Goal: Task Accomplishment & Management: Complete application form

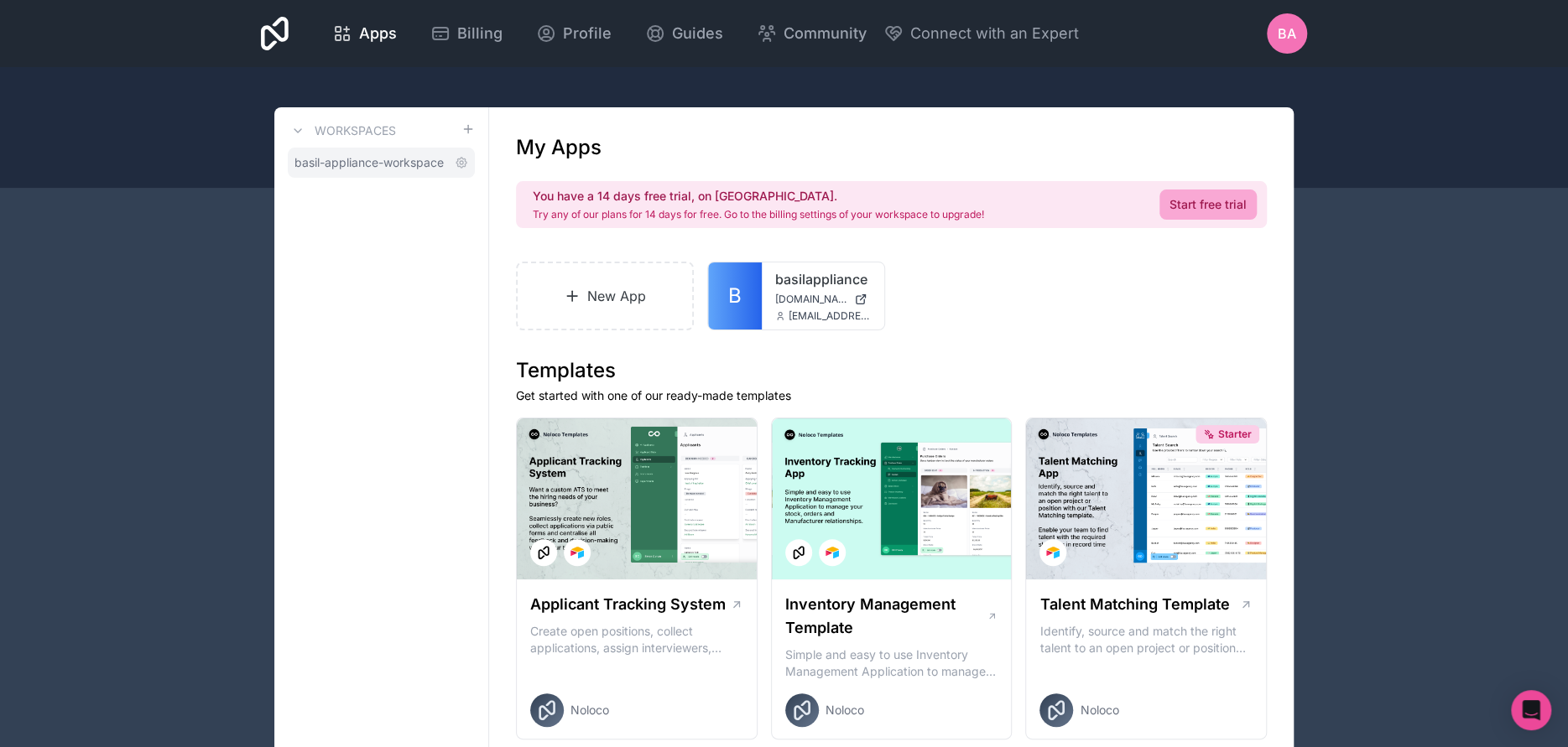
click at [317, 165] on span "basil-appliance-workspace" at bounding box center [369, 163] width 149 height 17
click at [457, 161] on icon at bounding box center [462, 162] width 11 height 11
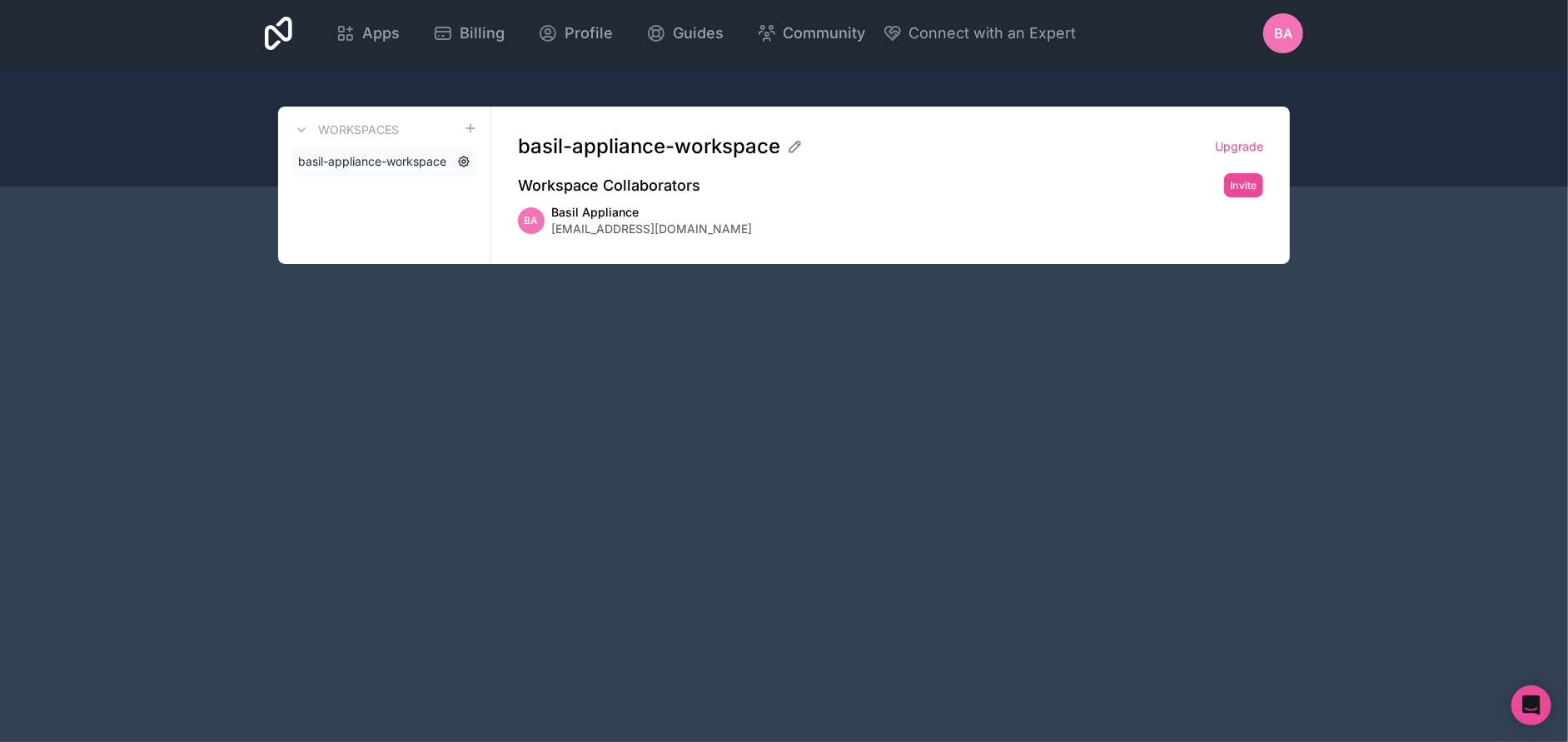
click at [465, 162] on icon at bounding box center [464, 162] width 4 height 4
click at [601, 216] on span "Basil Appliance" at bounding box center [652, 213] width 201 height 17
click at [349, 159] on span "basil-appliance-workspace" at bounding box center [372, 162] width 148 height 17
click at [298, 130] on icon at bounding box center [302, 130] width 13 height 13
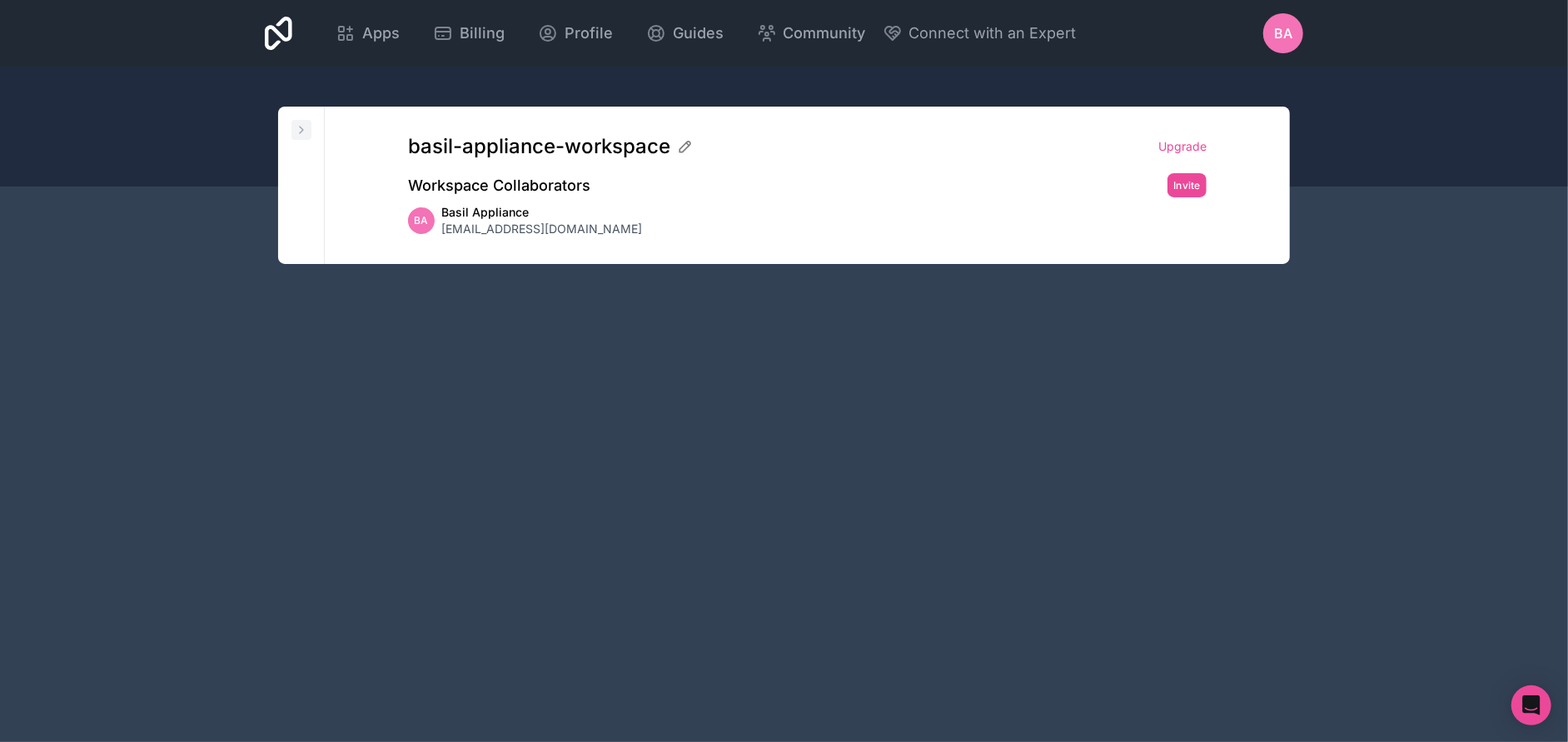
click at [298, 130] on icon at bounding box center [302, 130] width 13 height 13
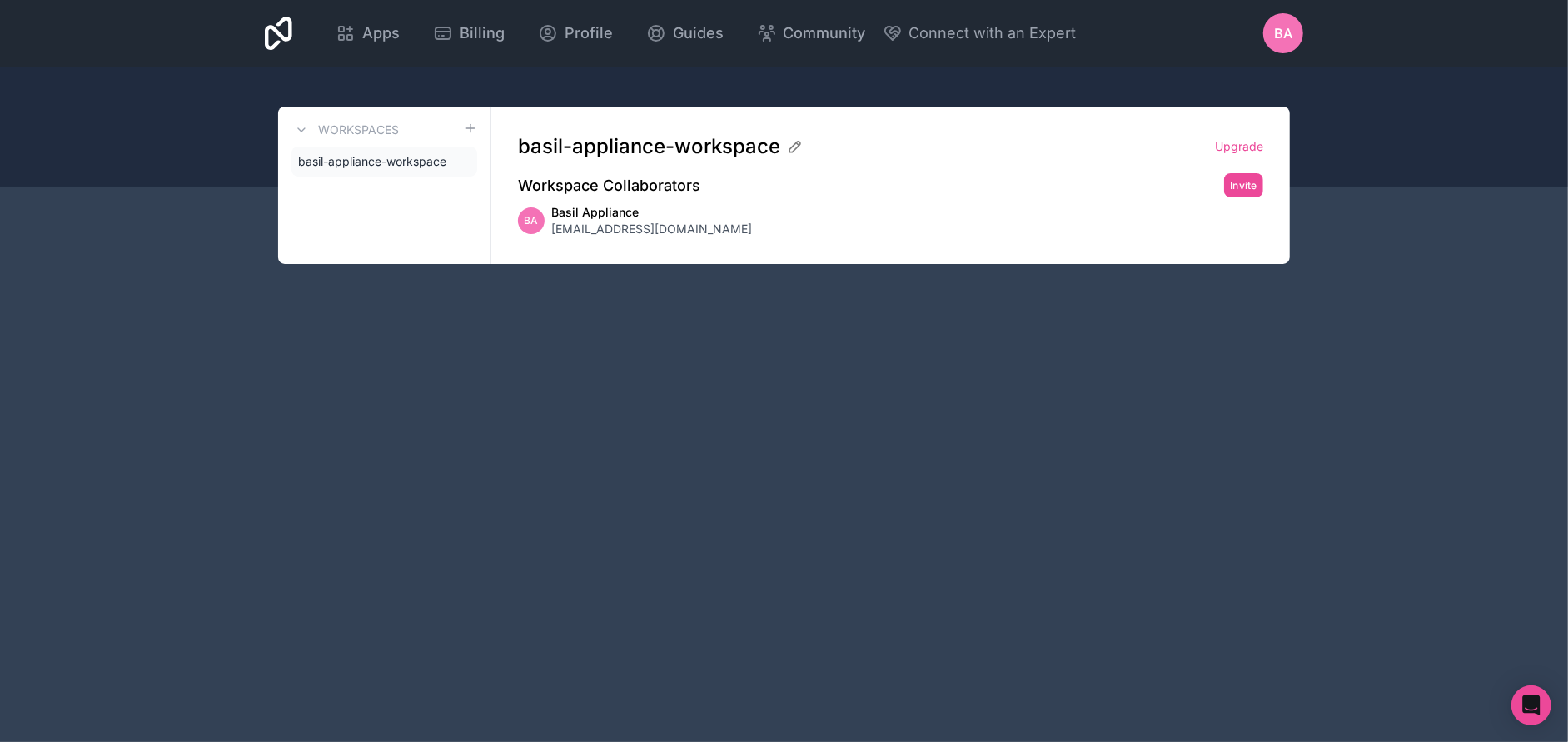
click at [375, 130] on h3 "Workspaces" at bounding box center [358, 130] width 81 height 17
click at [596, 213] on span "Basil Appliance" at bounding box center [652, 213] width 201 height 17
click at [468, 30] on span "Billing" at bounding box center [482, 33] width 45 height 24
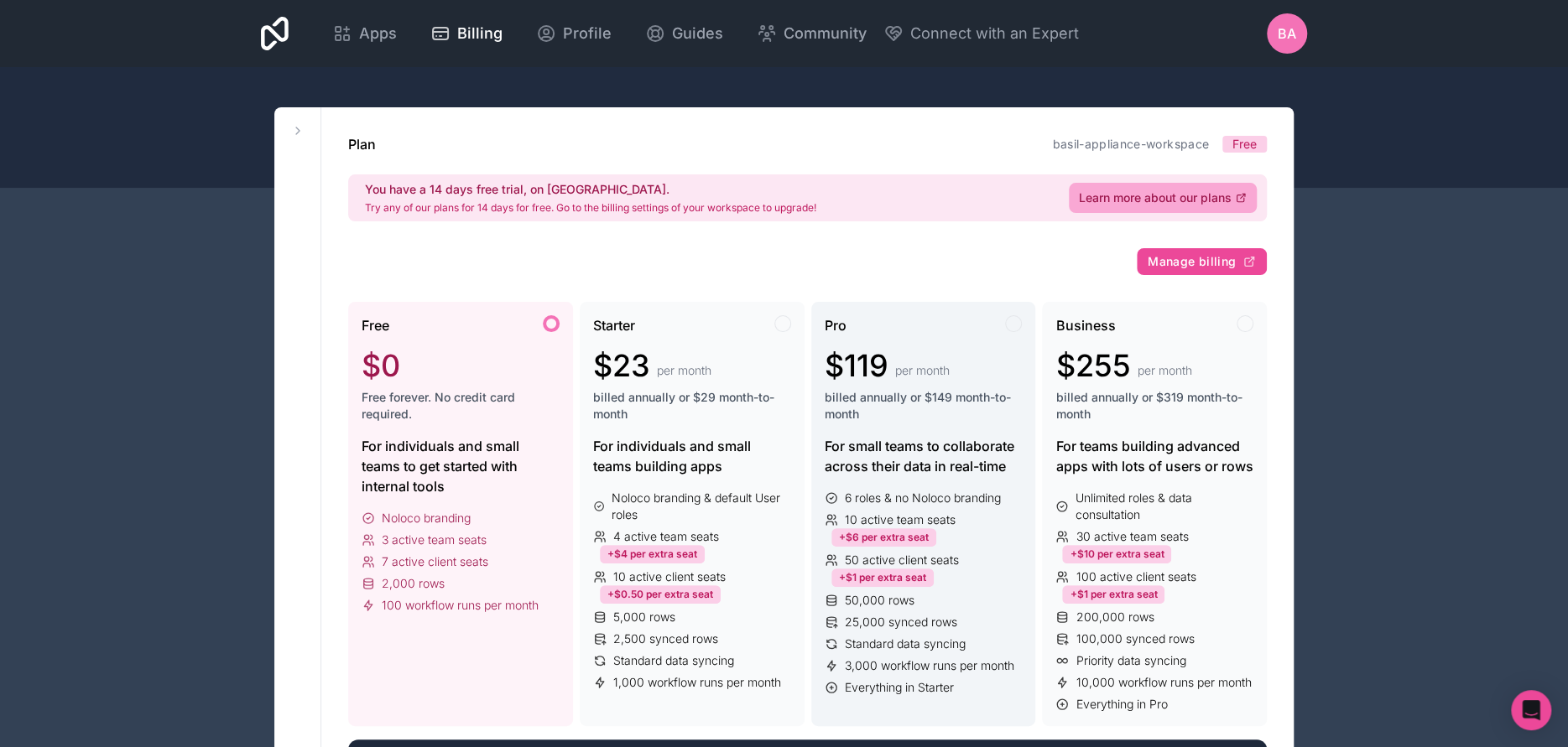
click at [830, 493] on icon at bounding box center [831, 499] width 13 height 13
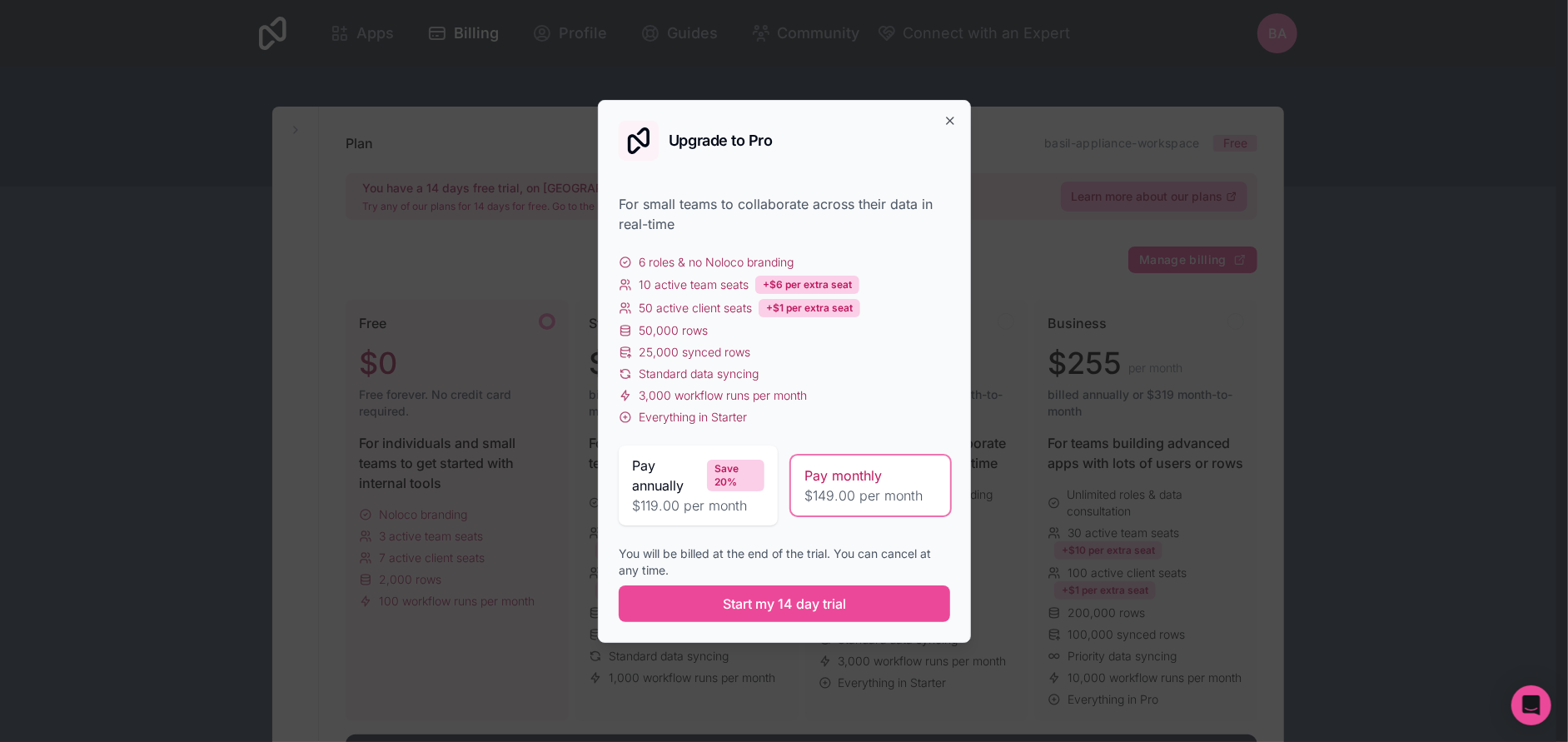
click at [627, 261] on icon at bounding box center [625, 263] width 13 height 13
click at [949, 120] on icon "button" at bounding box center [950, 121] width 7 height 7
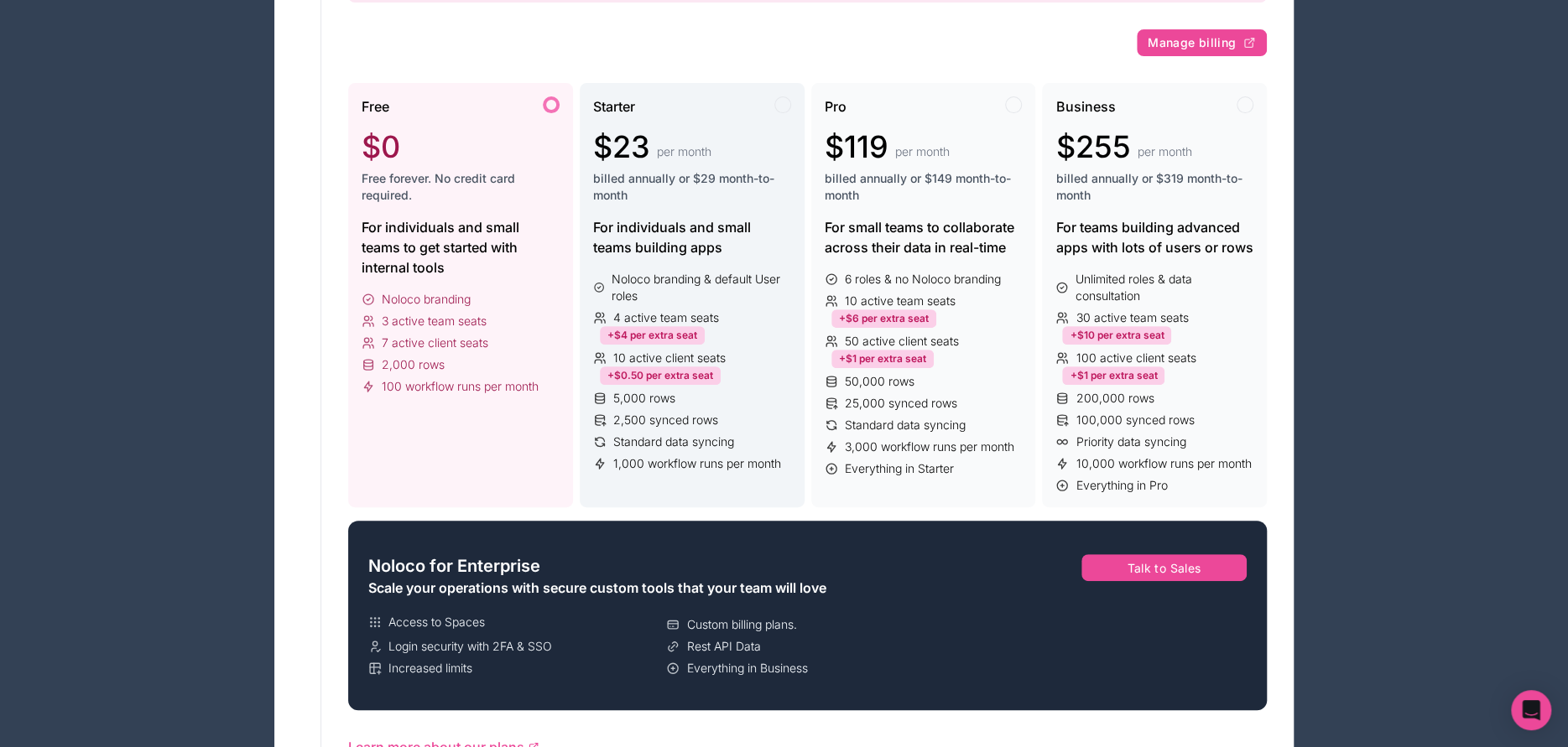
scroll to position [279, 0]
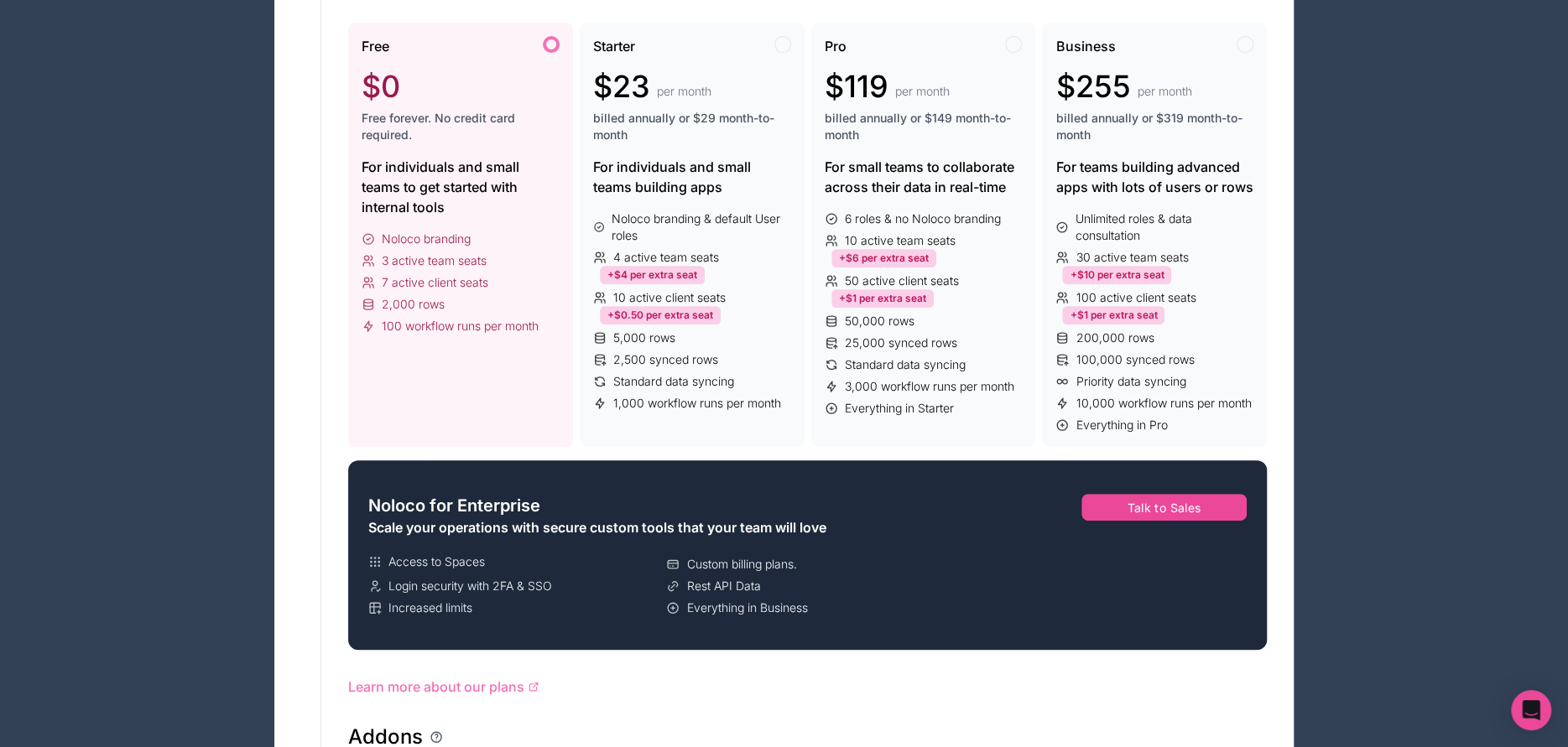
click at [471, 680] on span "Learn more about our plans" at bounding box center [436, 687] width 176 height 20
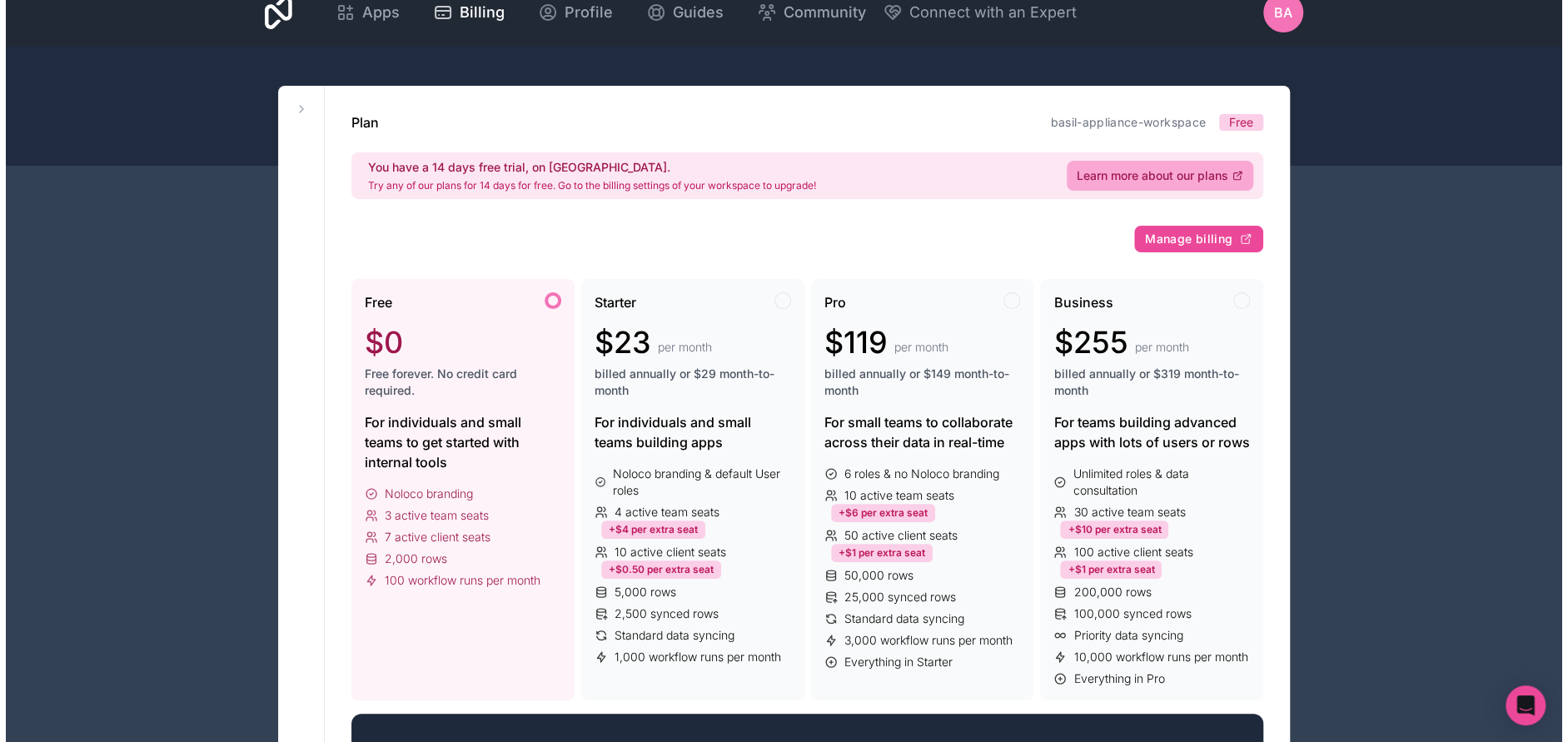
scroll to position [0, 0]
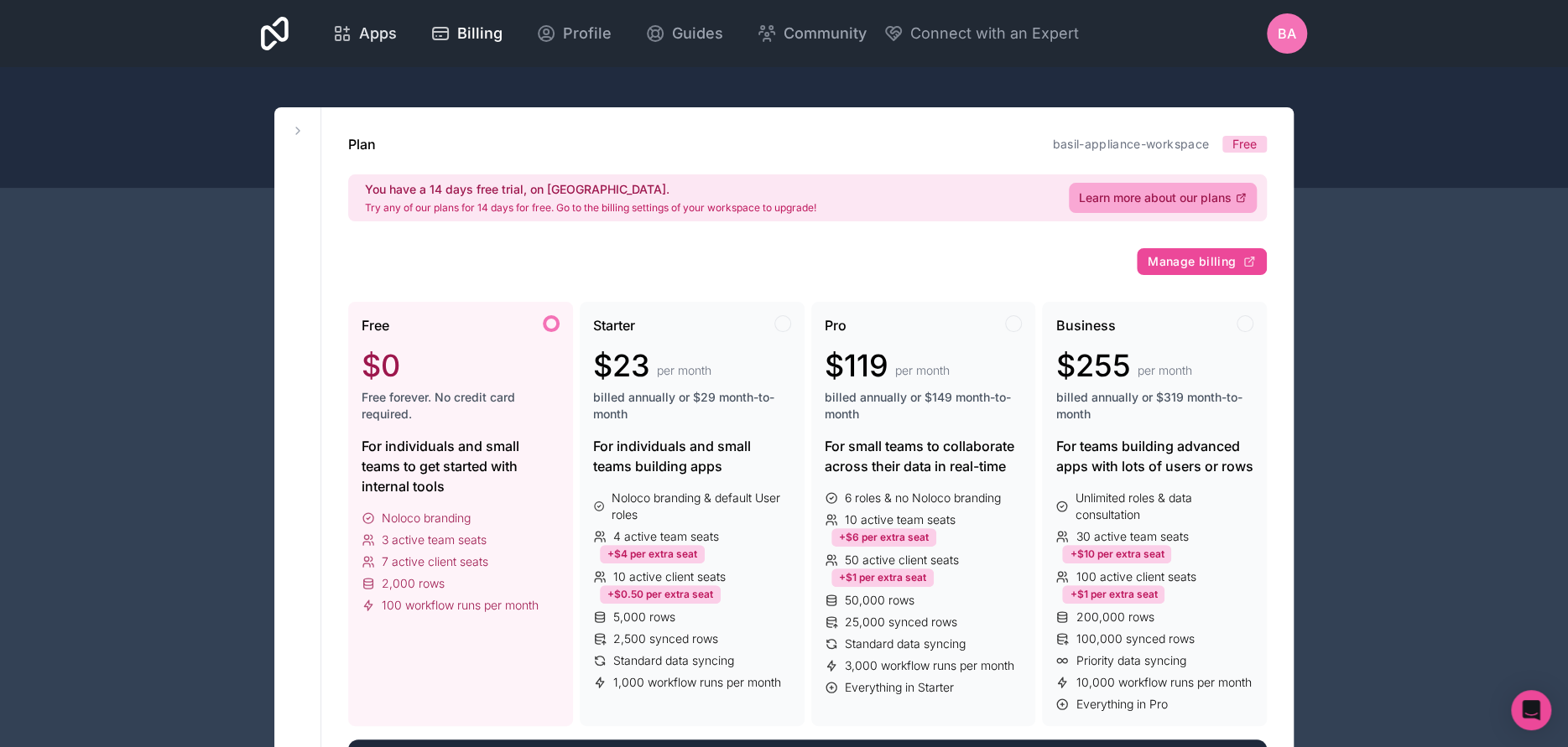
click at [348, 25] on icon at bounding box center [342, 33] width 20 height 20
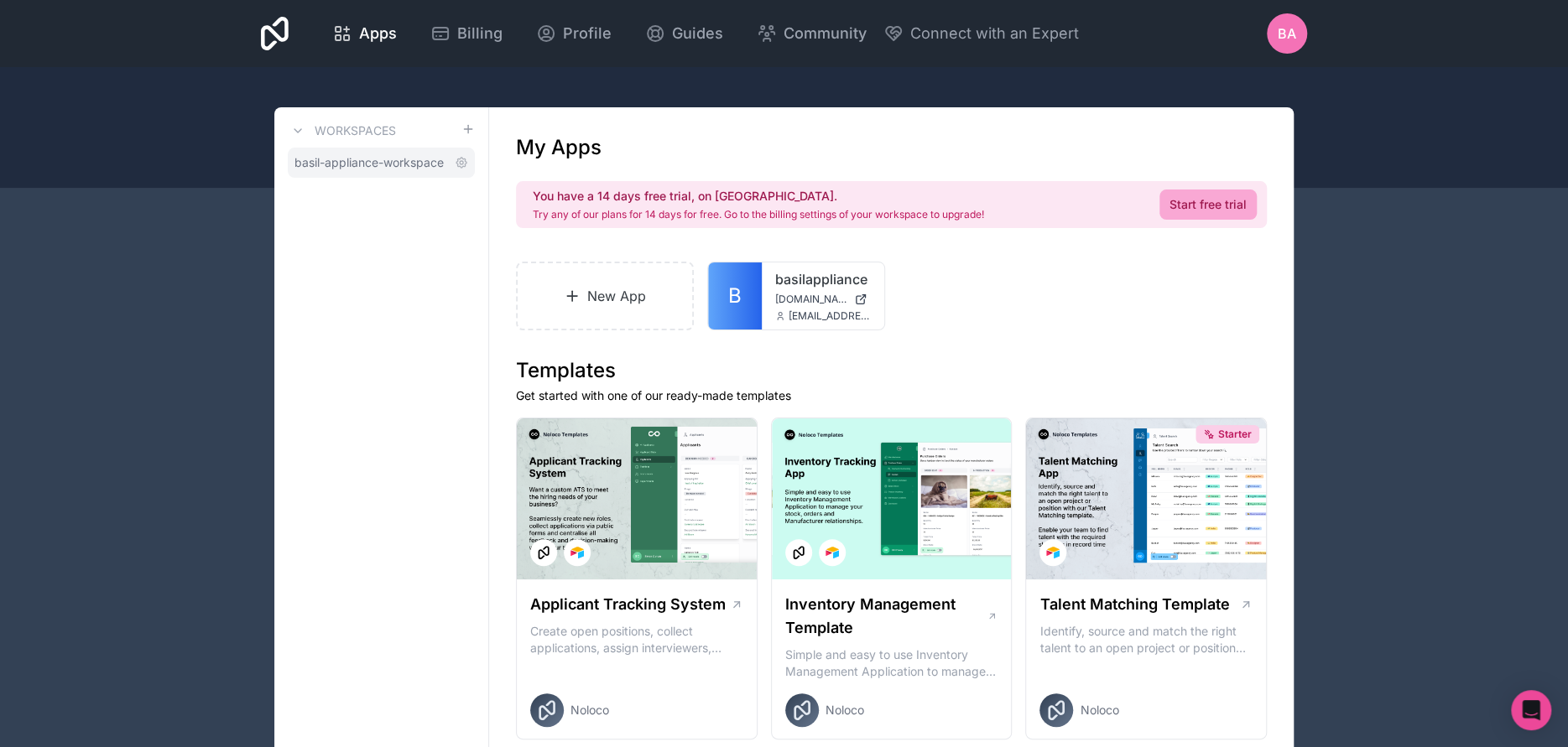
click at [356, 159] on span "basil-appliance-workspace" at bounding box center [369, 163] width 149 height 17
click at [745, 279] on link "B" at bounding box center [735, 296] width 54 height 67
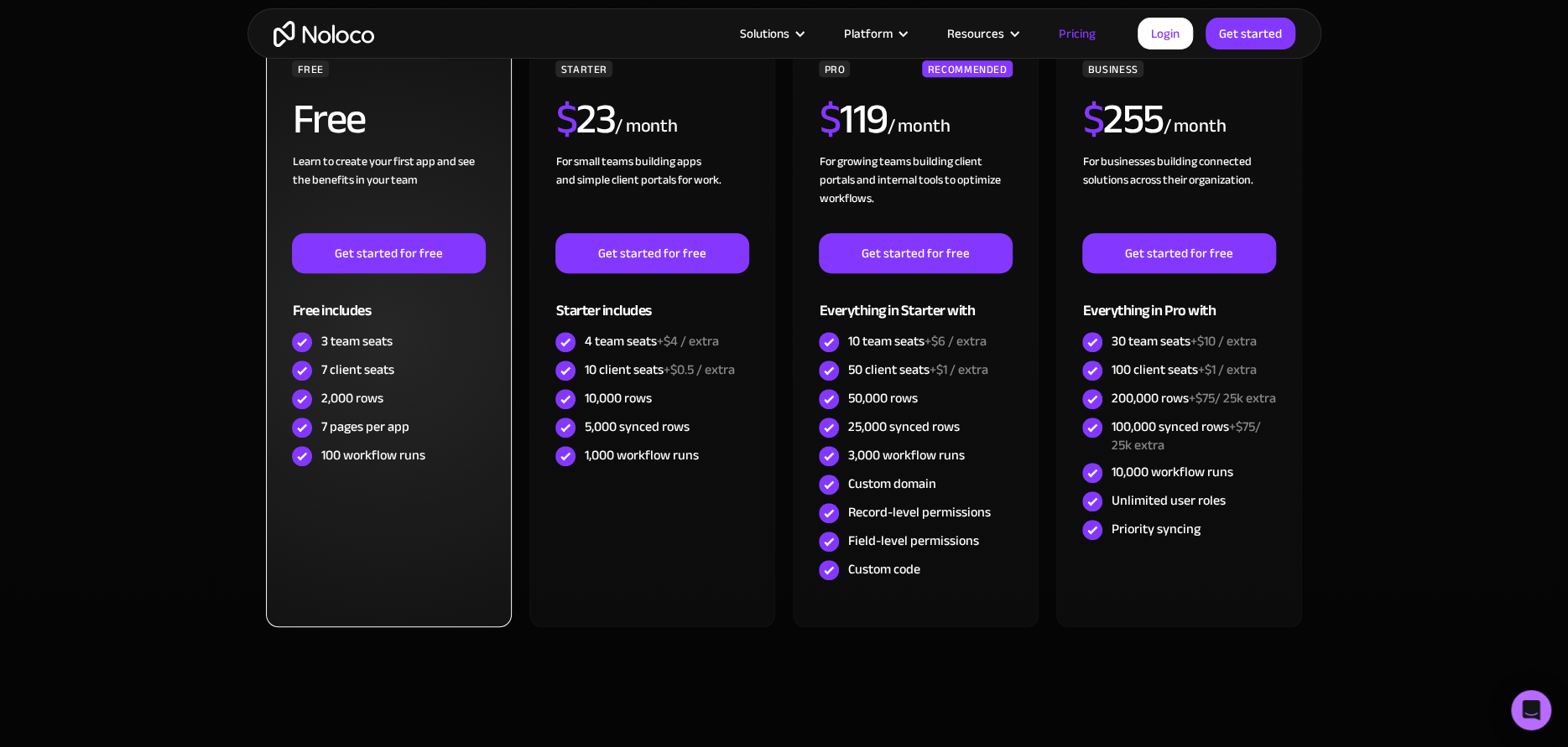
scroll to position [559, 0]
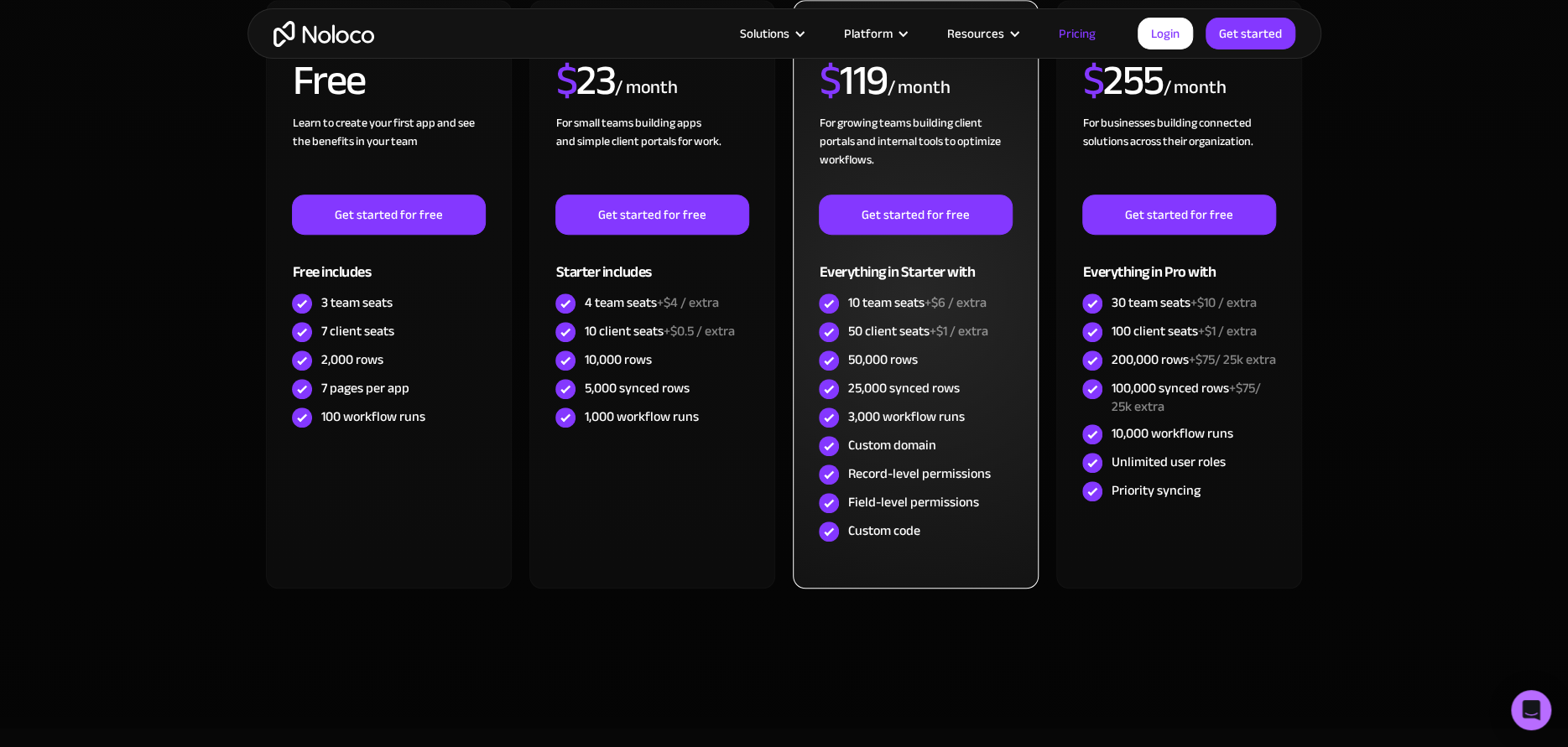
click at [831, 299] on img at bounding box center [828, 303] width 20 height 20
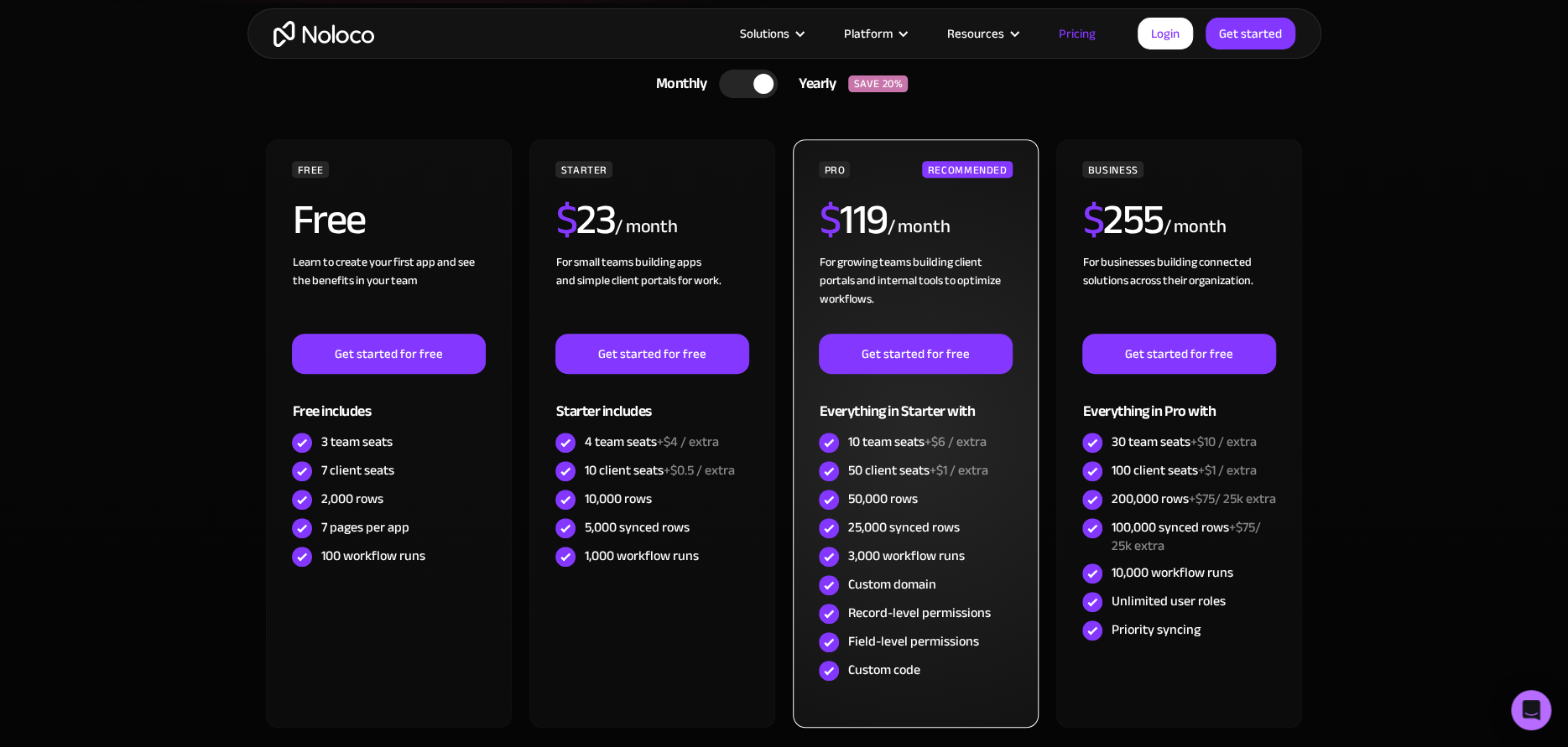
scroll to position [279, 0]
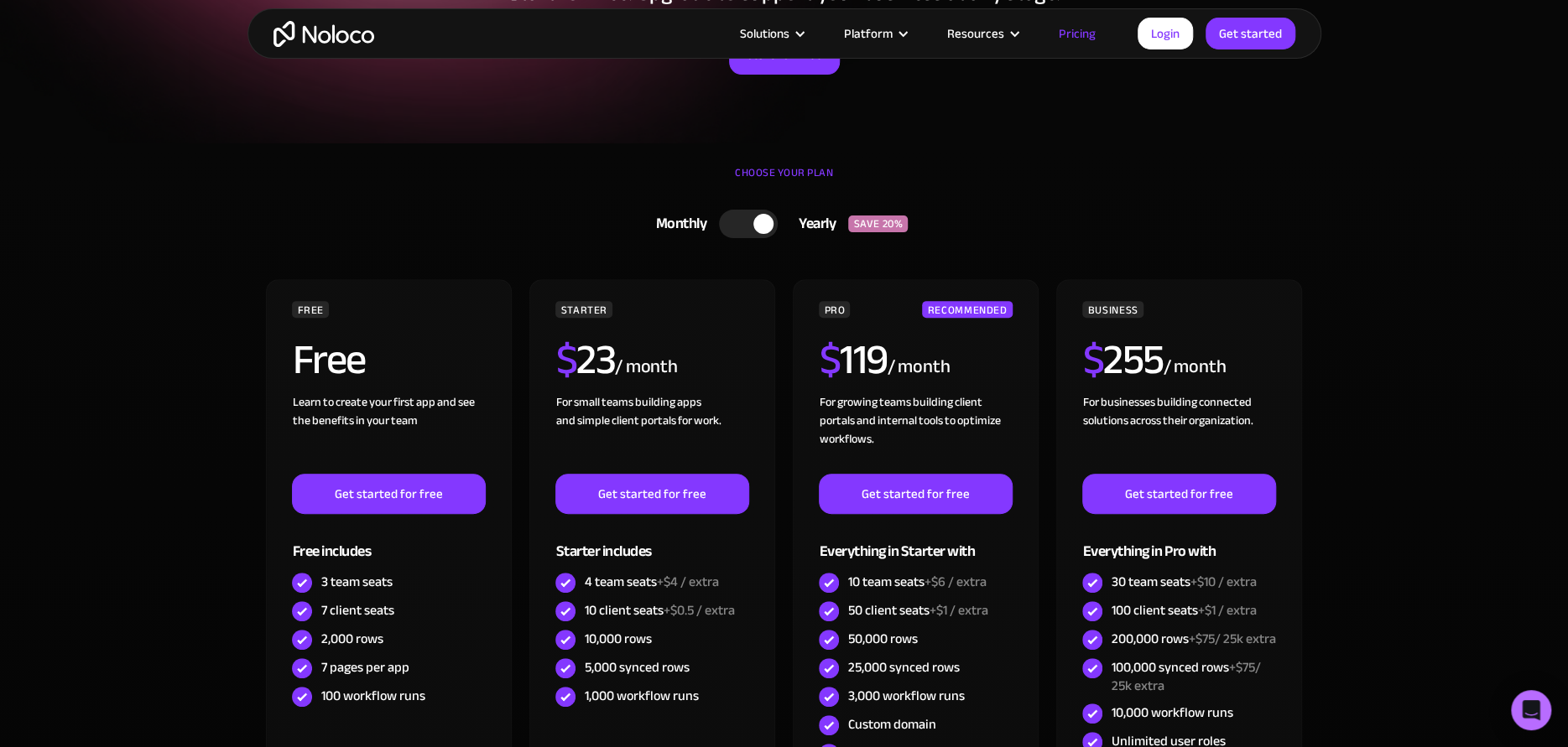
click at [743, 224] on div at bounding box center [748, 224] width 58 height 29
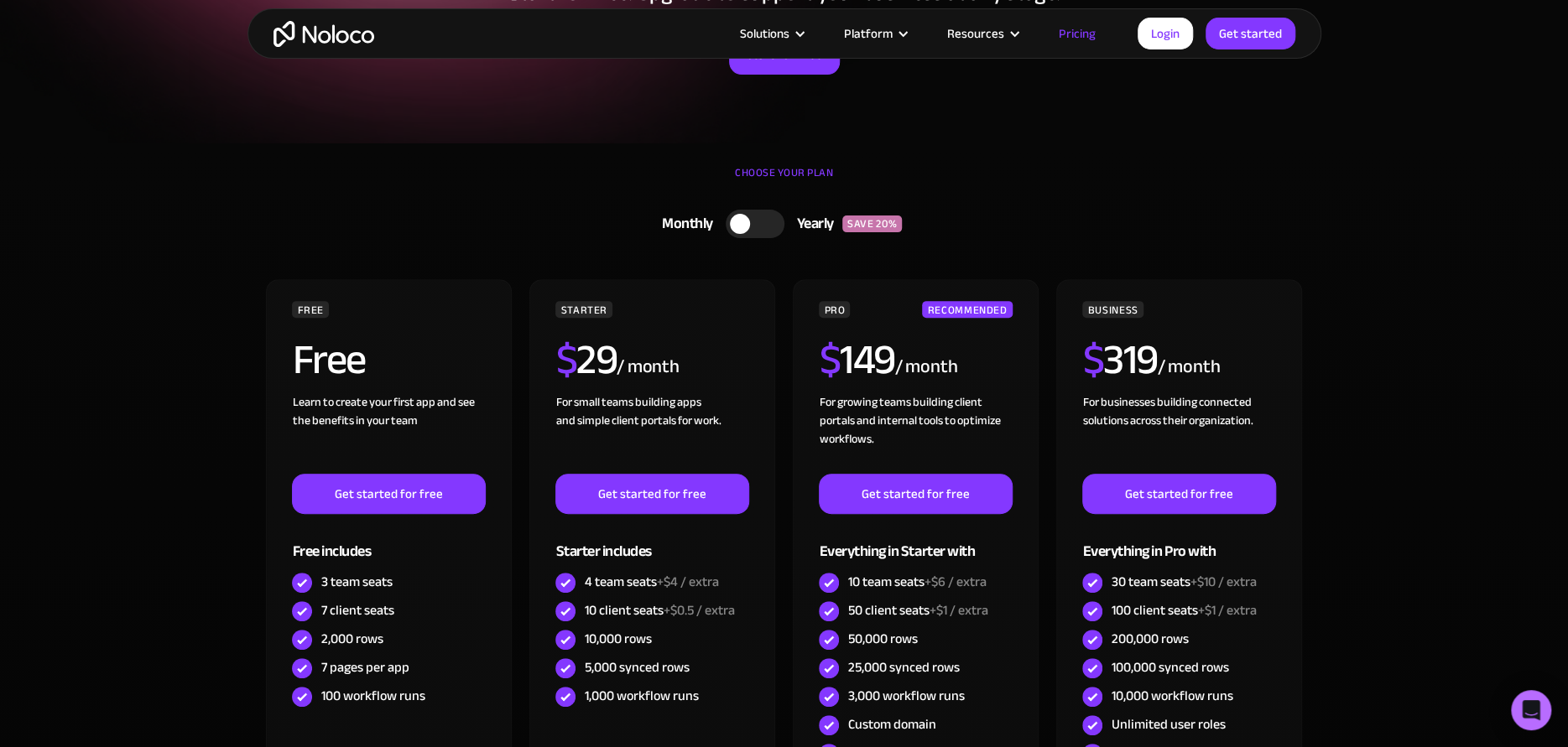
click at [743, 224] on div at bounding box center [740, 224] width 20 height 20
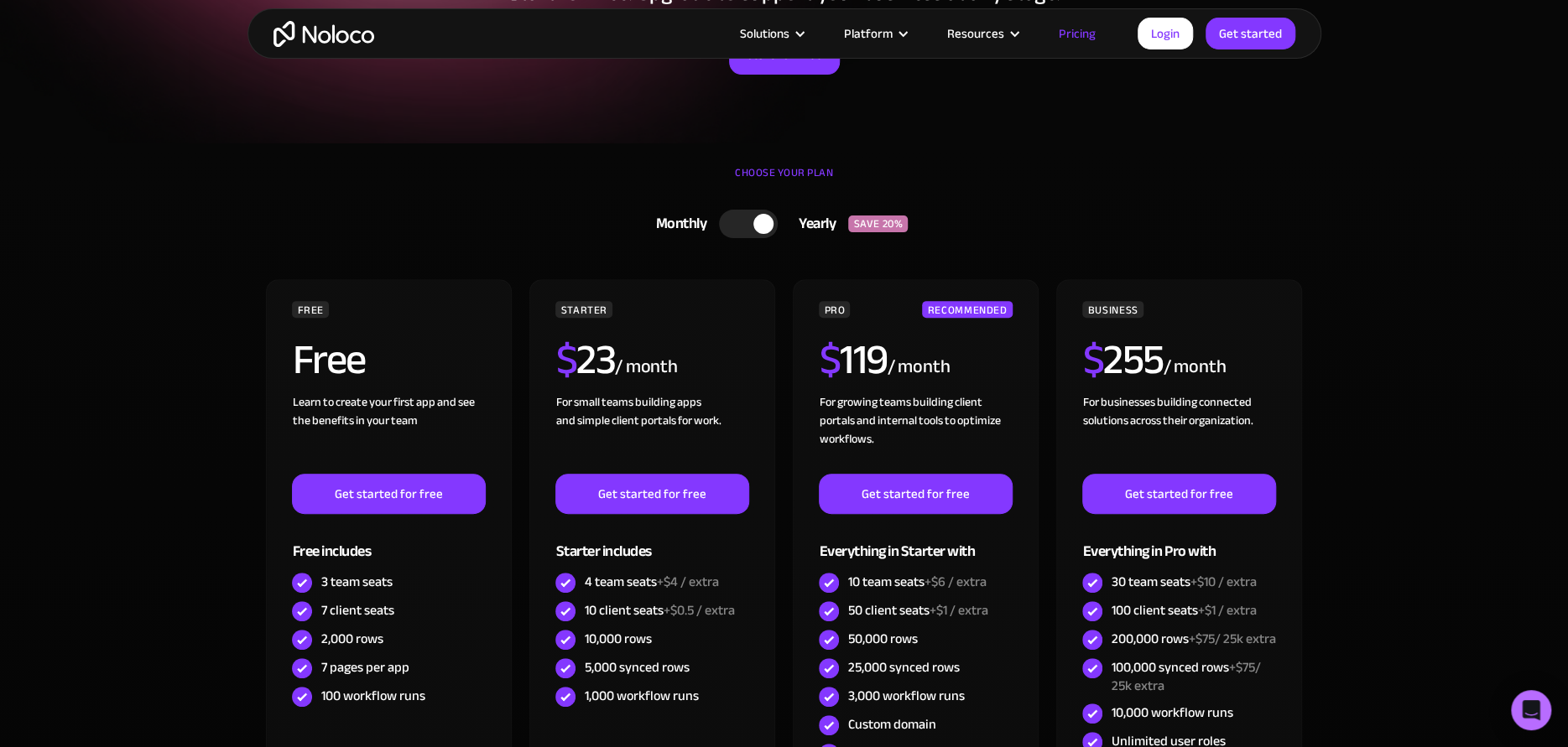
click at [743, 224] on div at bounding box center [748, 224] width 58 height 29
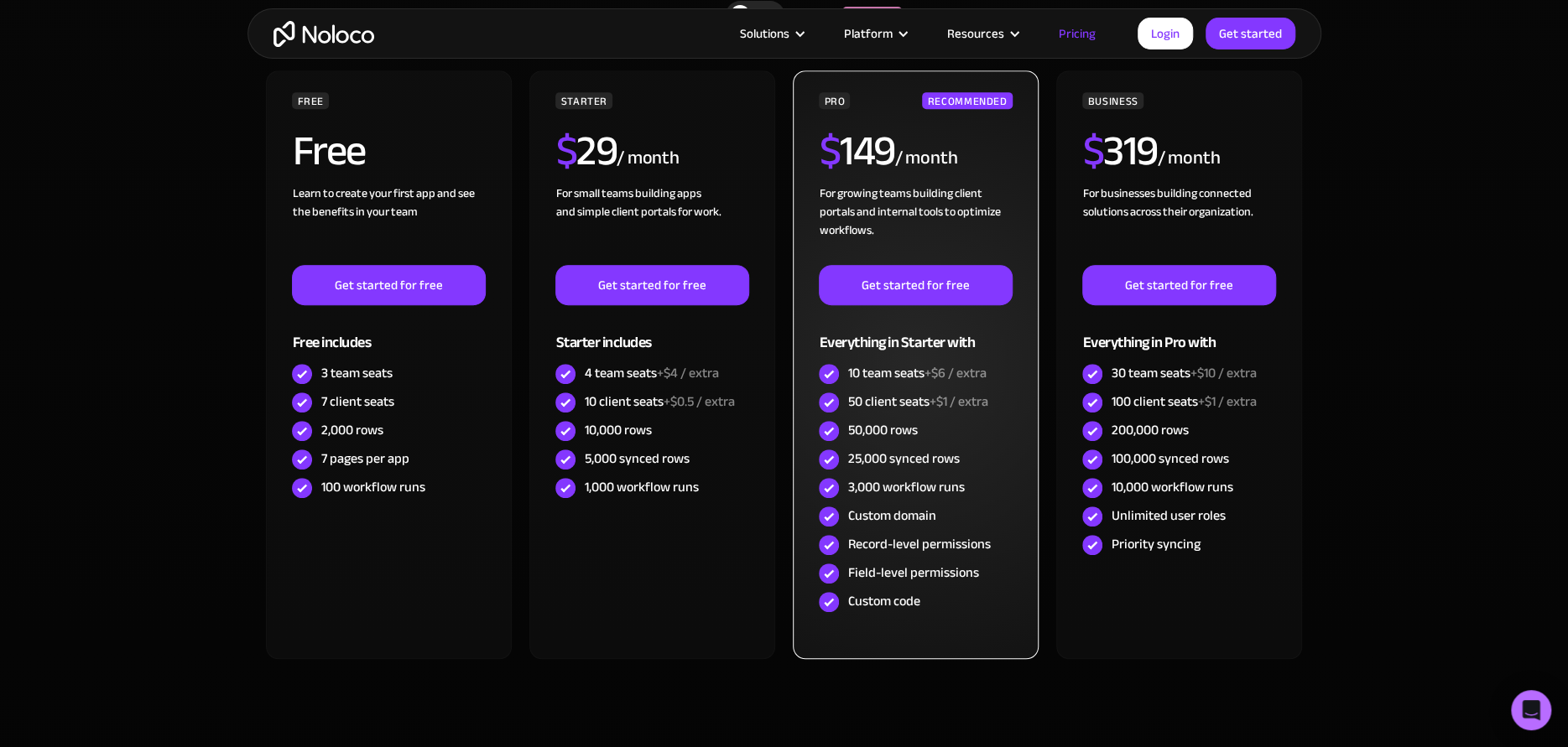
scroll to position [419, 0]
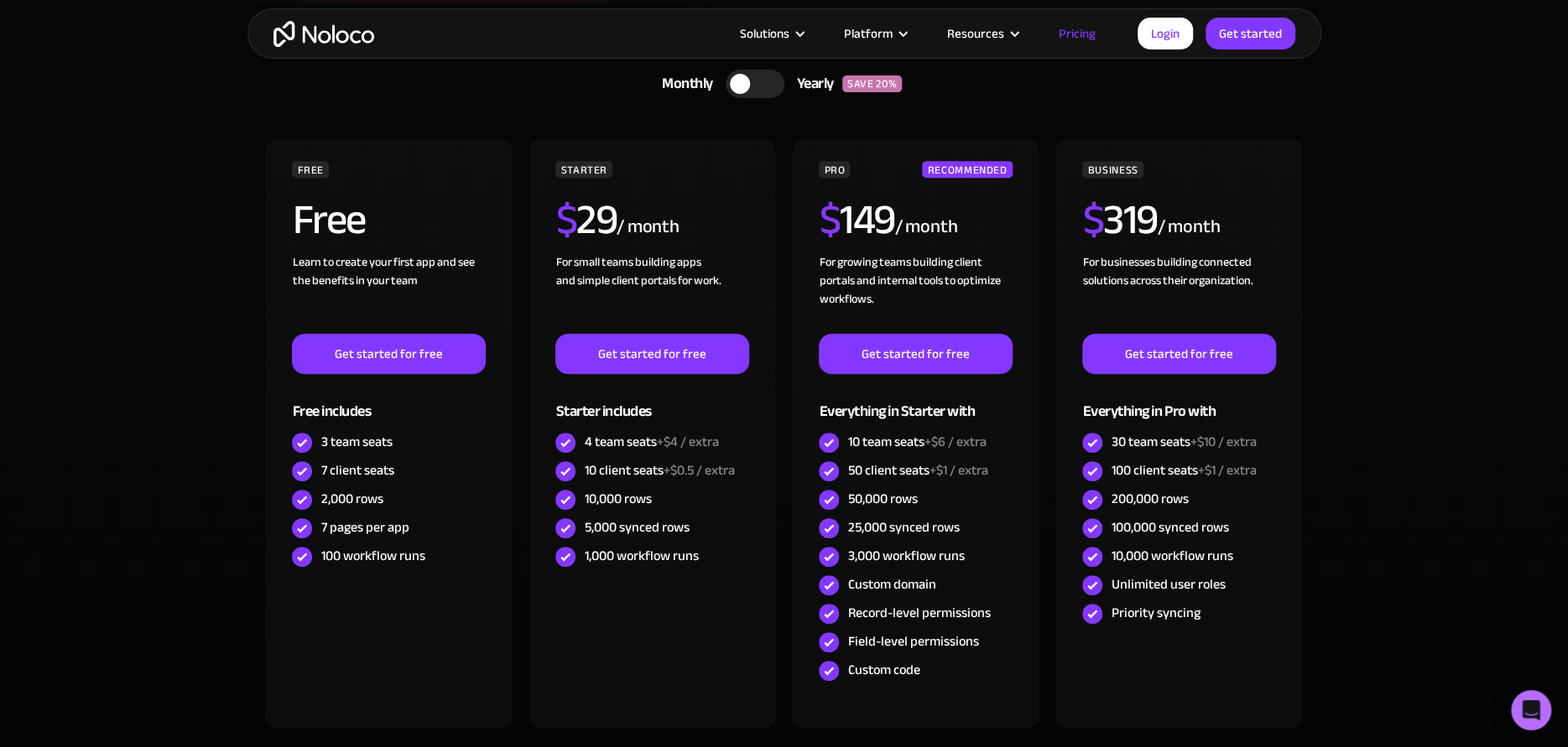
click at [752, 80] on div at bounding box center [755, 84] width 58 height 29
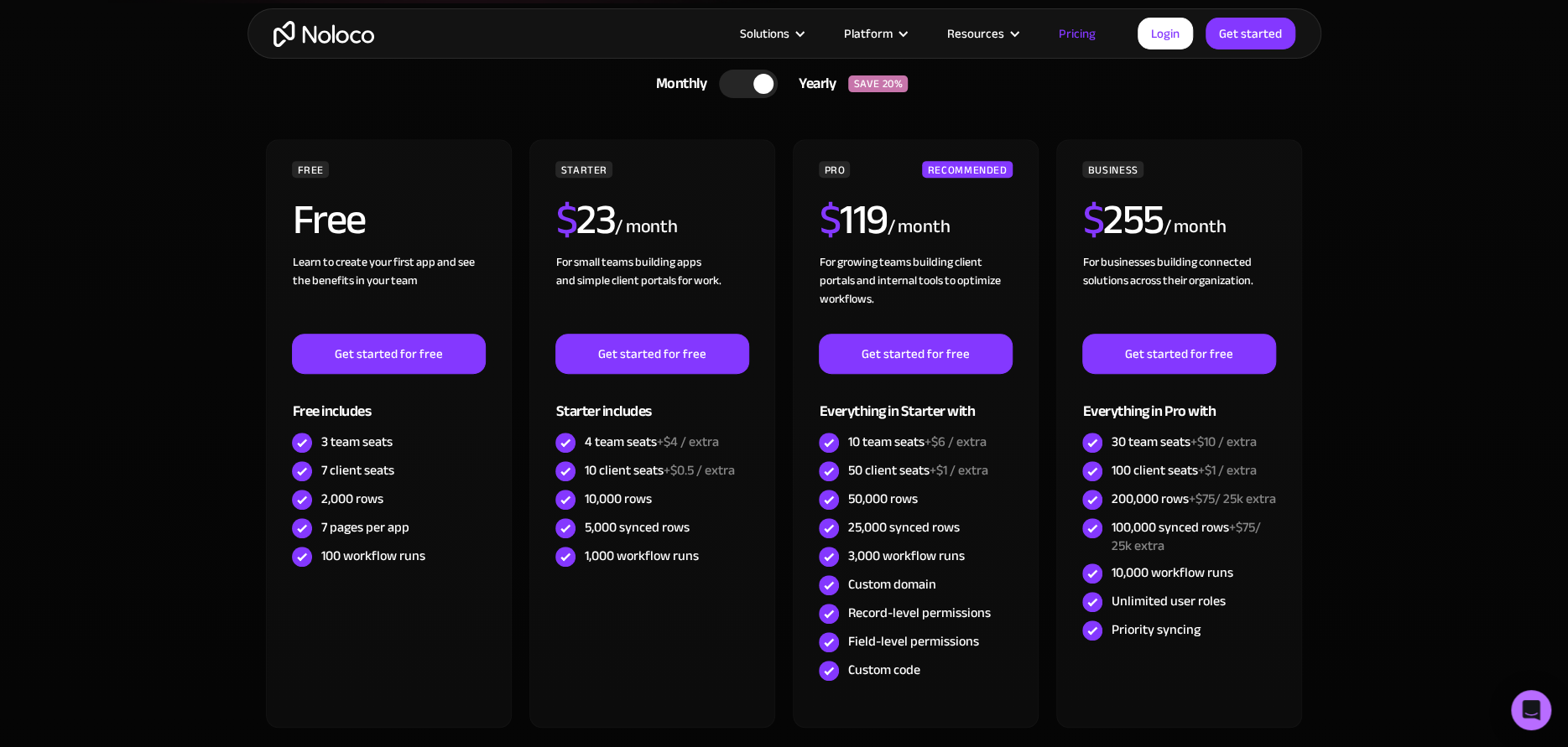
click at [125, 341] on section "CHOOSE YOUR PLAN Monthly Yearly SAVE 20% Monthly Yearly SAVE 20% FREE Free Lear…" at bounding box center [784, 436] width 1568 height 864
click at [742, 92] on div at bounding box center [748, 84] width 58 height 29
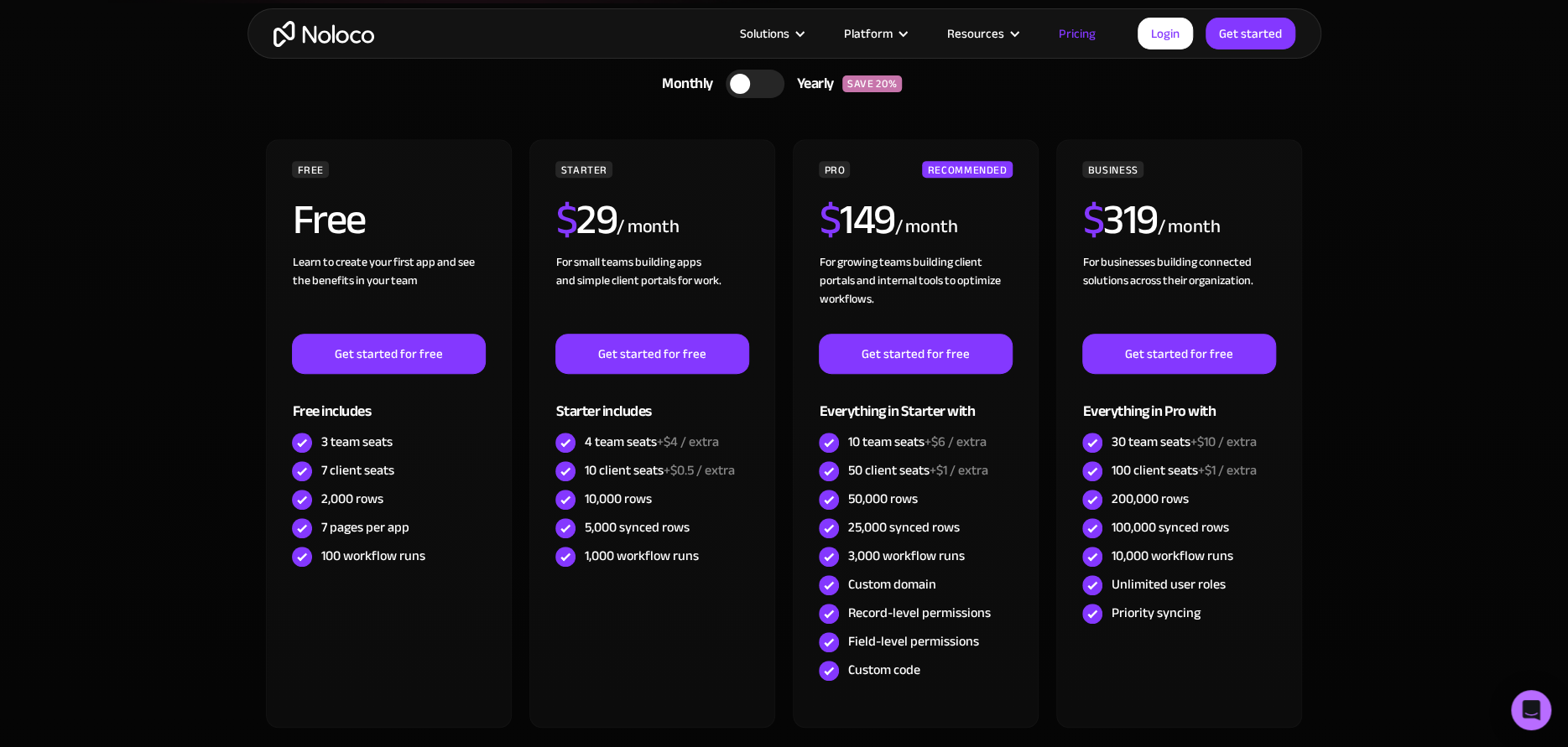
click at [767, 86] on div at bounding box center [755, 84] width 58 height 29
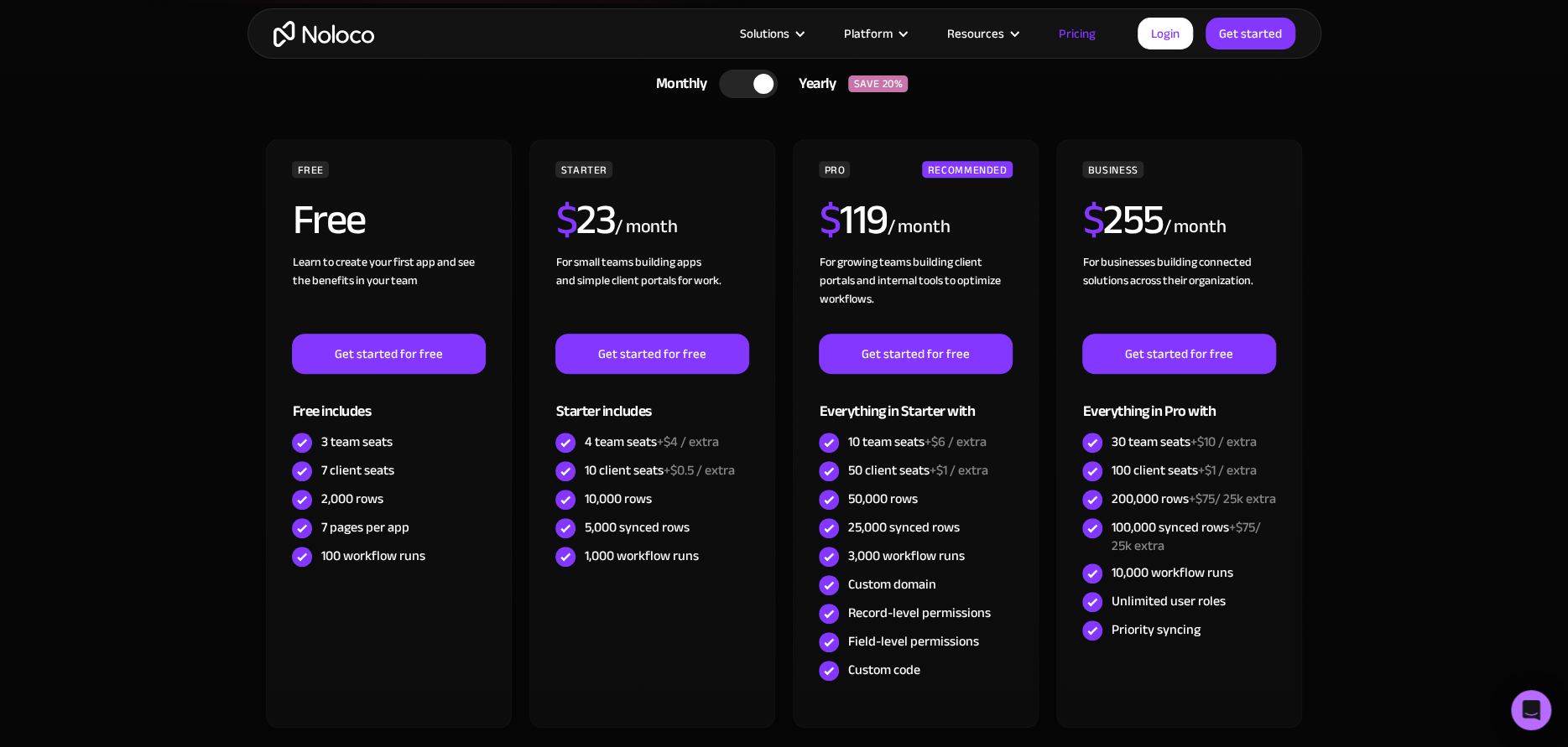
click at [749, 91] on div at bounding box center [748, 84] width 58 height 29
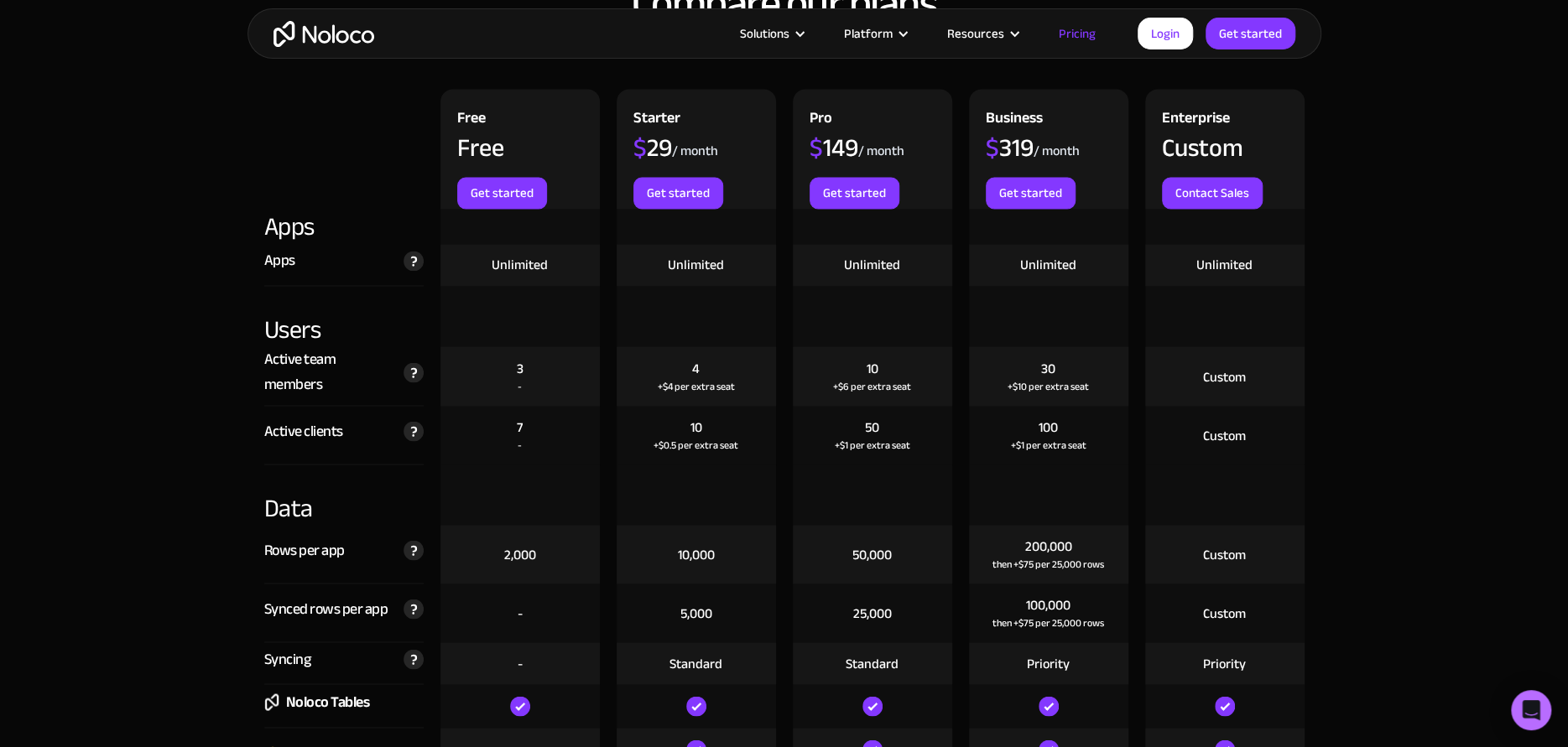
scroll to position [1817, 0]
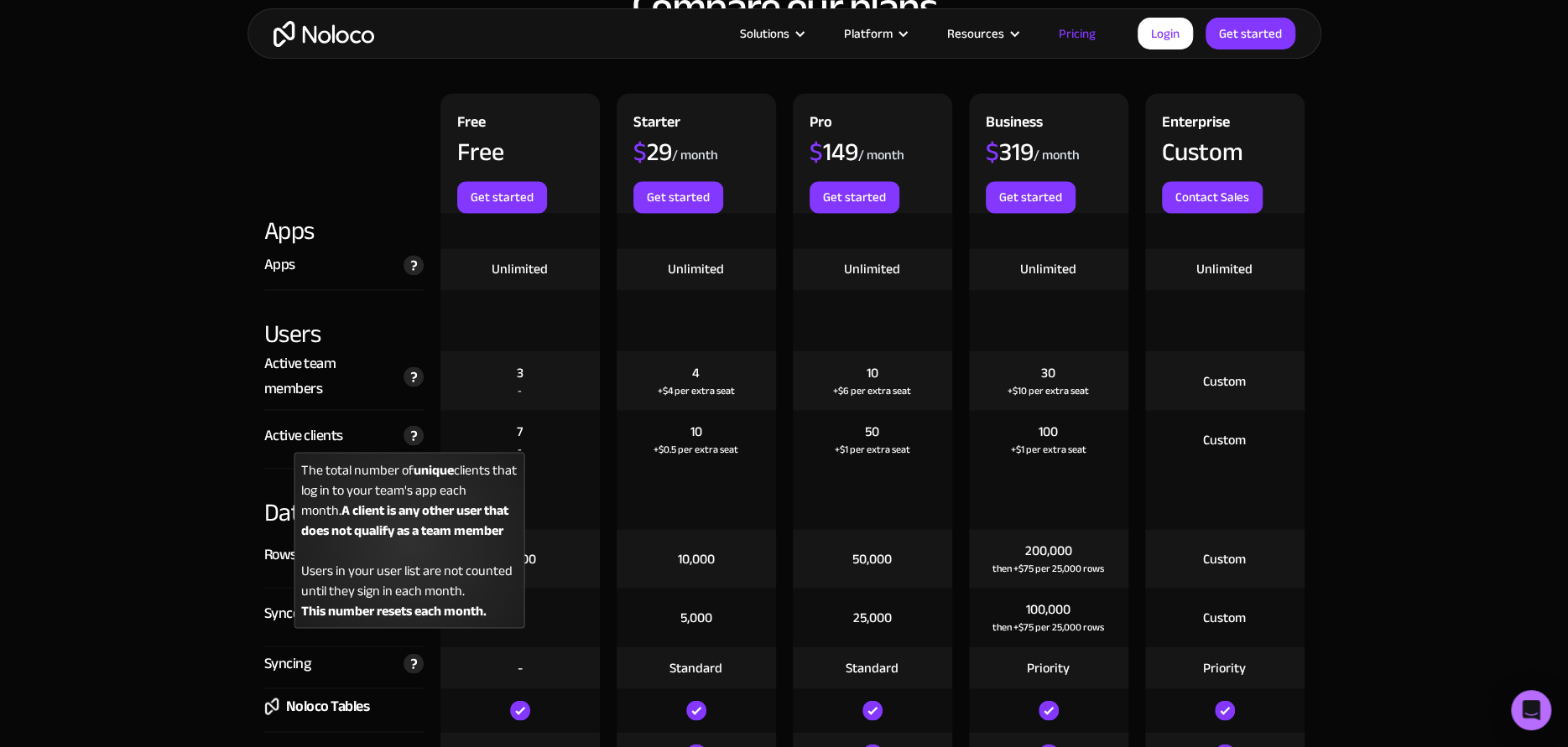
click at [408, 432] on img at bounding box center [413, 435] width 20 height 20
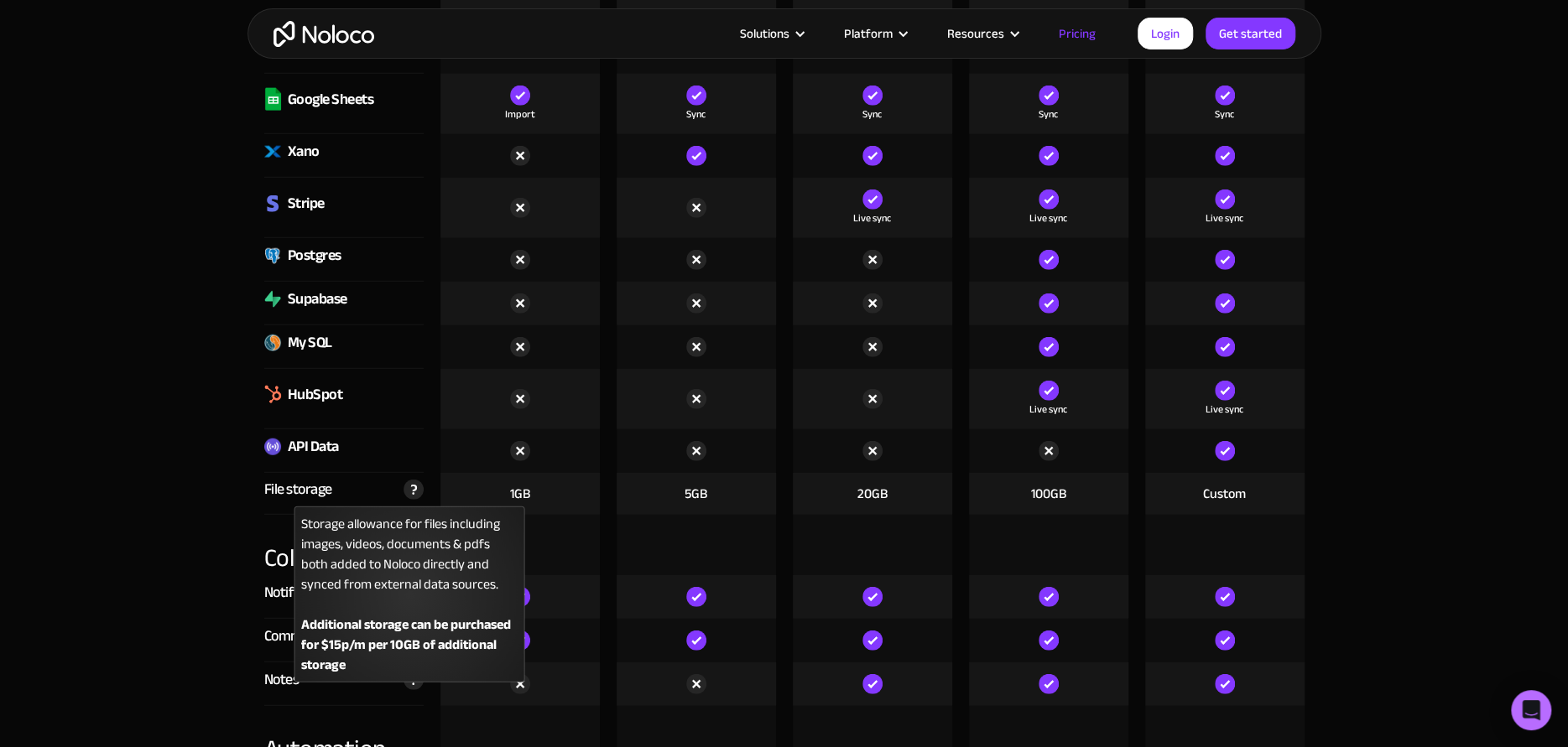
scroll to position [2656, 0]
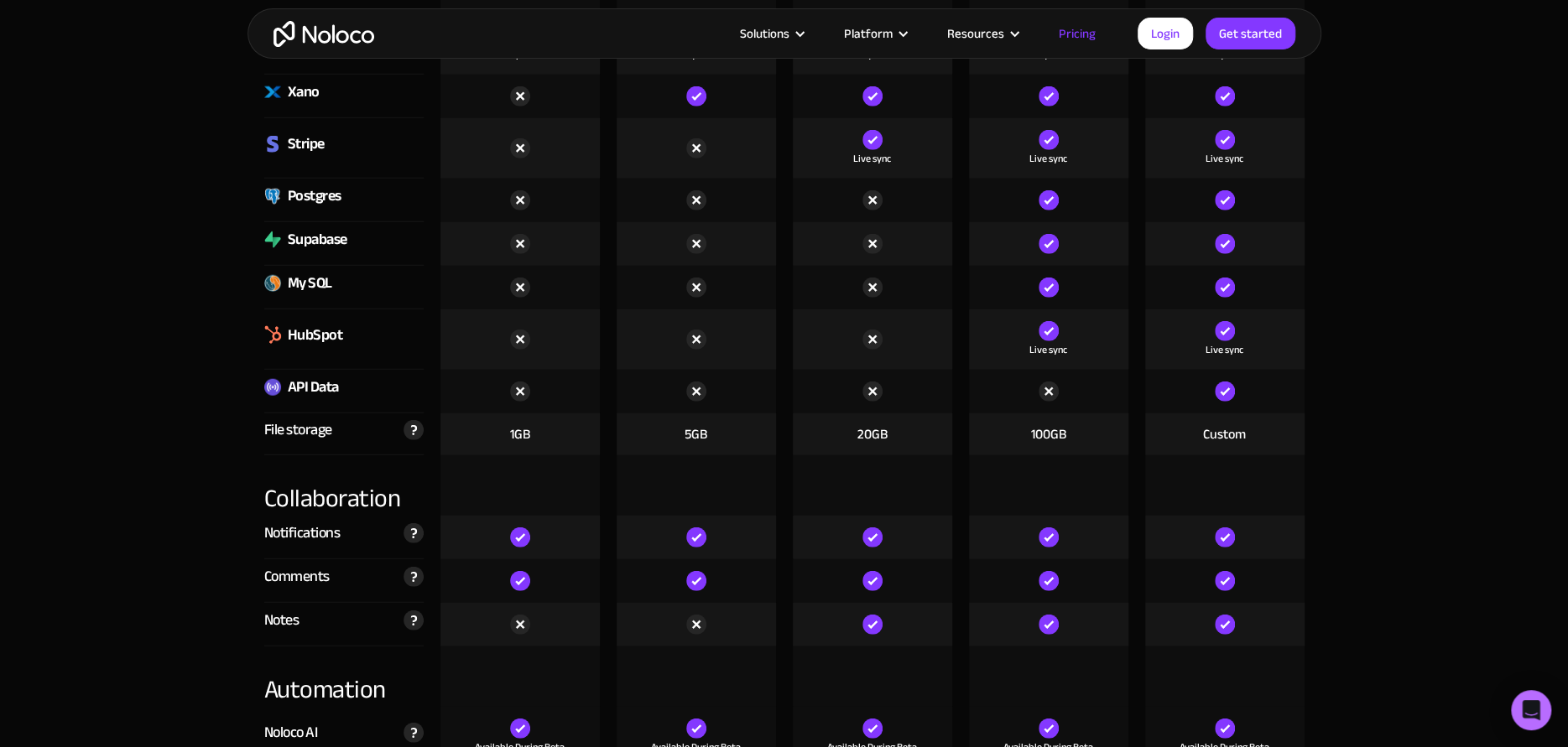
click at [1228, 392] on img at bounding box center [1224, 392] width 20 height 20
click at [270, 382] on img at bounding box center [273, 388] width 17 height 17
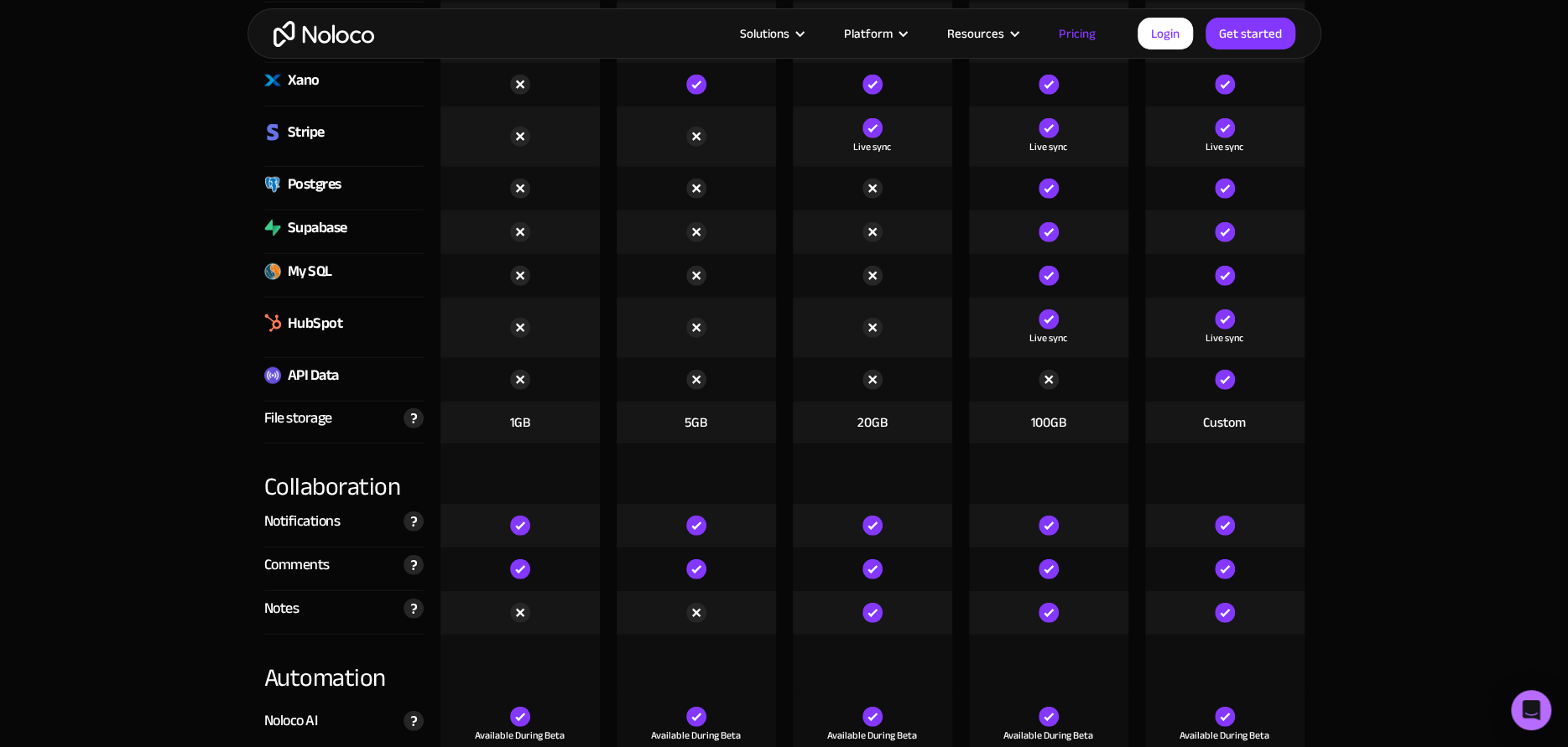
scroll to position [5639, 0]
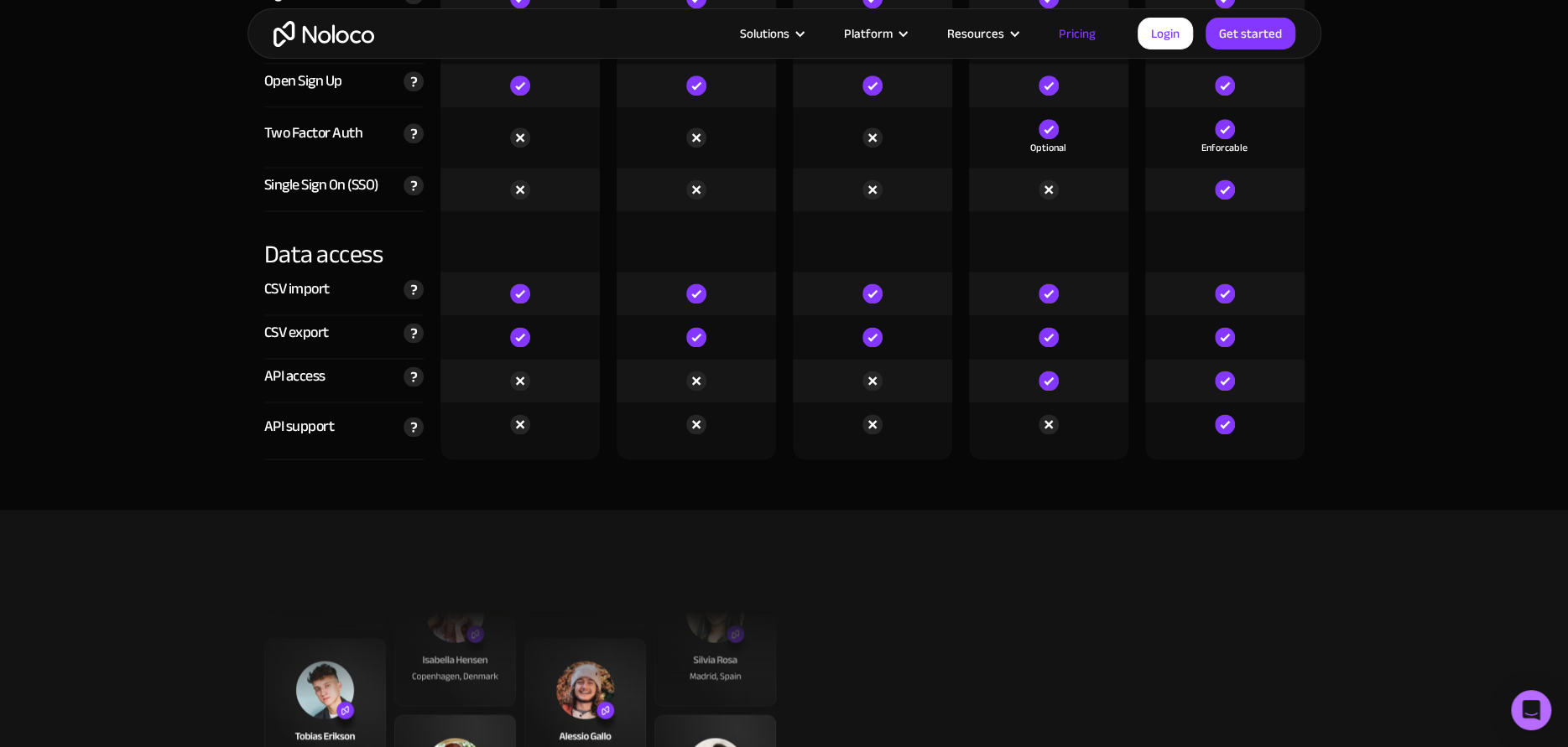
click at [866, 373] on img at bounding box center [872, 380] width 20 height 20
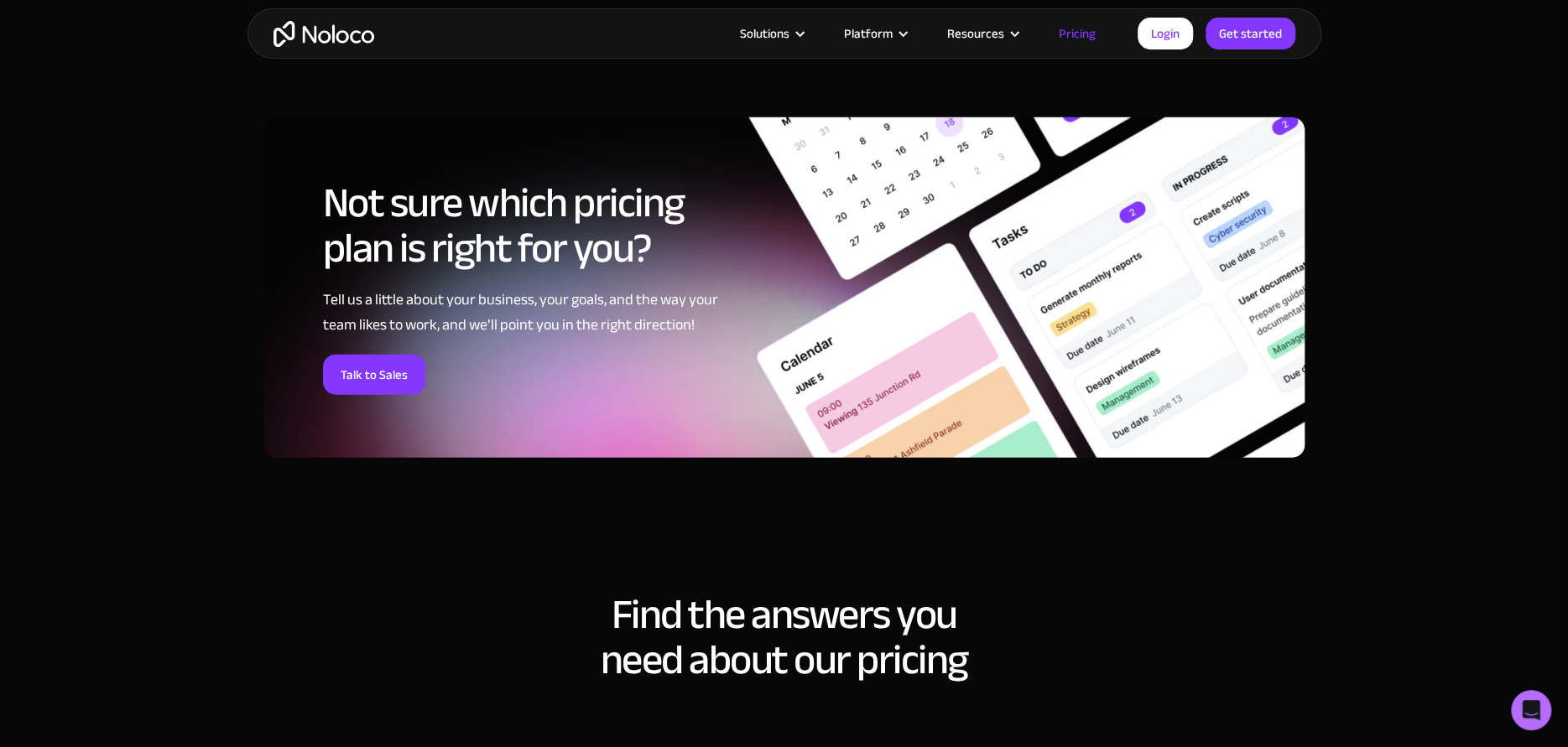
scroll to position [7177, 0]
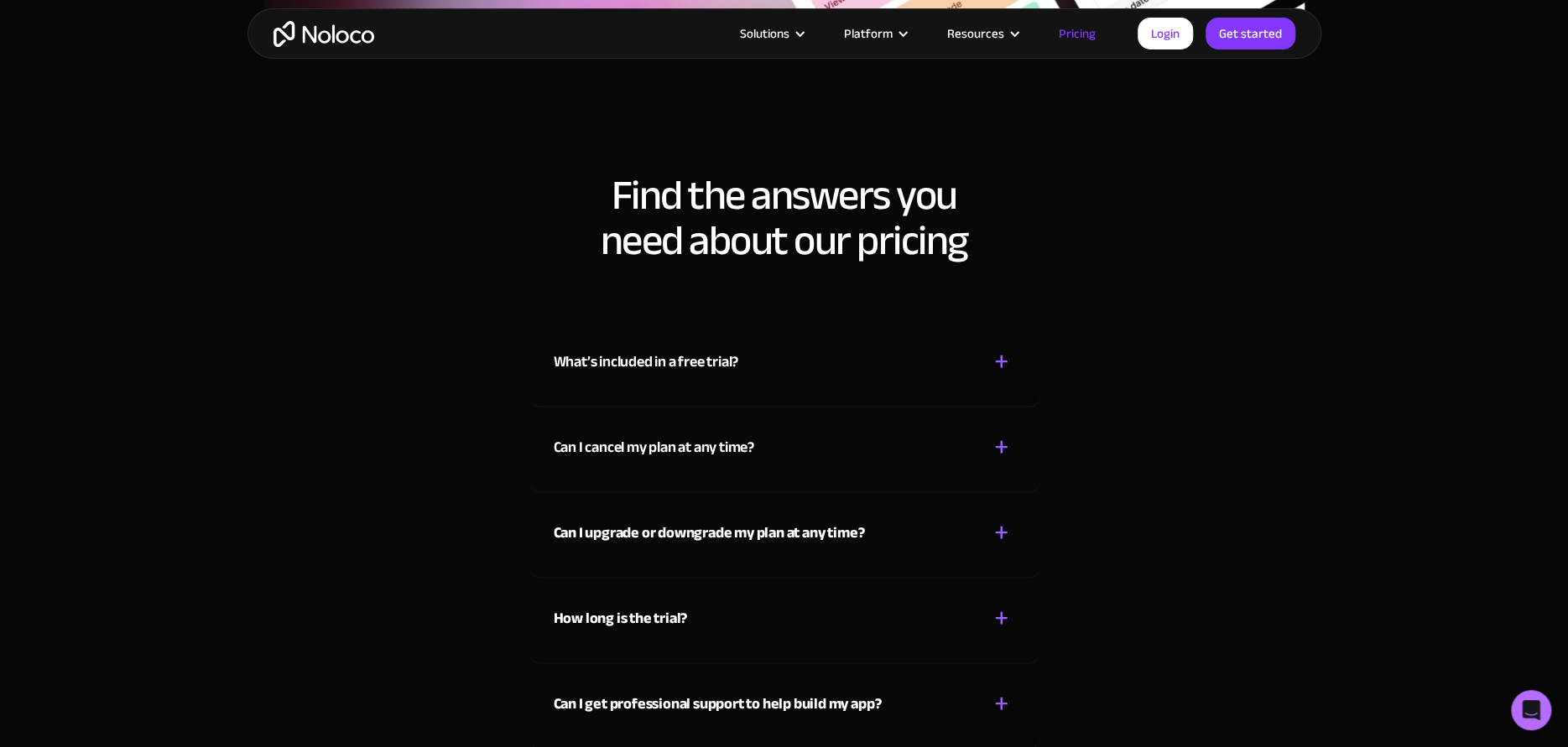
click at [1005, 439] on div "+" at bounding box center [1002, 447] width 15 height 30
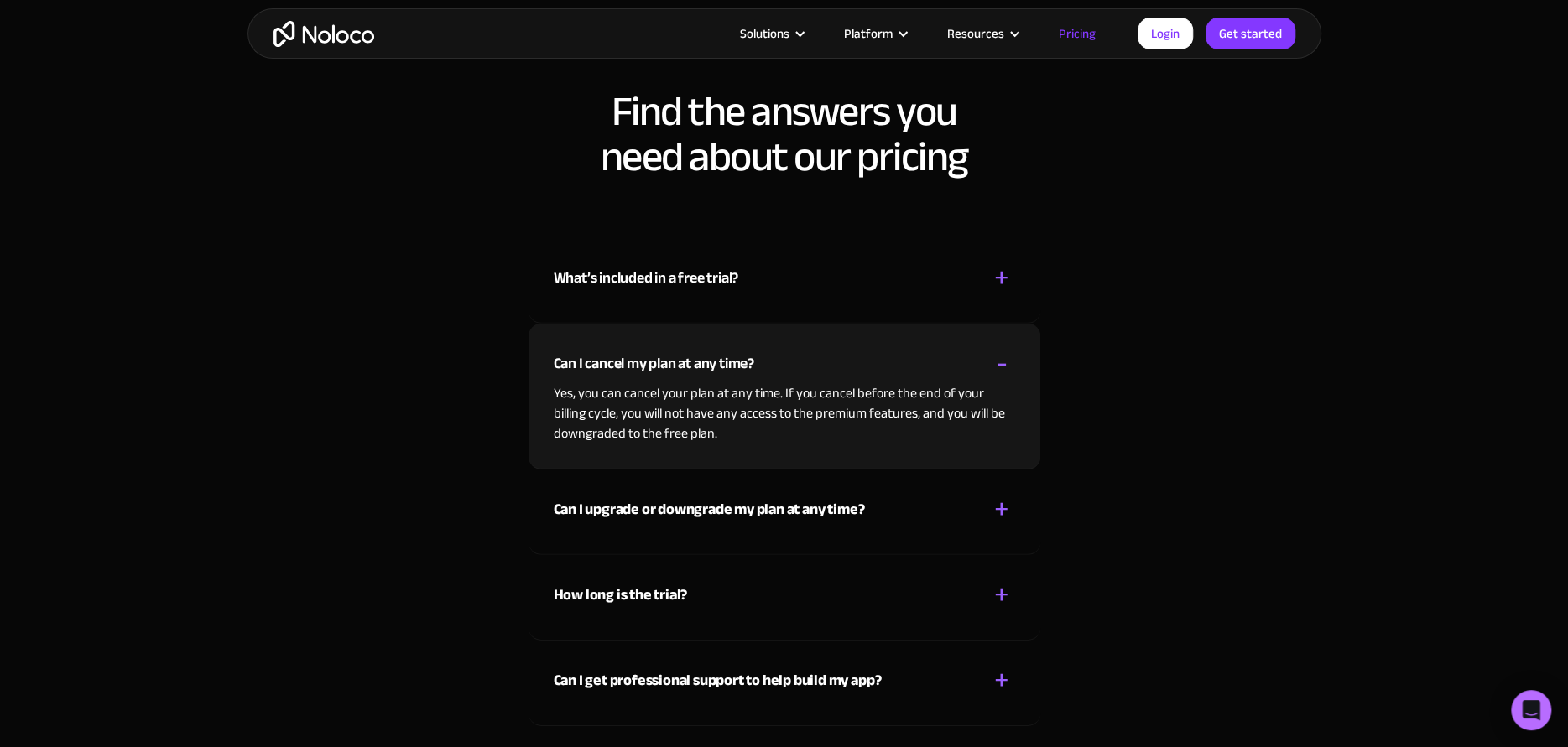
scroll to position [7316, 0]
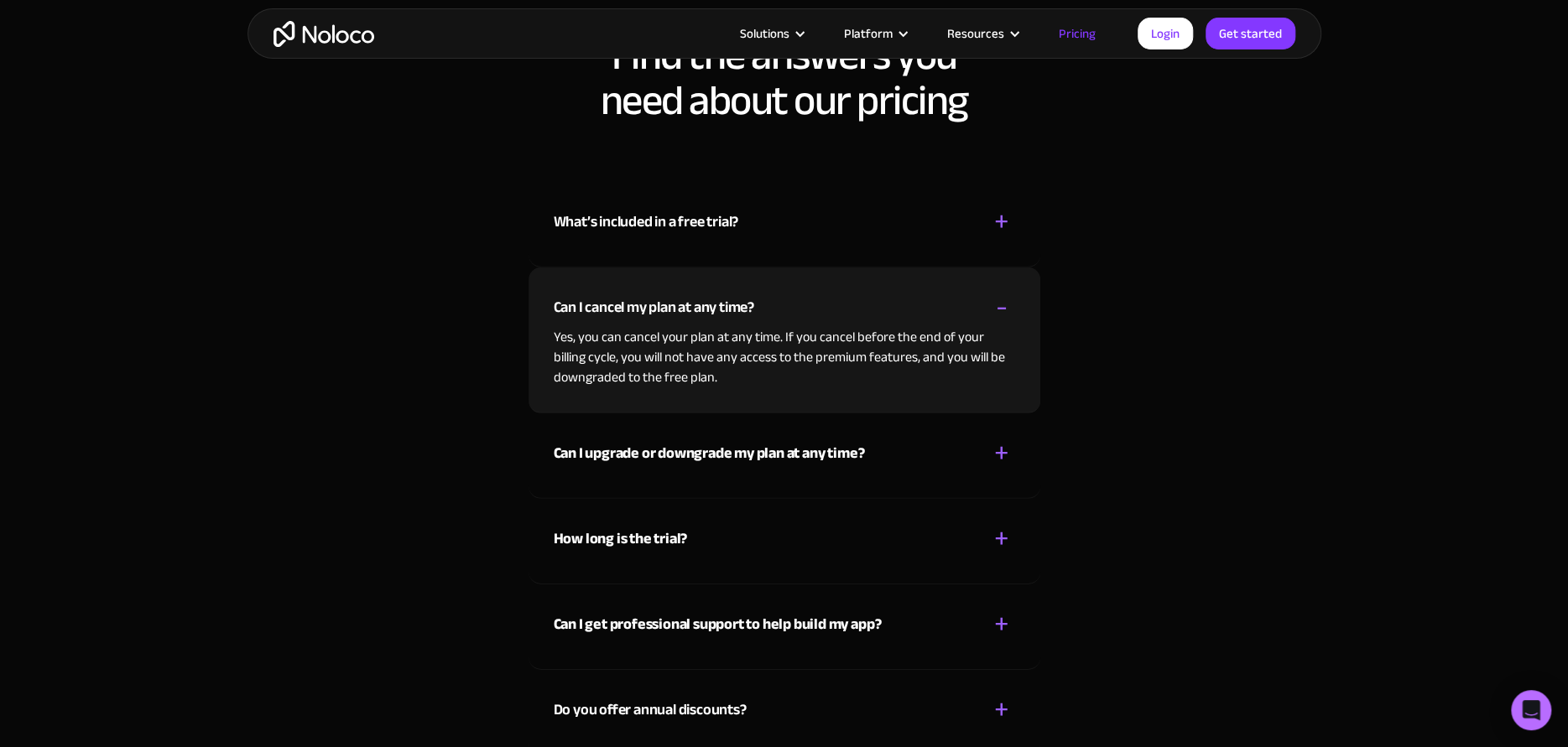
click at [1001, 444] on div "+" at bounding box center [1002, 453] width 15 height 30
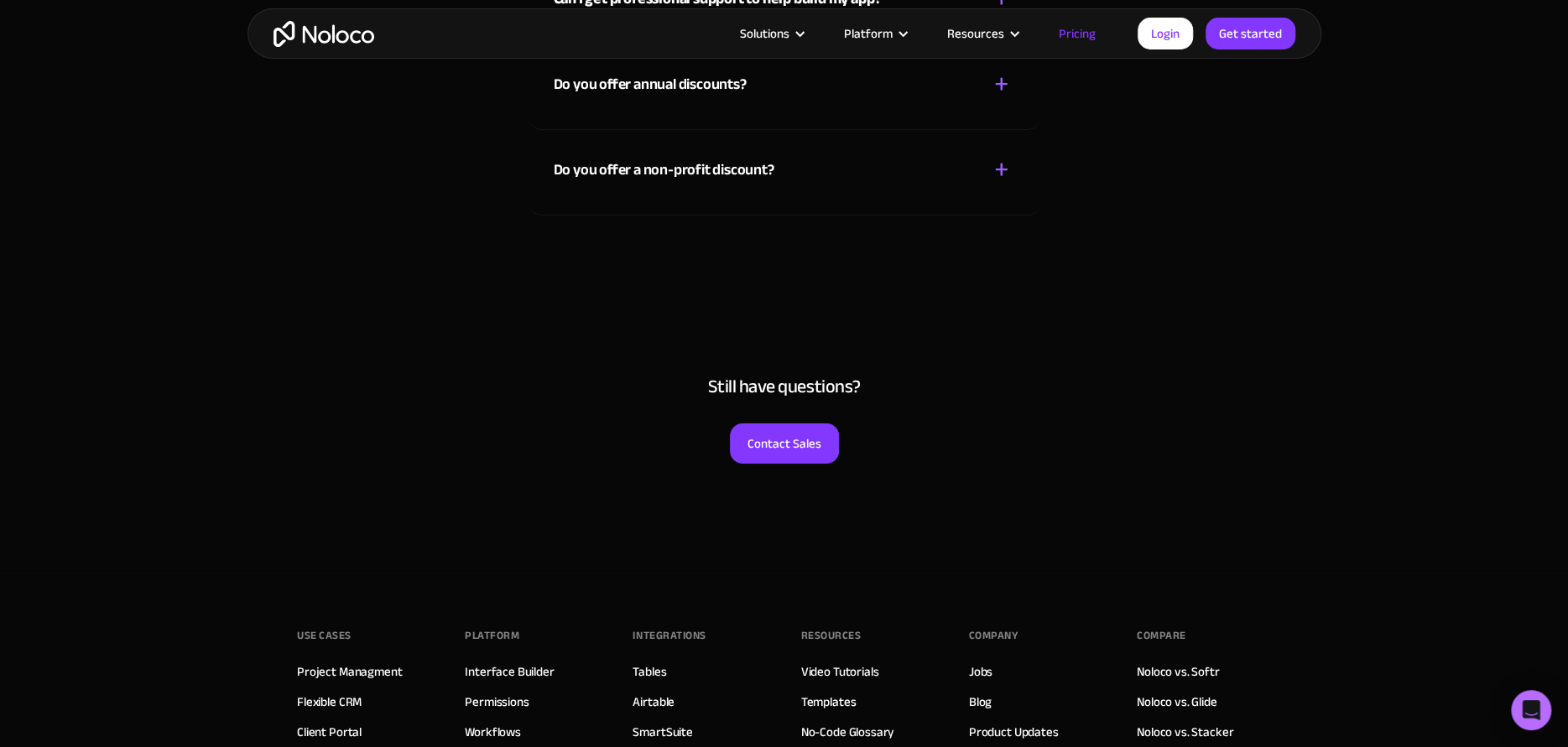
scroll to position [8015, 0]
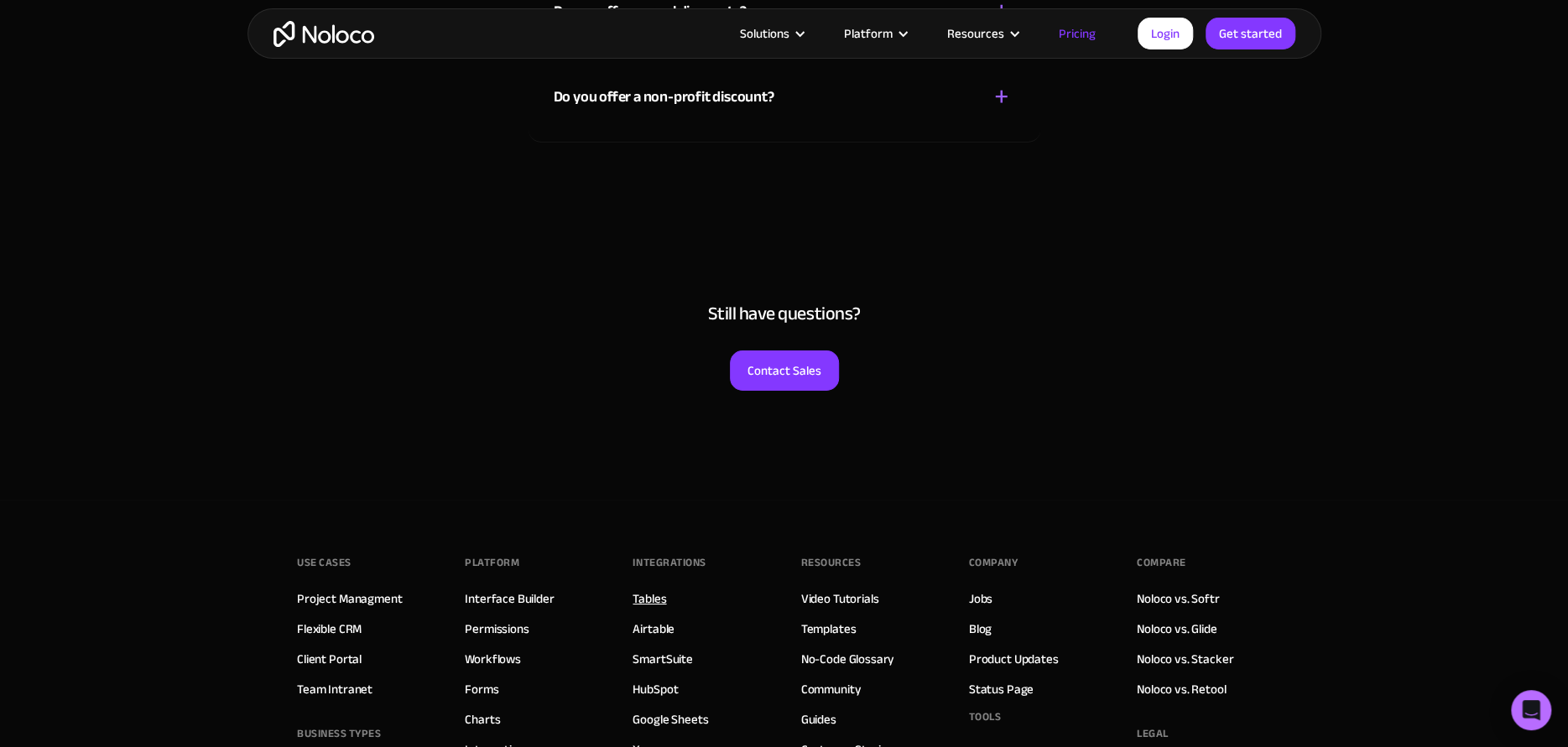
click at [640, 592] on link "Tables" at bounding box center [649, 599] width 33 height 22
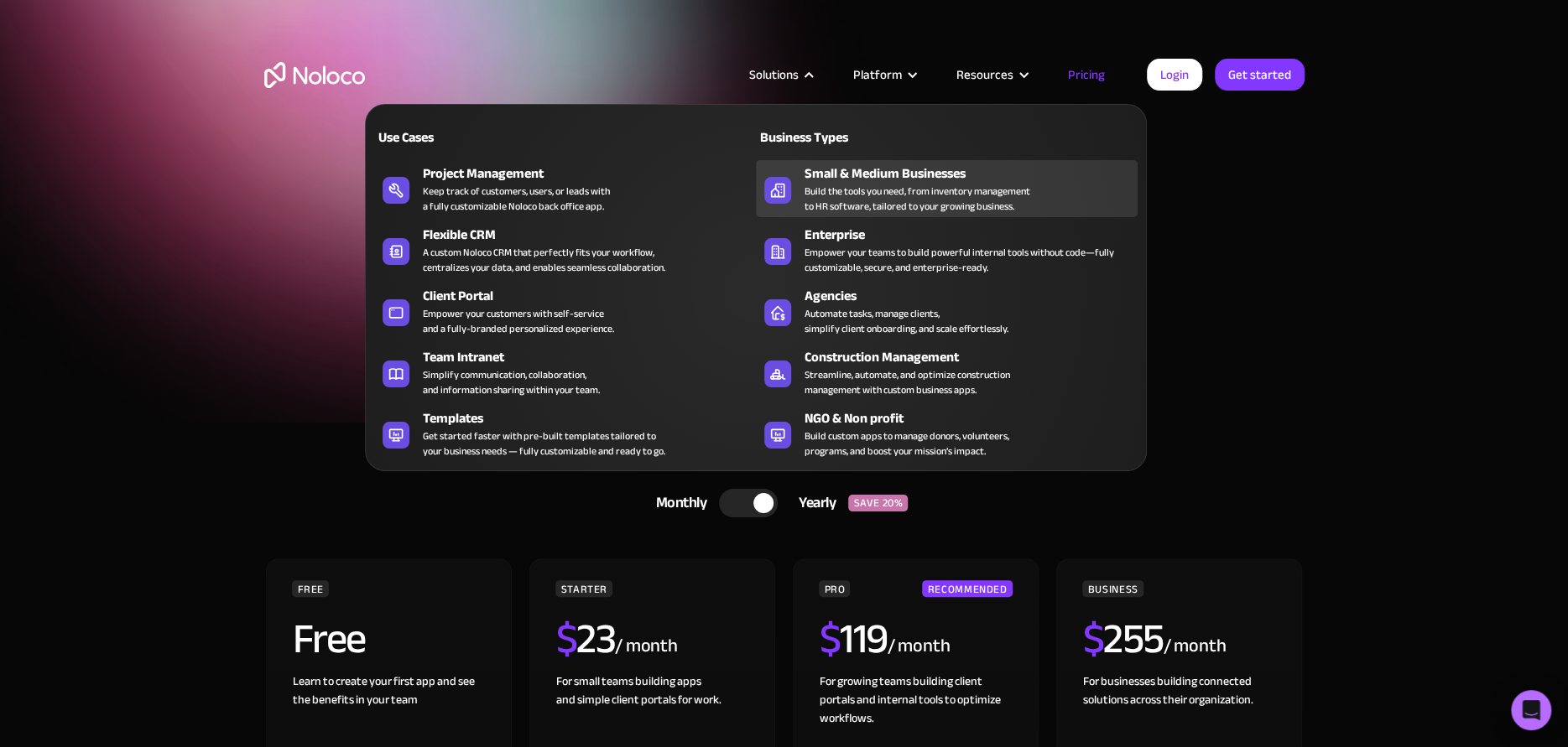
click at [840, 195] on div "Build the tools you need, from inventory management to HR software, tailored to…" at bounding box center [917, 199] width 226 height 31
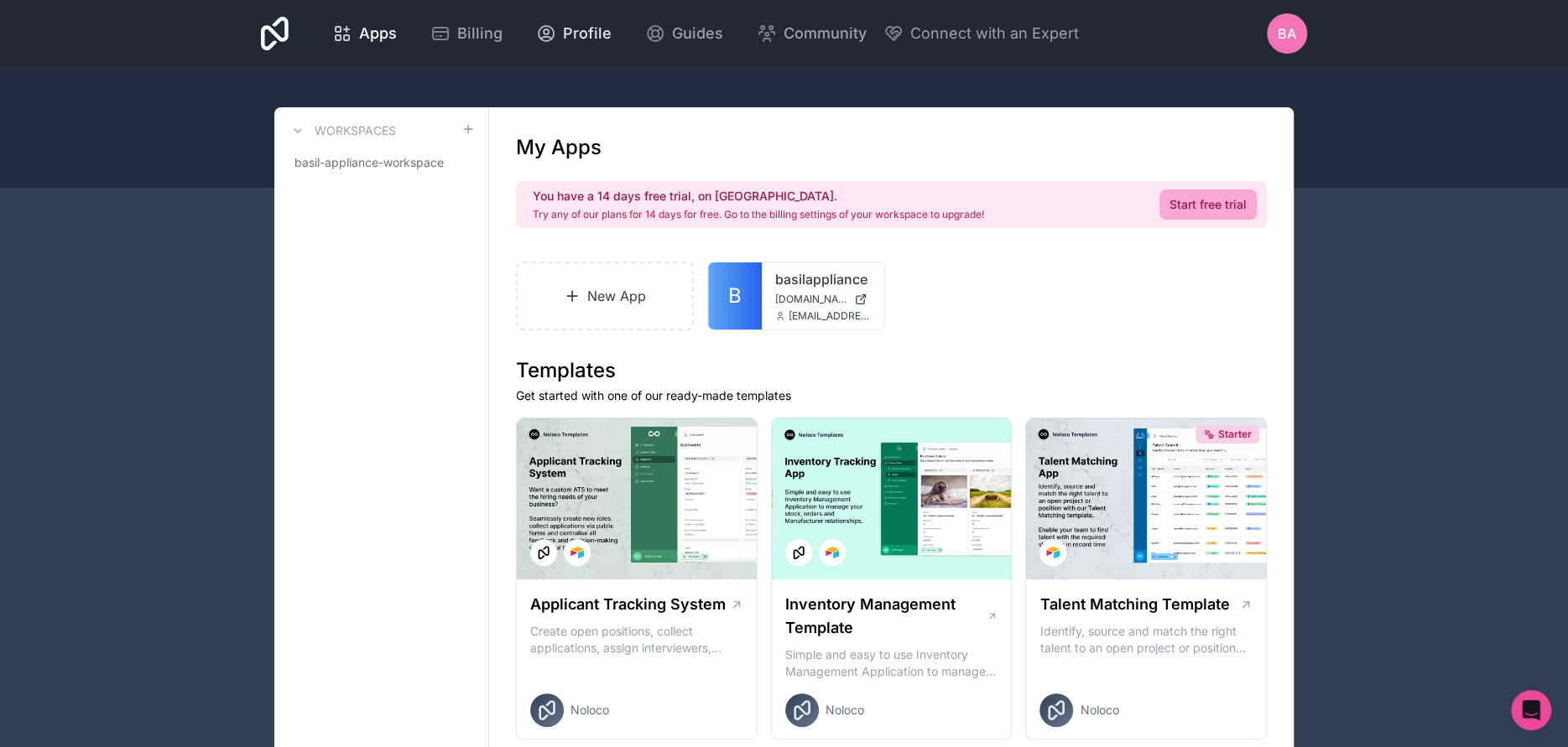
click at [582, 32] on span "Profile" at bounding box center [587, 33] width 49 height 24
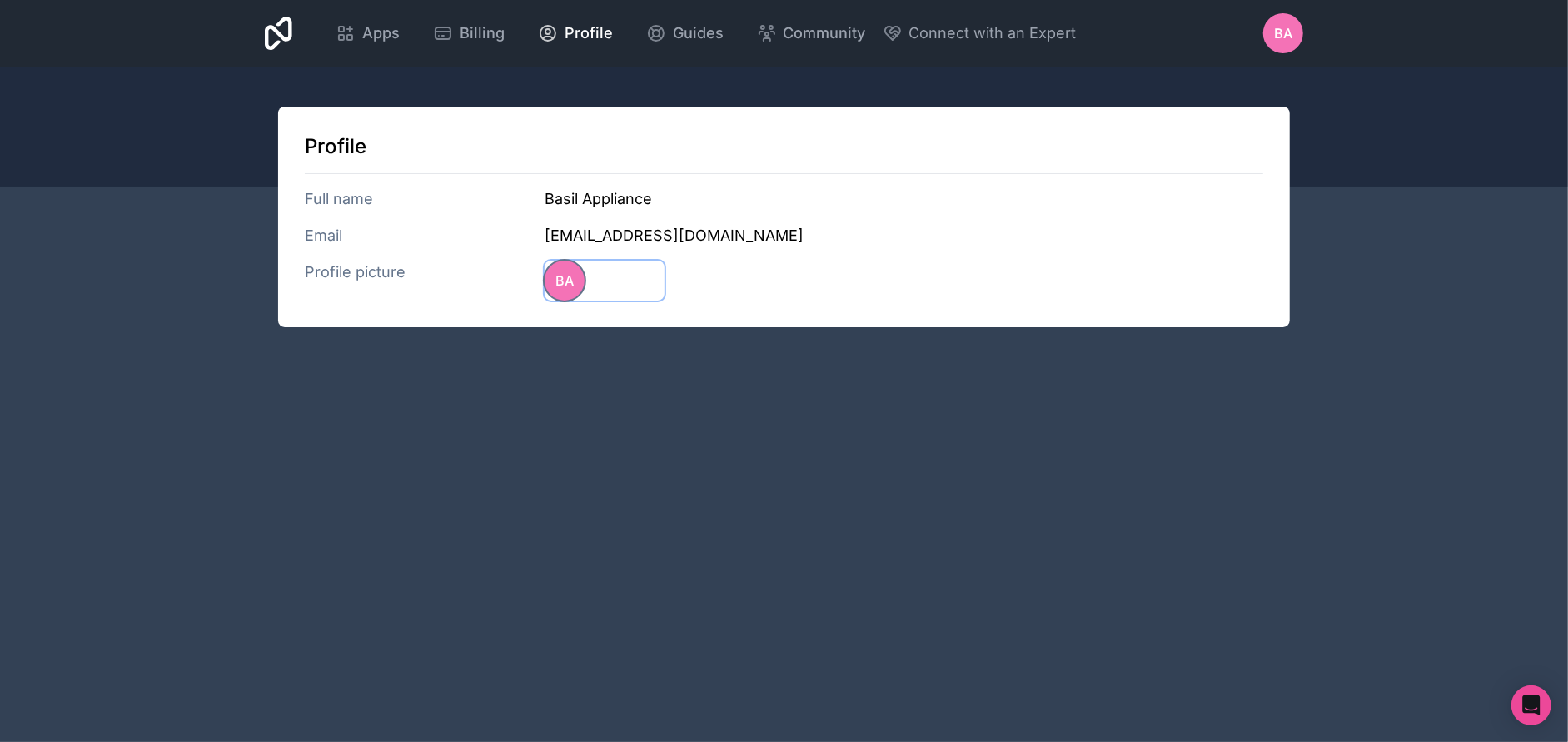
click at [547, 282] on div "BA" at bounding box center [564, 281] width 40 height 40
type input "C:\fakepath\browser.png"
click at [680, 34] on span "Guides" at bounding box center [698, 33] width 51 height 24
click at [452, 34] on icon at bounding box center [443, 33] width 20 height 20
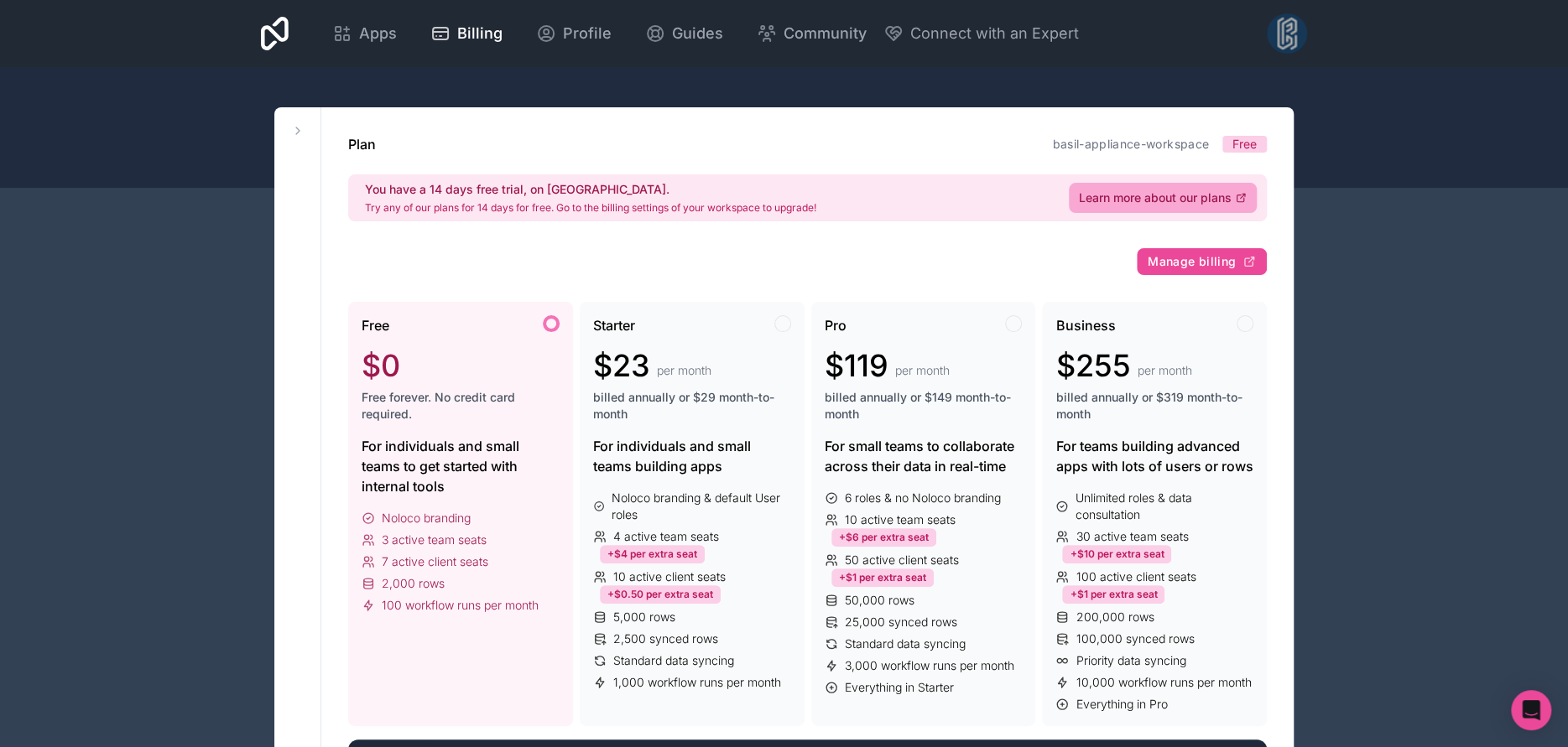
click at [1288, 36] on div at bounding box center [1287, 33] width 40 height 40
click at [248, 30] on div "Apps Billing Profile Guides Community Connect with an Expert Billing Profile Gu…" at bounding box center [784, 33] width 1073 height 67
click at [262, 32] on icon at bounding box center [274, 33] width 28 height 33
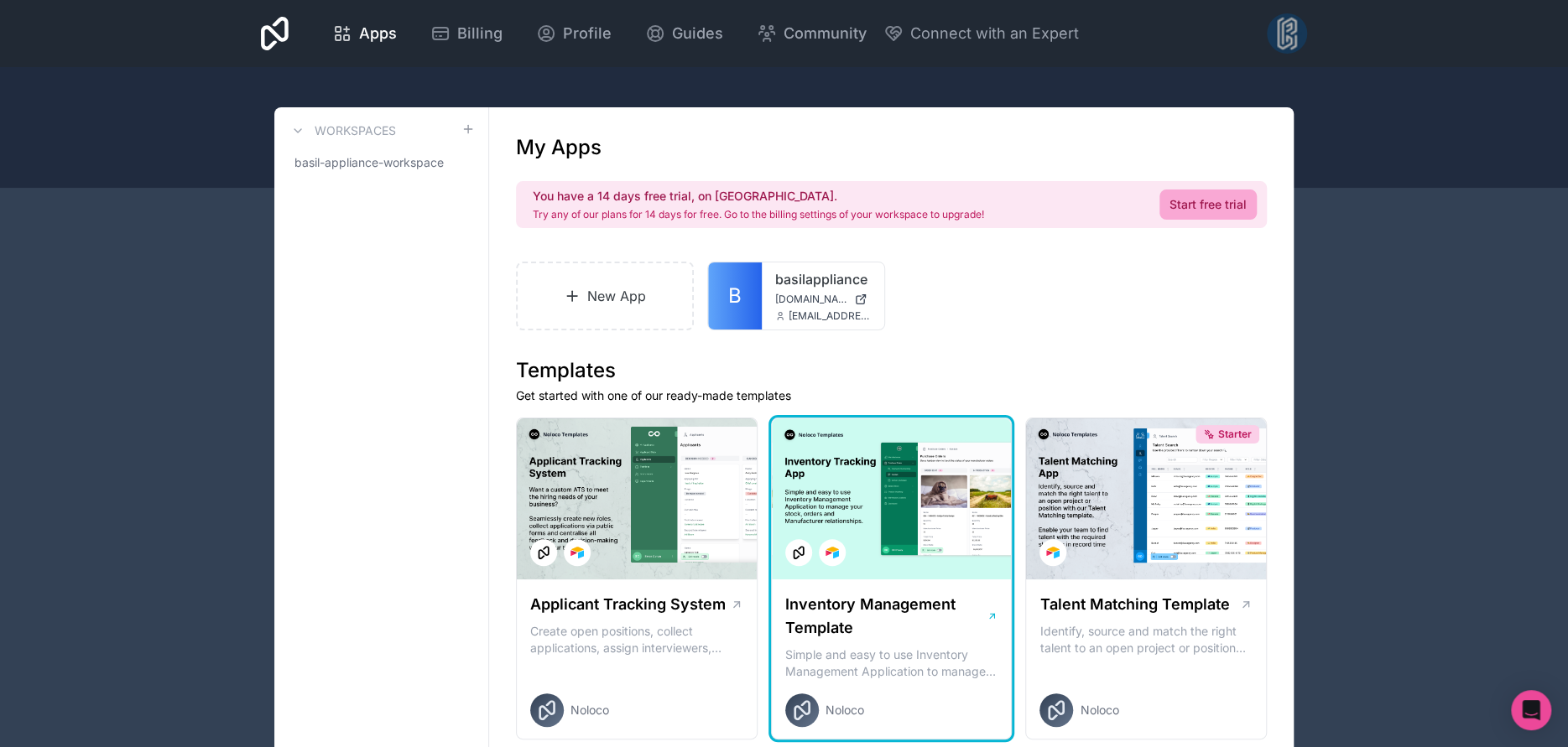
click at [902, 510] on div at bounding box center [891, 499] width 240 height 161
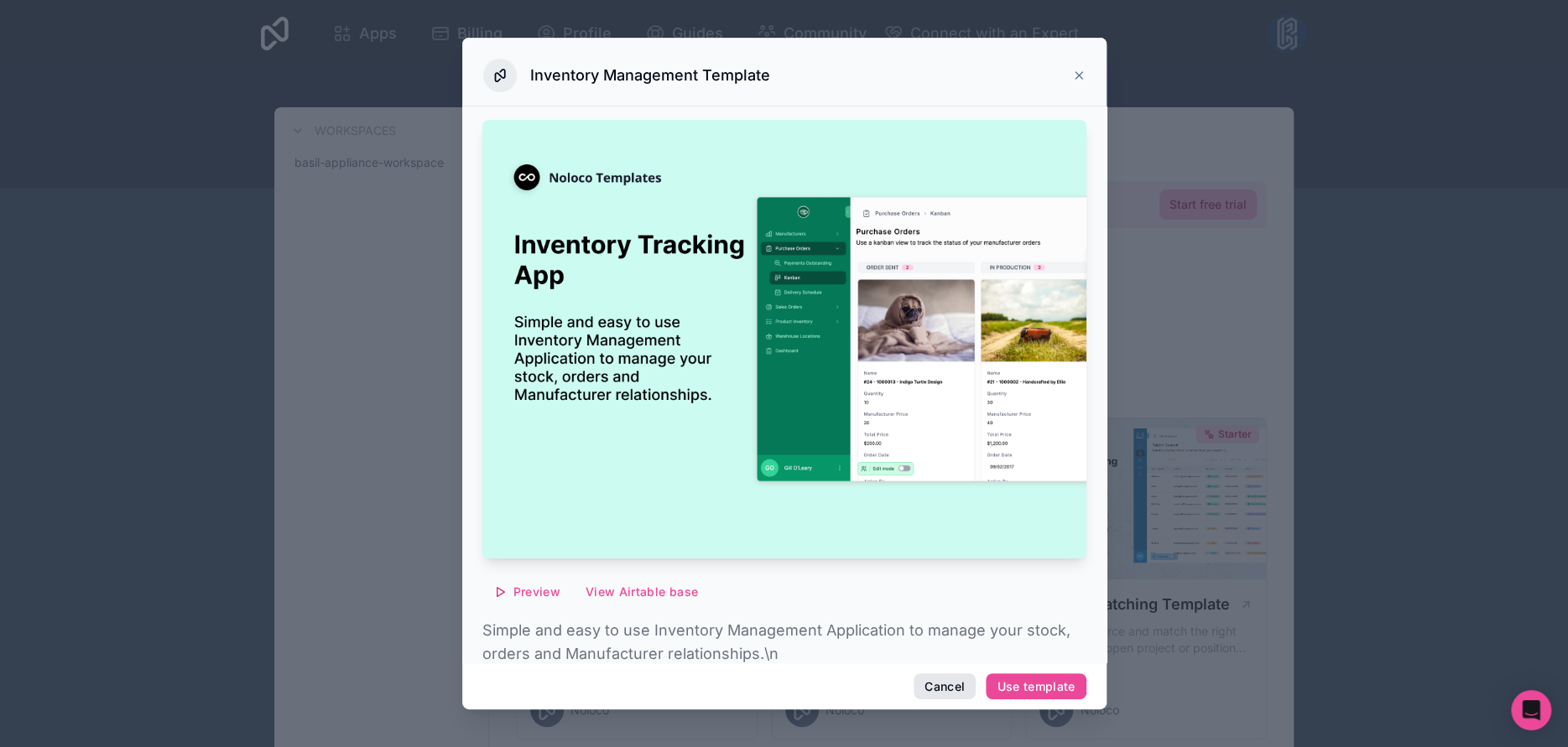
click at [935, 682] on button "Cancel" at bounding box center [944, 687] width 62 height 27
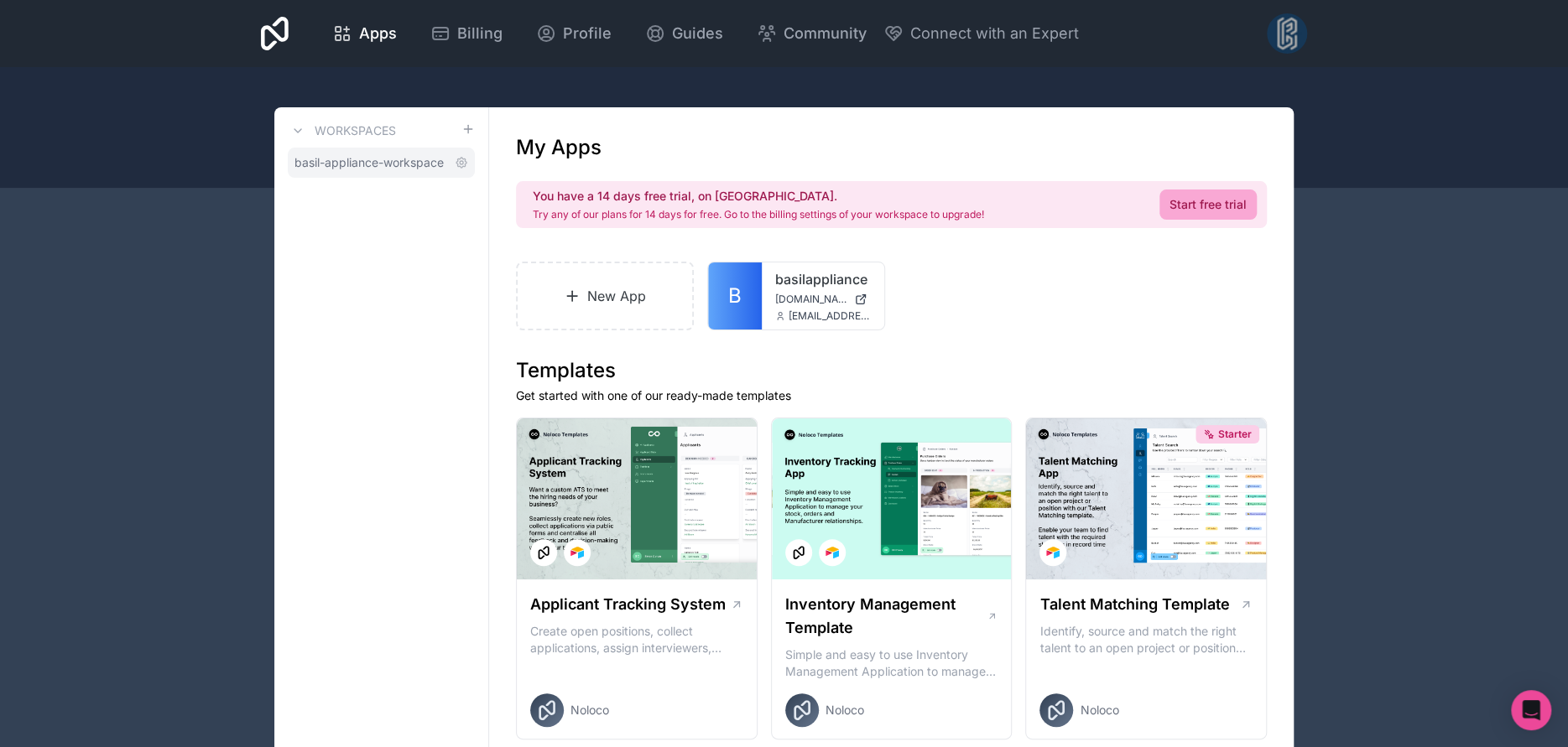
click at [393, 158] on span "basil-appliance-workspace" at bounding box center [369, 163] width 149 height 17
click at [365, 37] on span "Apps" at bounding box center [378, 33] width 38 height 24
click at [616, 290] on link "New App" at bounding box center [605, 296] width 178 height 69
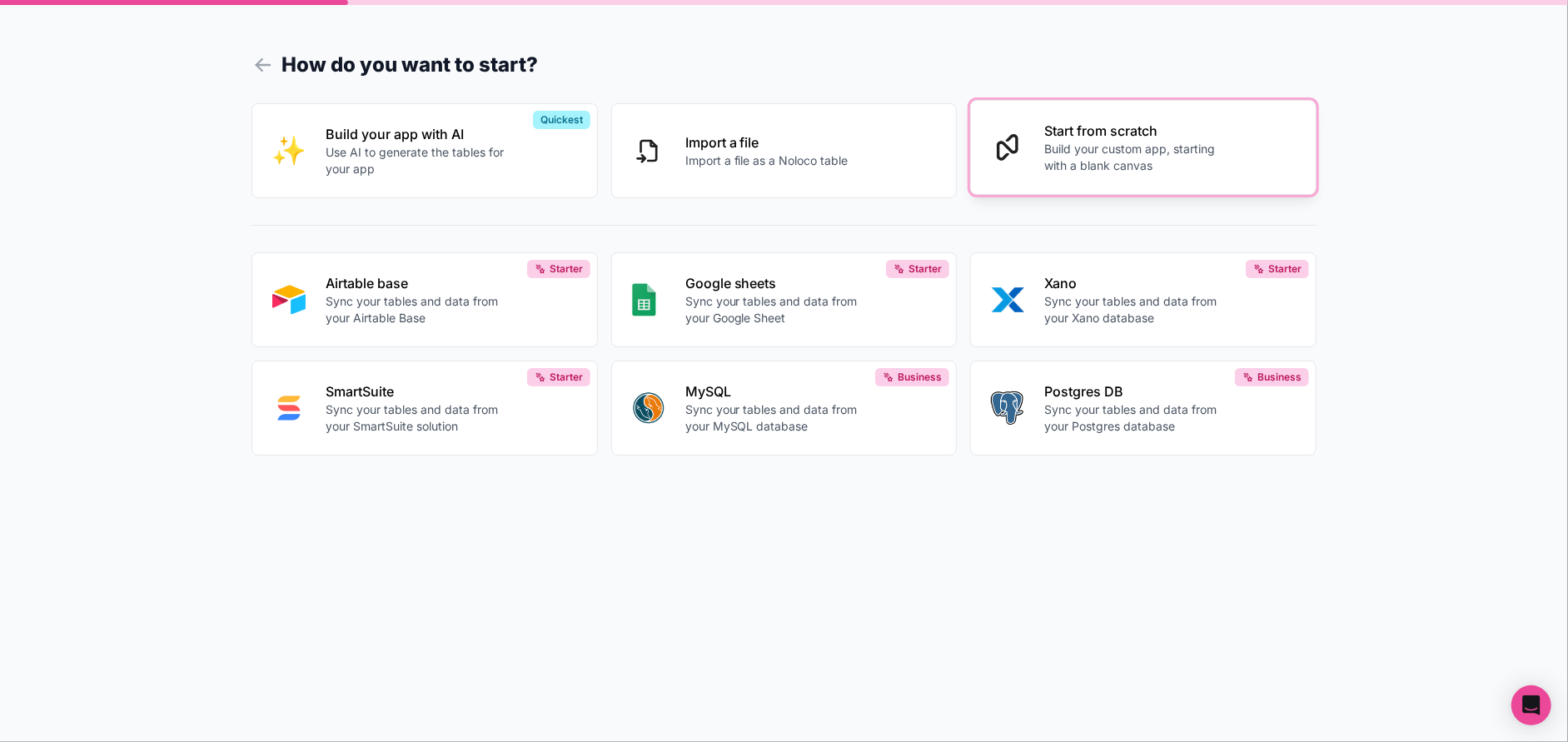
click at [1118, 167] on p "Build your custom app, starting with a blank canvas" at bounding box center [1136, 157] width 185 height 33
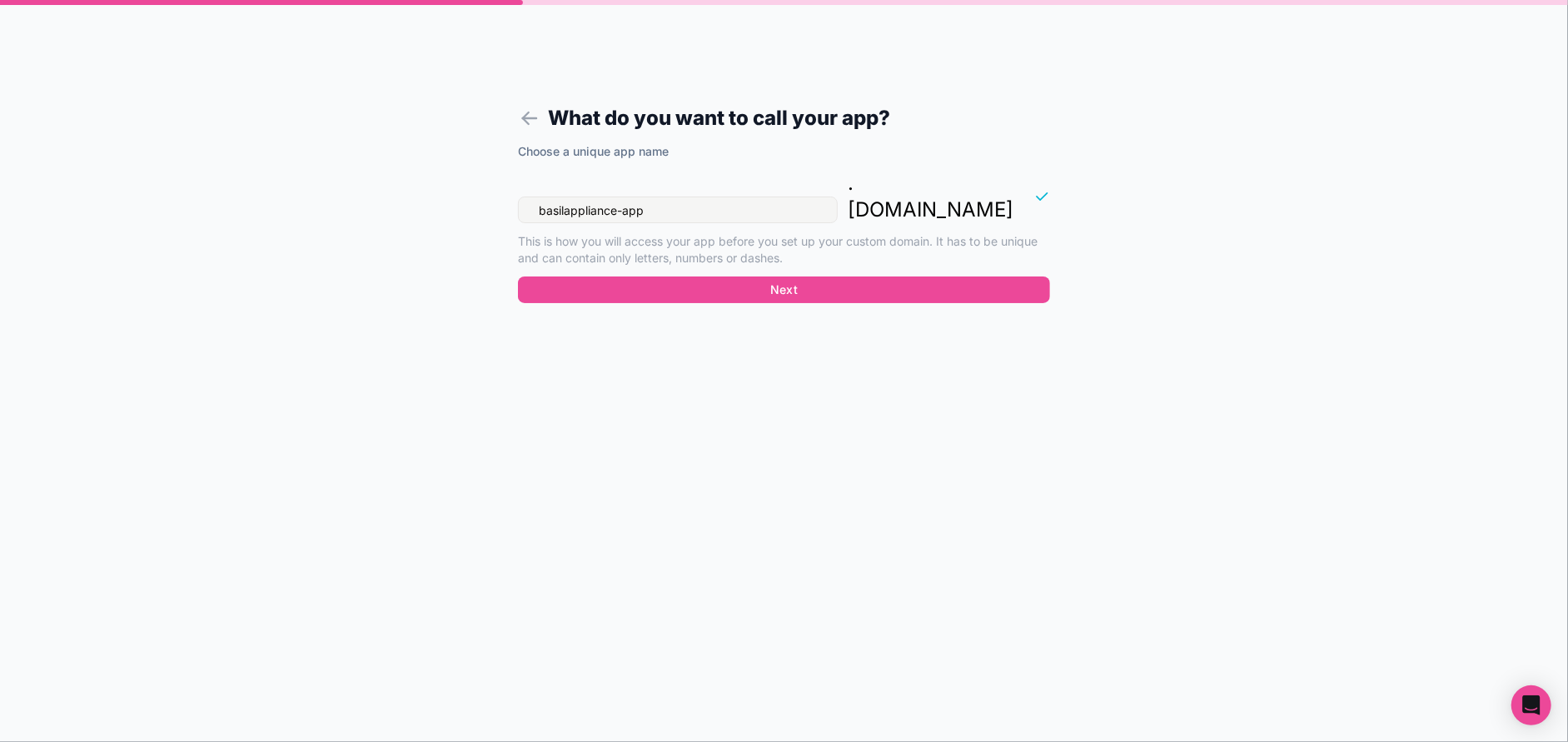
drag, startPoint x: 723, startPoint y: 187, endPoint x: 494, endPoint y: 187, distance: 229.0
click at [494, 187] on form "What do you want to call your app? Choose a unique app name basilappliance-app …" at bounding box center [784, 391] width 638 height 702
click at [678, 196] on input "basilappliance-app" at bounding box center [677, 210] width 320 height 27
drag, startPoint x: 678, startPoint y: 183, endPoint x: 514, endPoint y: 182, distance: 164.0
click at [514, 182] on form "What do you want to call your app? Choose a unique app name basilappliance-app …" at bounding box center [784, 391] width 638 height 702
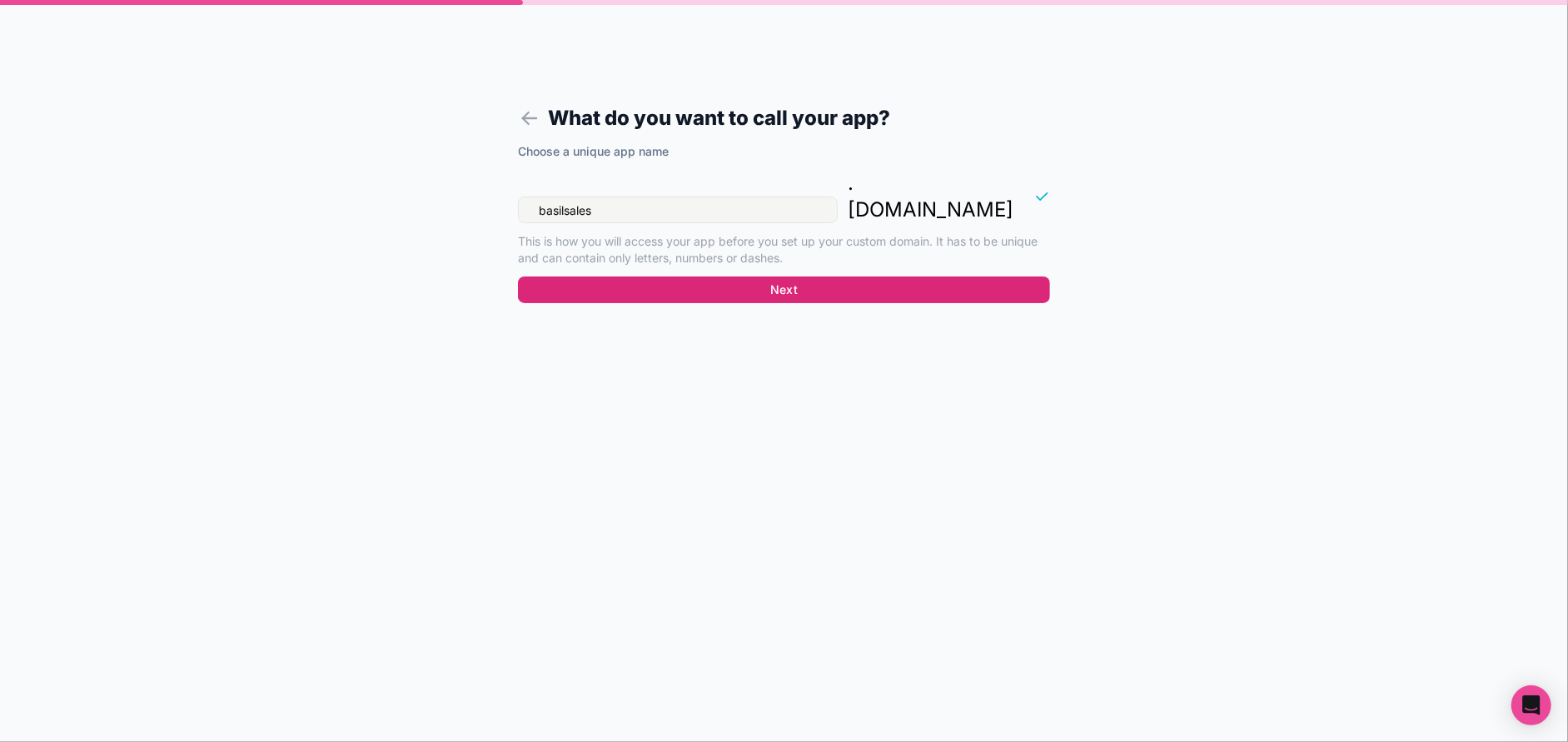
type input "basilsales"
click at [792, 277] on button "Next" at bounding box center [784, 290] width 532 height 27
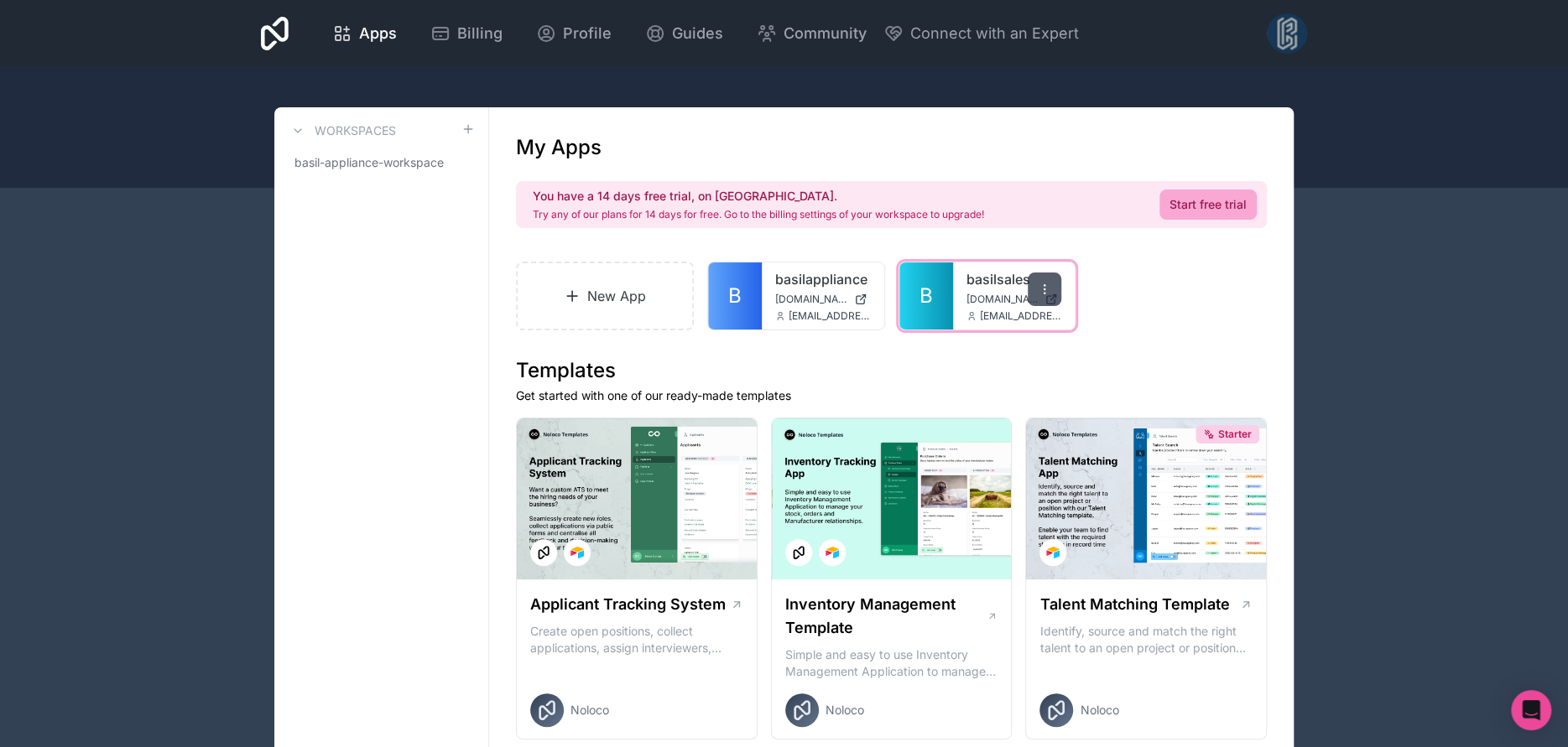
click at [1036, 286] on div at bounding box center [1044, 288] width 33 height 33
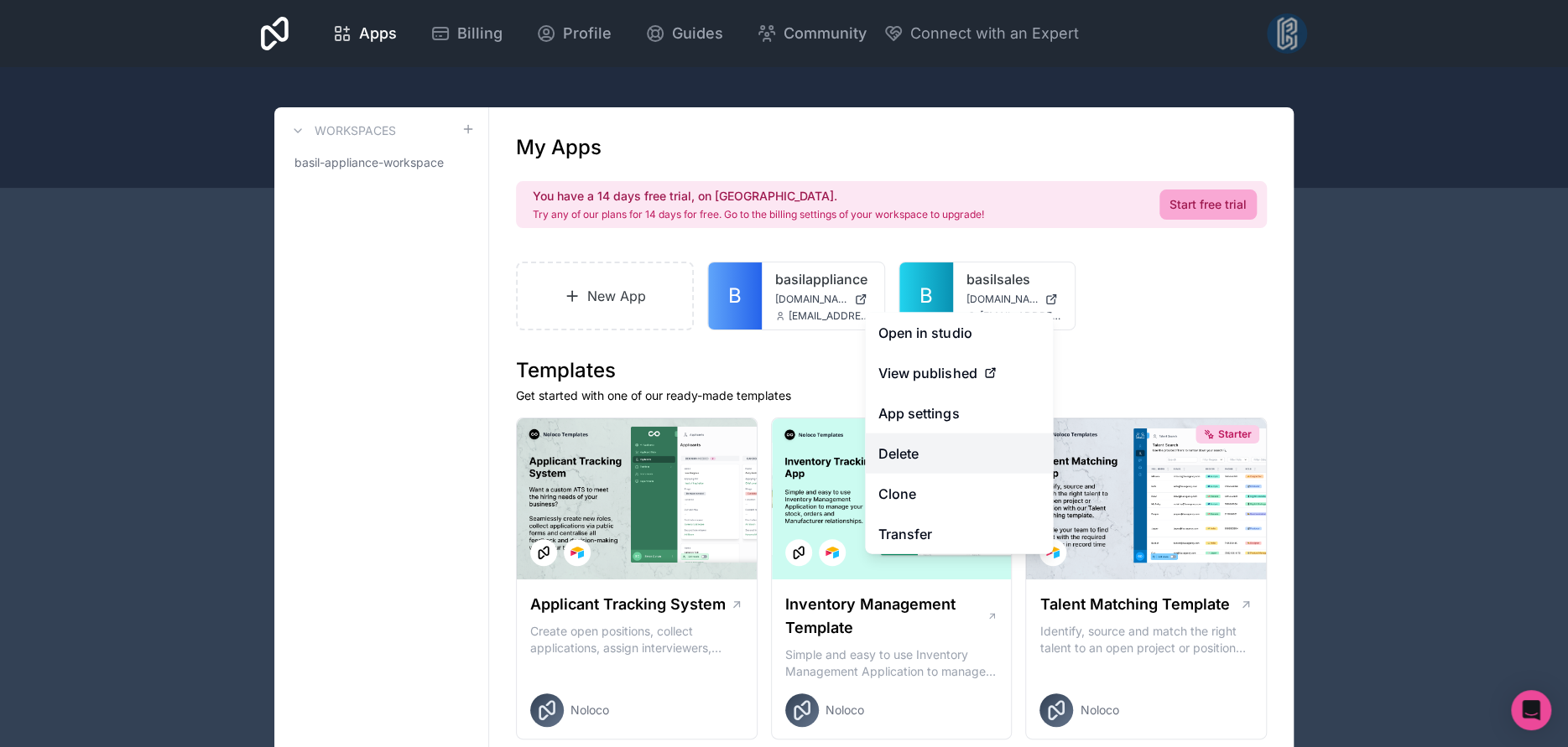
click at [927, 442] on button "Delete" at bounding box center [958, 454] width 188 height 40
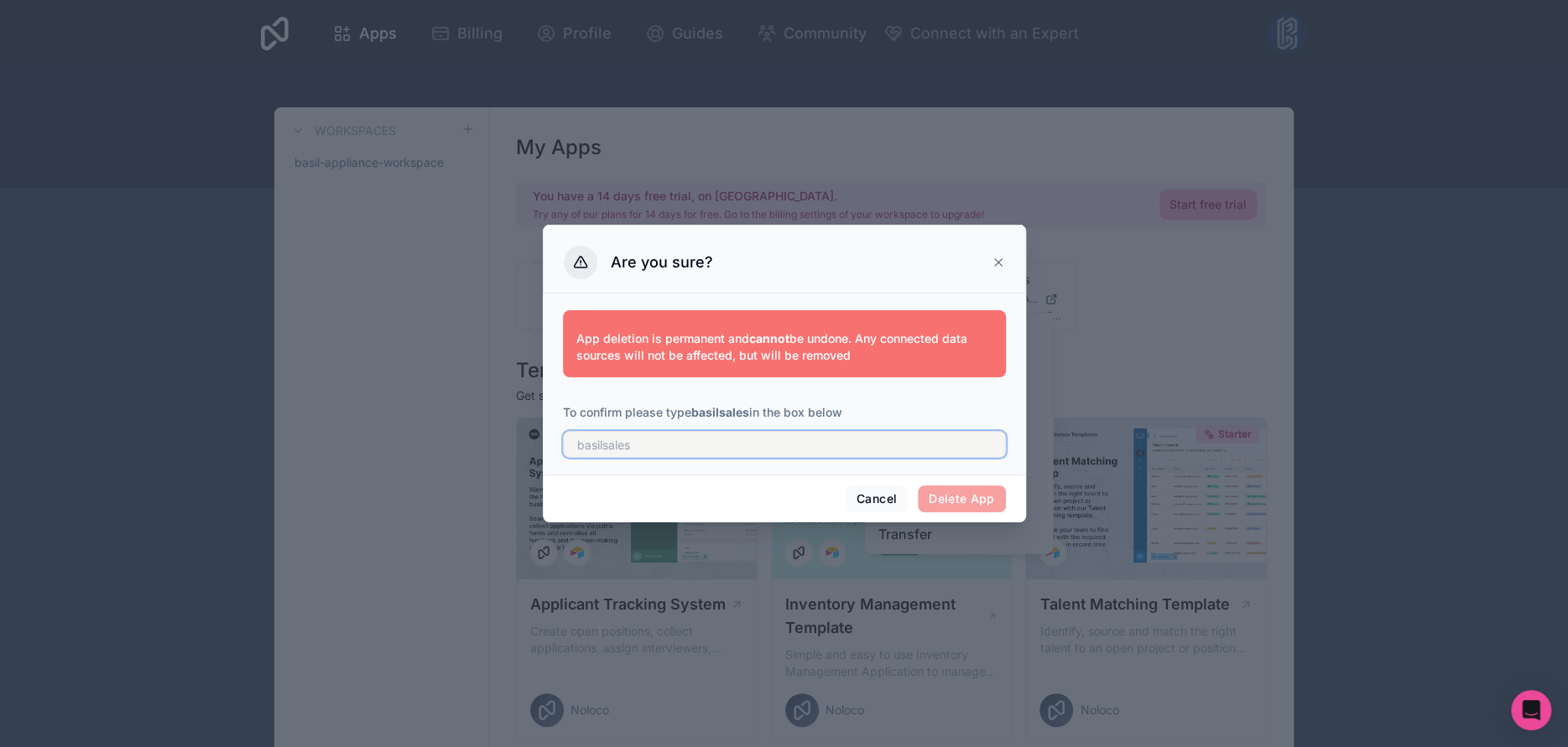
click at [616, 441] on input "text" at bounding box center [784, 444] width 443 height 27
type input "basilsales"
click at [953, 493] on button "Delete App" at bounding box center [962, 499] width 88 height 27
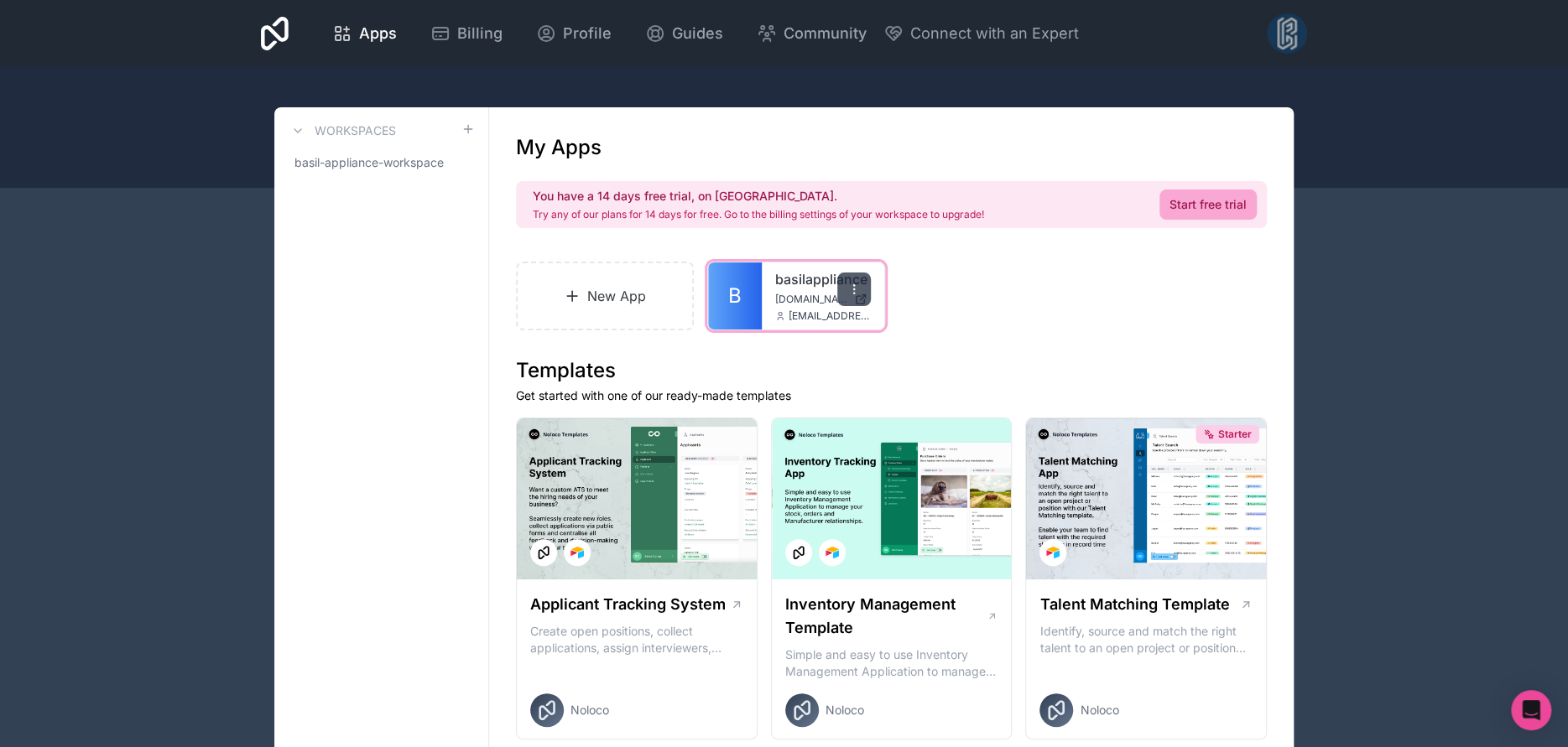
click at [856, 288] on icon at bounding box center [854, 289] width 13 height 13
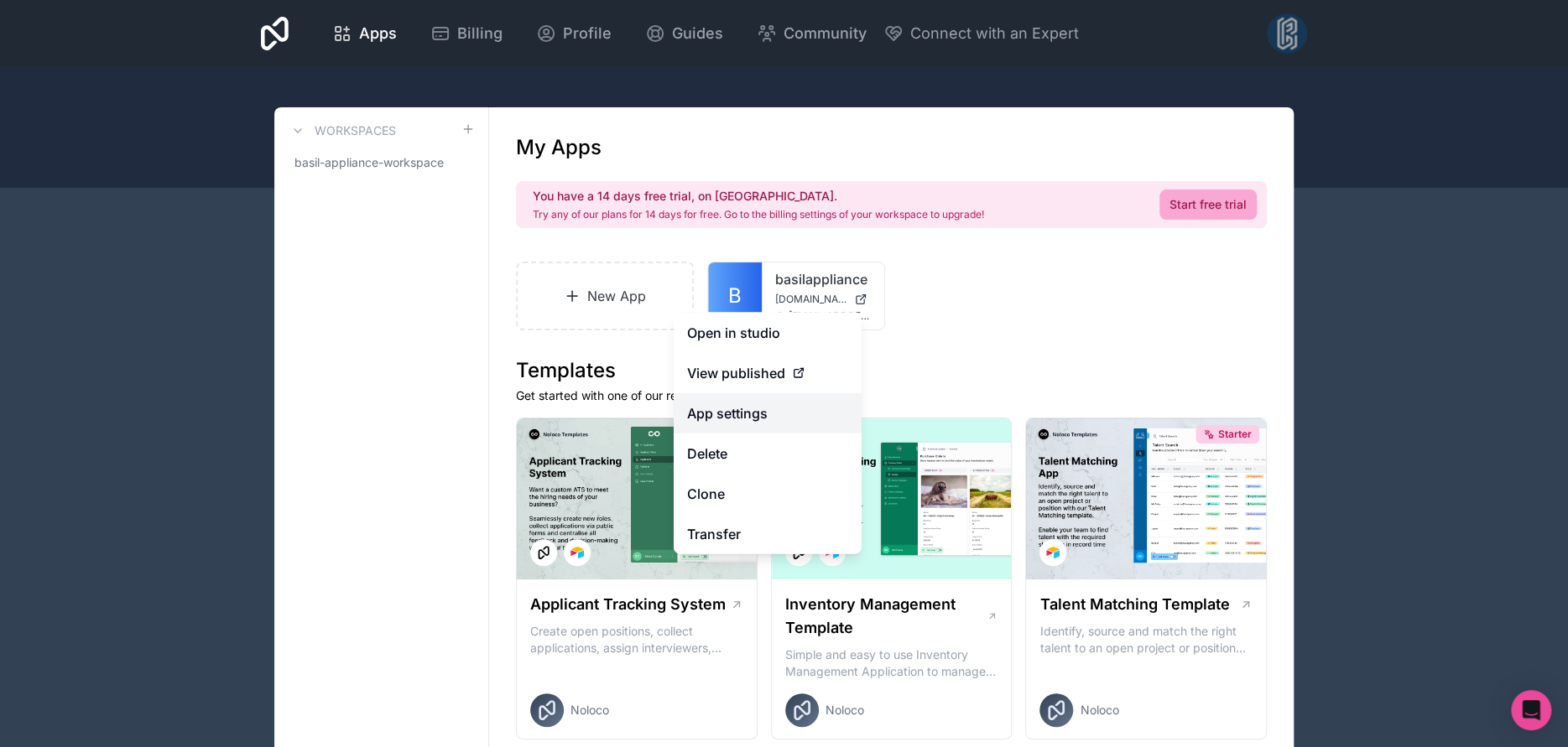
click at [767, 416] on link "App settings" at bounding box center [767, 414] width 188 height 40
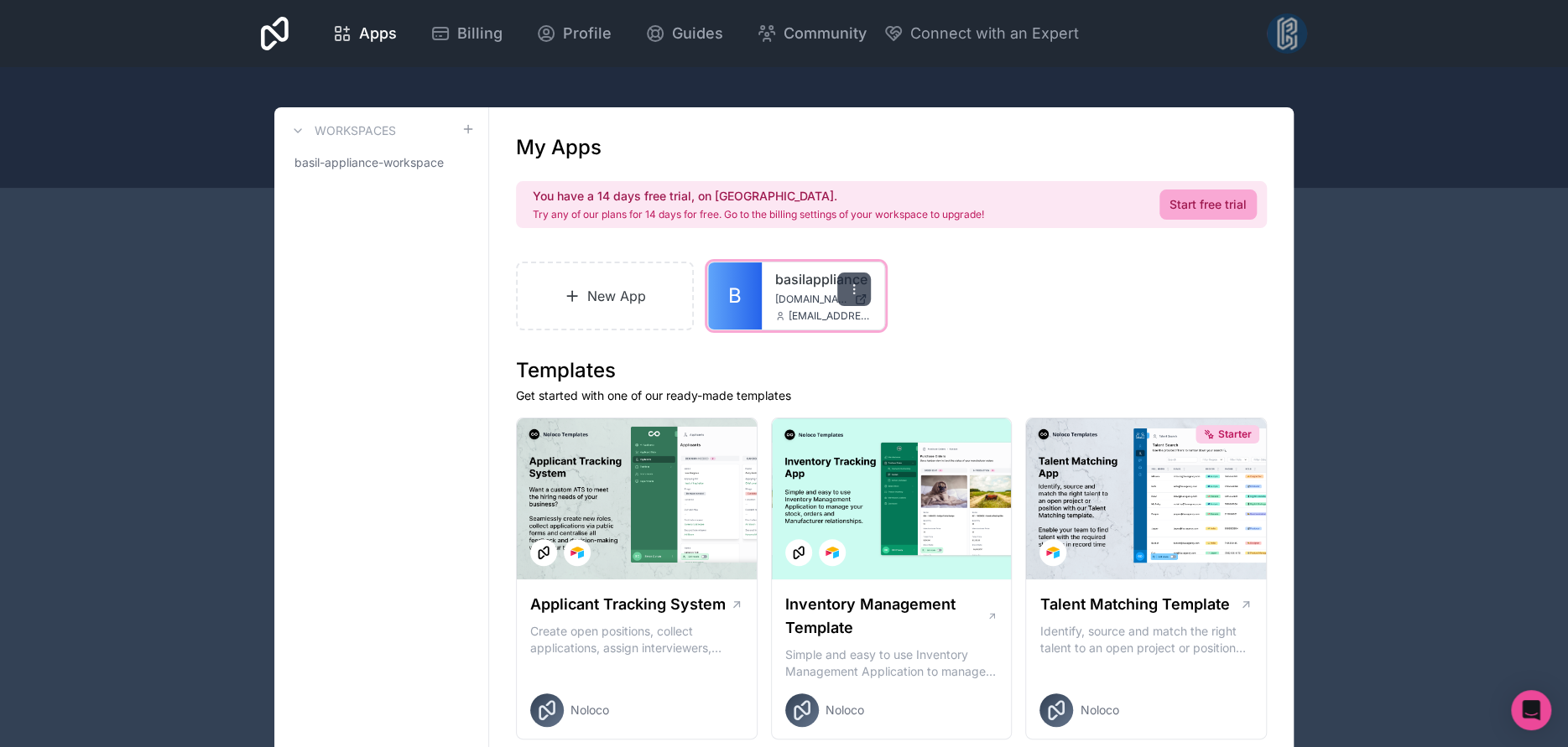
click at [844, 286] on div at bounding box center [853, 288] width 33 height 33
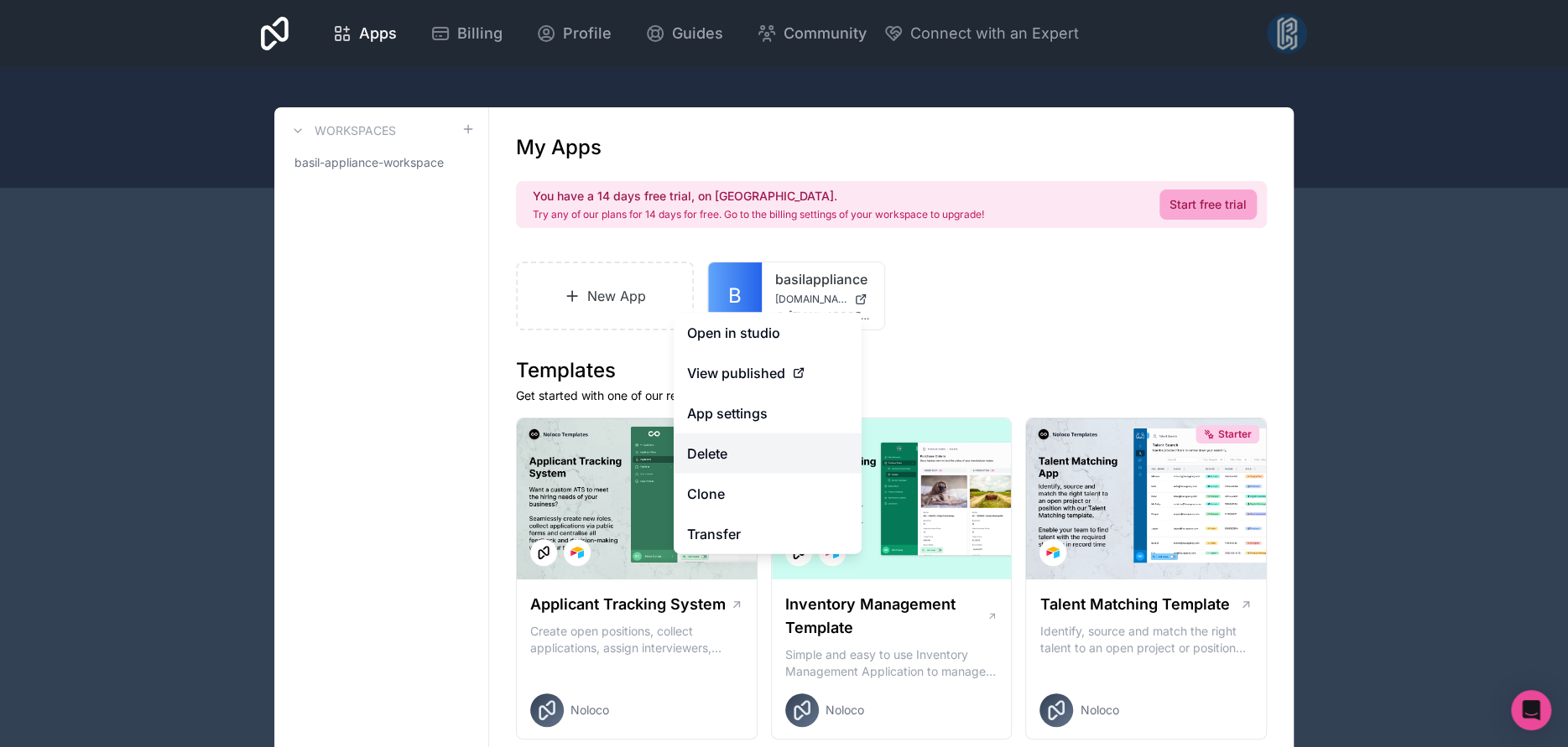
click at [722, 458] on button "Delete" at bounding box center [767, 454] width 188 height 40
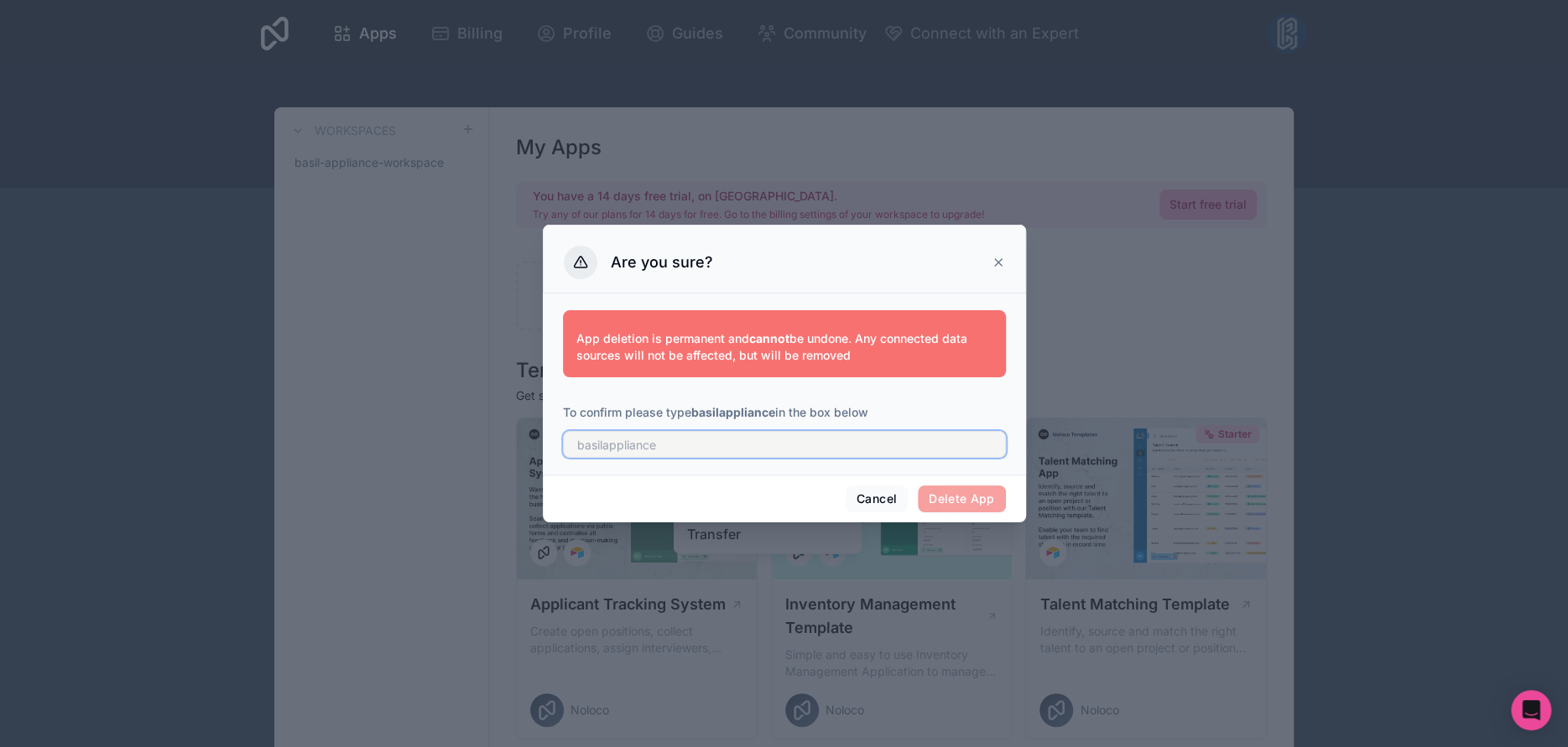
click at [754, 443] on input "text" at bounding box center [784, 444] width 443 height 27
click at [744, 410] on strong "basilappliance" at bounding box center [734, 412] width 84 height 14
copy p "basilappliance"
paste input "basilappliance"
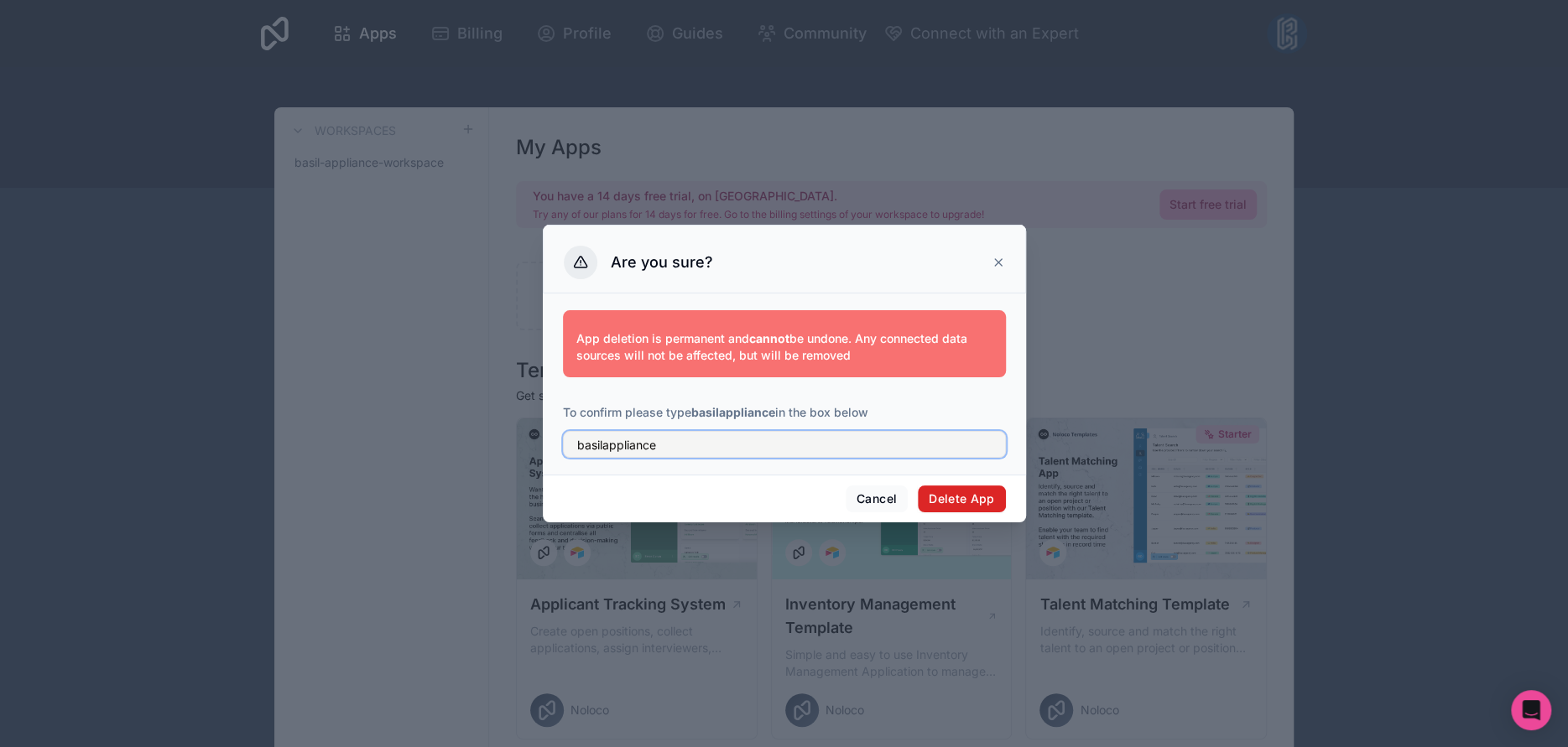
type input "basilappliance"
click at [941, 496] on button "Delete App" at bounding box center [962, 499] width 88 height 27
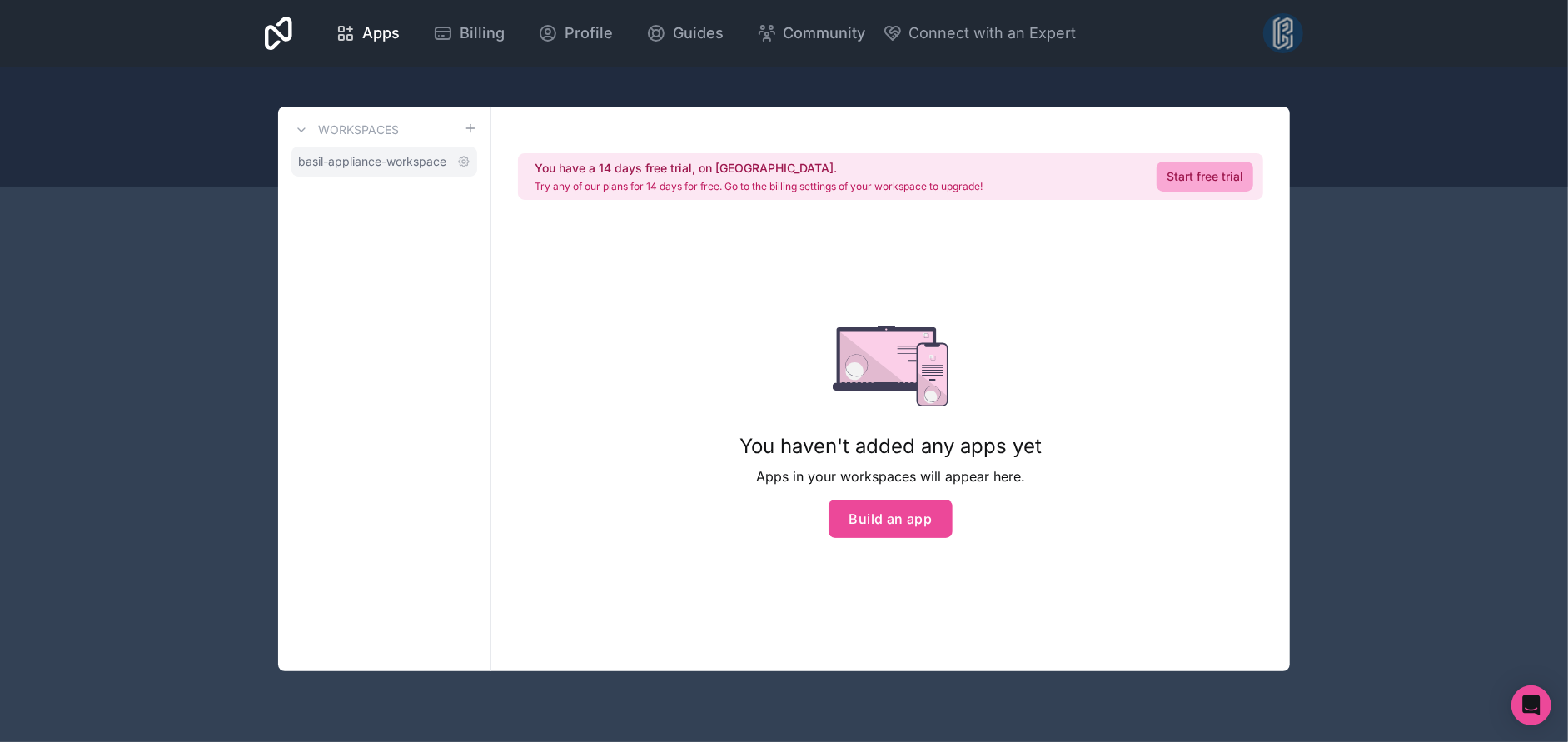
click at [368, 154] on span "basil-appliance-workspace" at bounding box center [372, 162] width 148 height 17
click at [882, 514] on button "Build an app" at bounding box center [892, 519] width 125 height 38
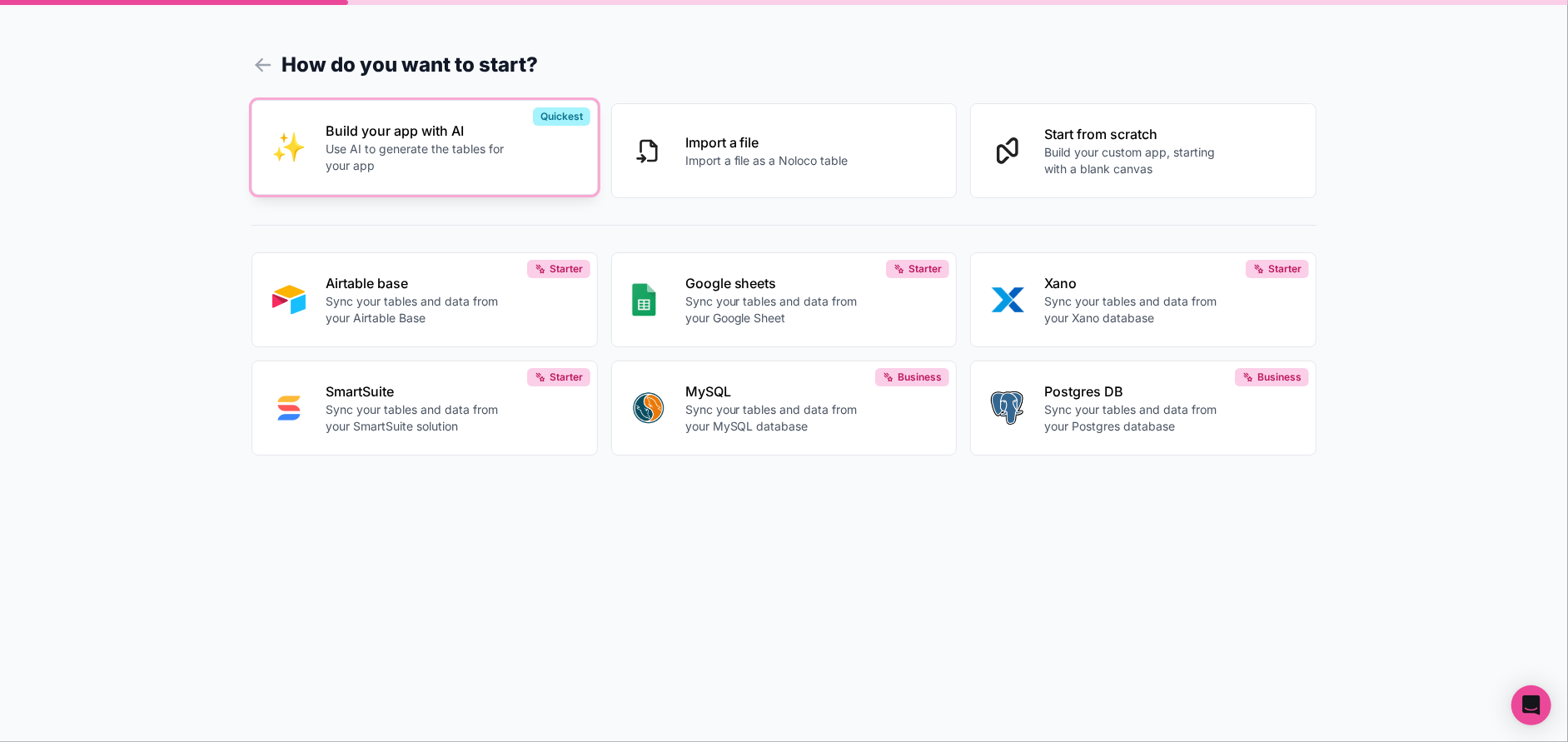
click at [407, 146] on p "Use AI to generate the tables for your app" at bounding box center [417, 157] width 185 height 33
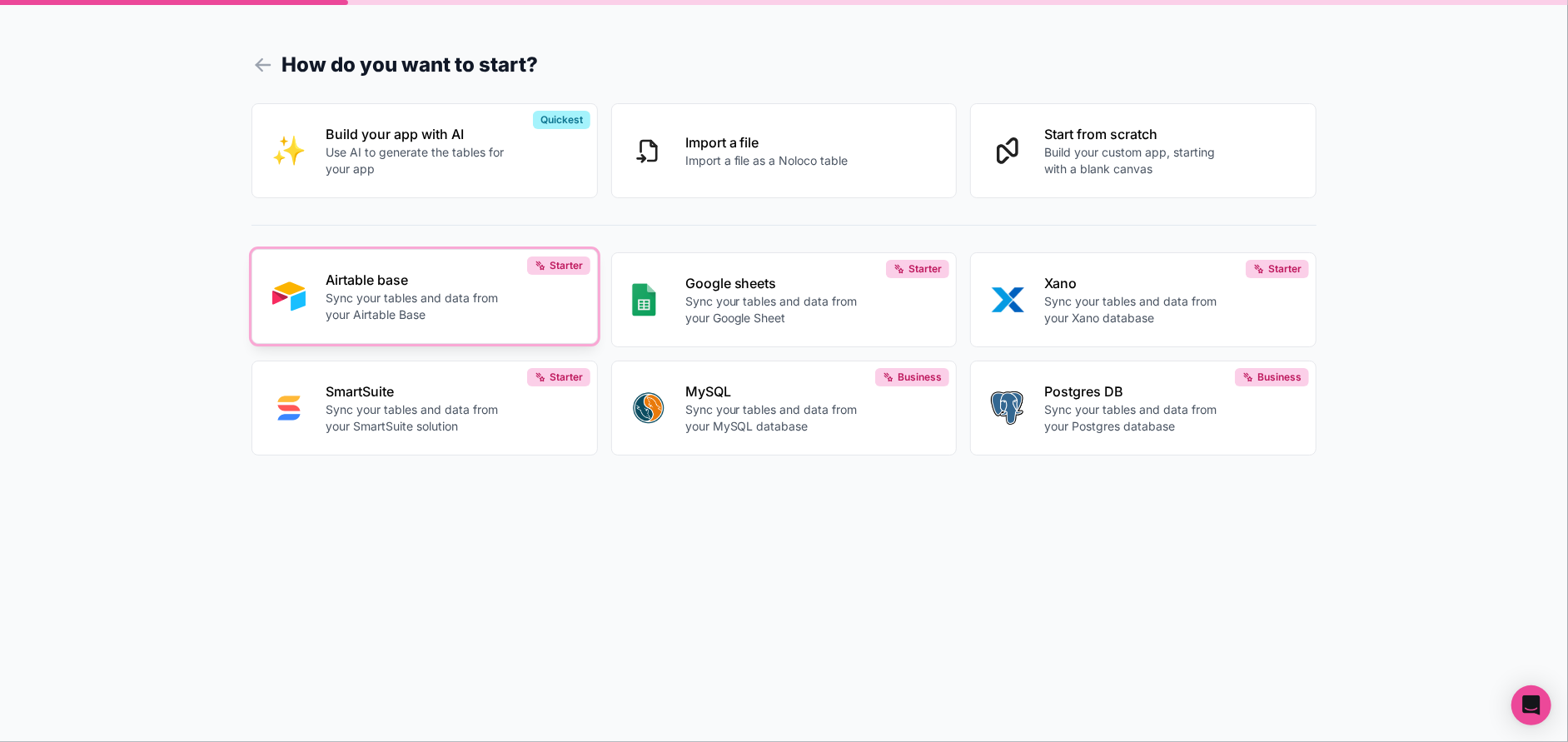
click at [363, 323] on p "Sync your tables and data from your Airtable Base" at bounding box center [417, 306] width 185 height 33
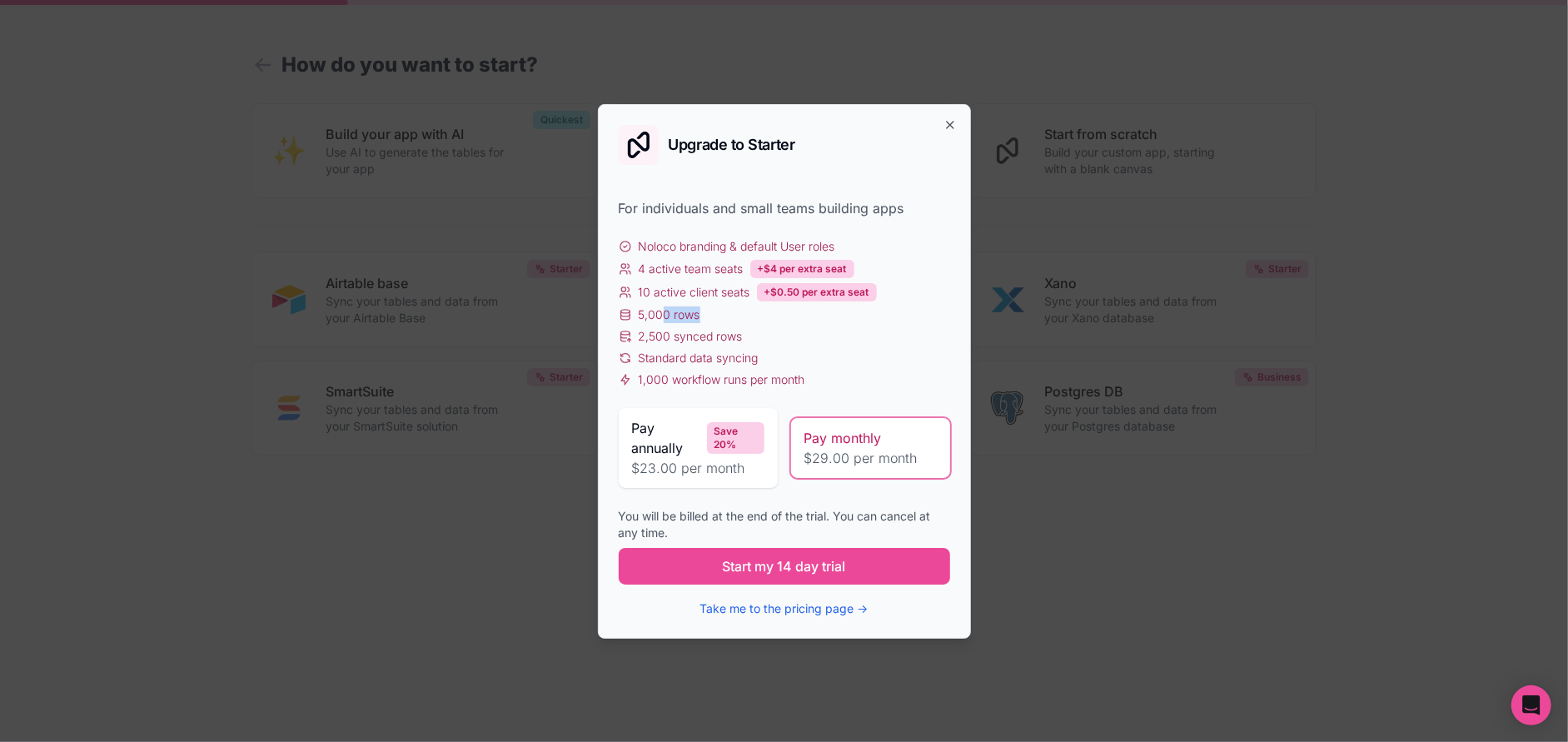
drag, startPoint x: 660, startPoint y: 314, endPoint x: 707, endPoint y: 308, distance: 47.4
click at [707, 308] on div "5,000 rows" at bounding box center [784, 315] width 331 height 17
drag, startPoint x: 687, startPoint y: 210, endPoint x: 642, endPoint y: 220, distance: 46.1
click at [642, 220] on div "For individuals and small teams building apps Noloco branding & default User ro…" at bounding box center [784, 408] width 331 height 420
click at [953, 124] on icon "button" at bounding box center [950, 125] width 13 height 13
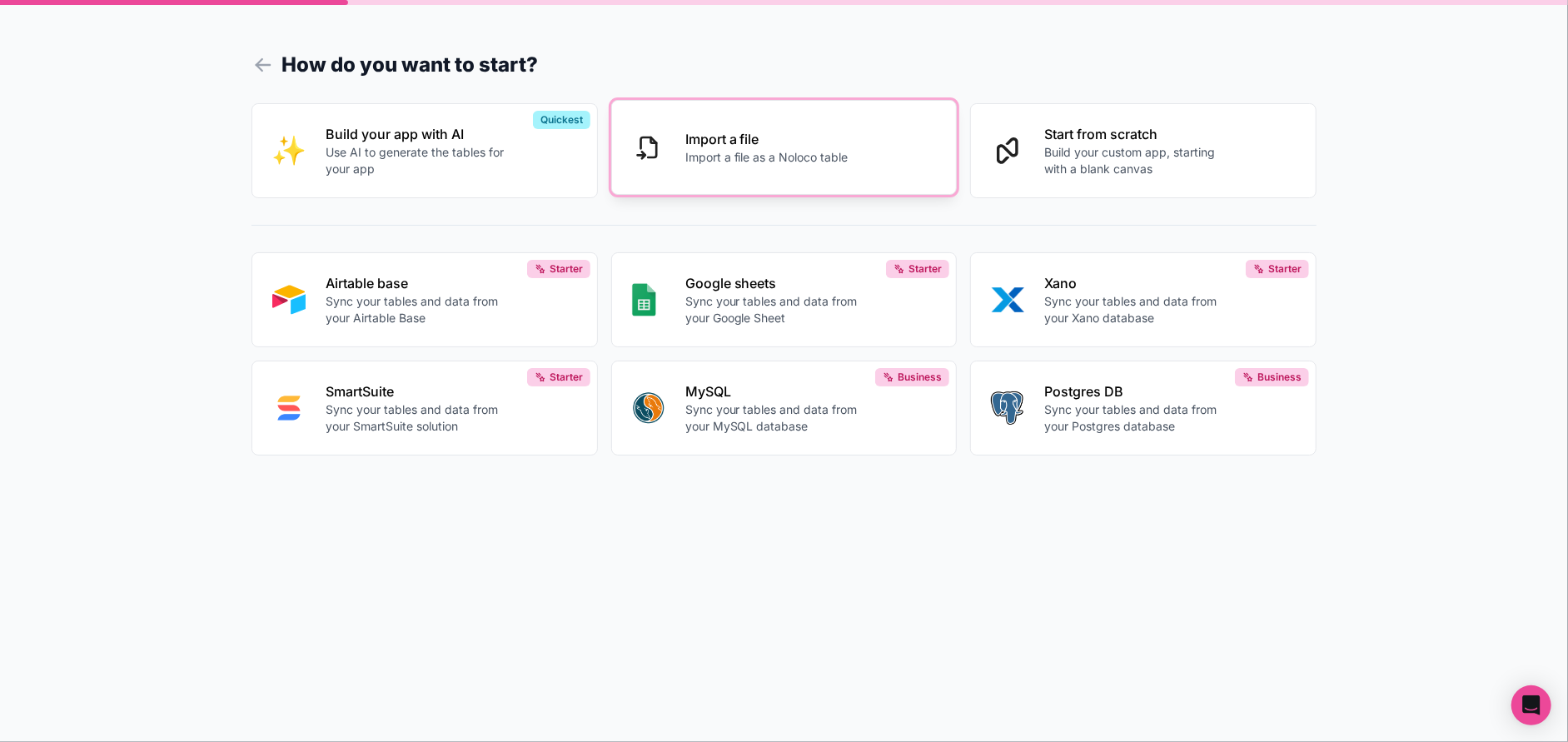
click at [686, 154] on p "Import a file as a Noloco table" at bounding box center [767, 158] width 163 height 17
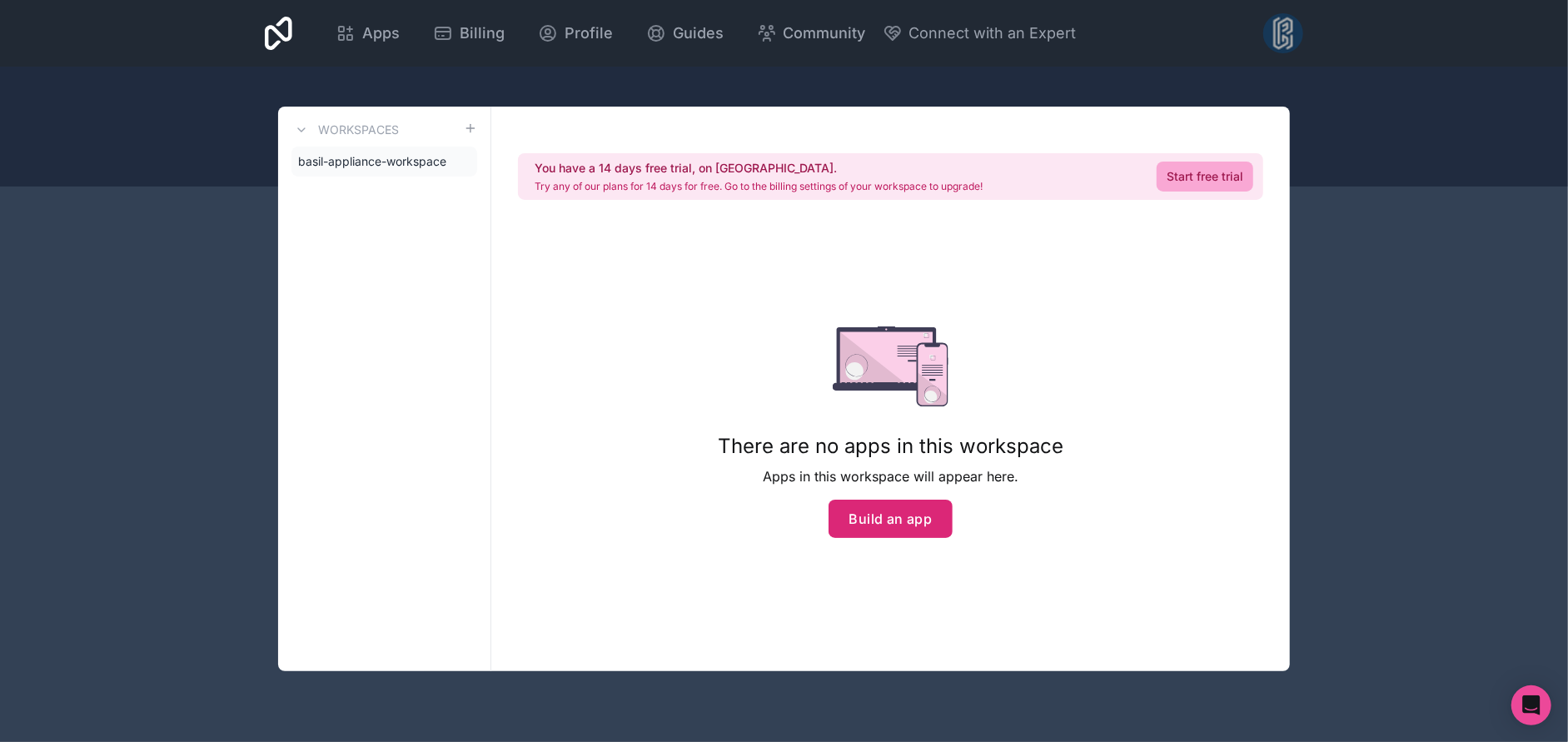
click at [931, 523] on button "Build an app" at bounding box center [892, 519] width 125 height 38
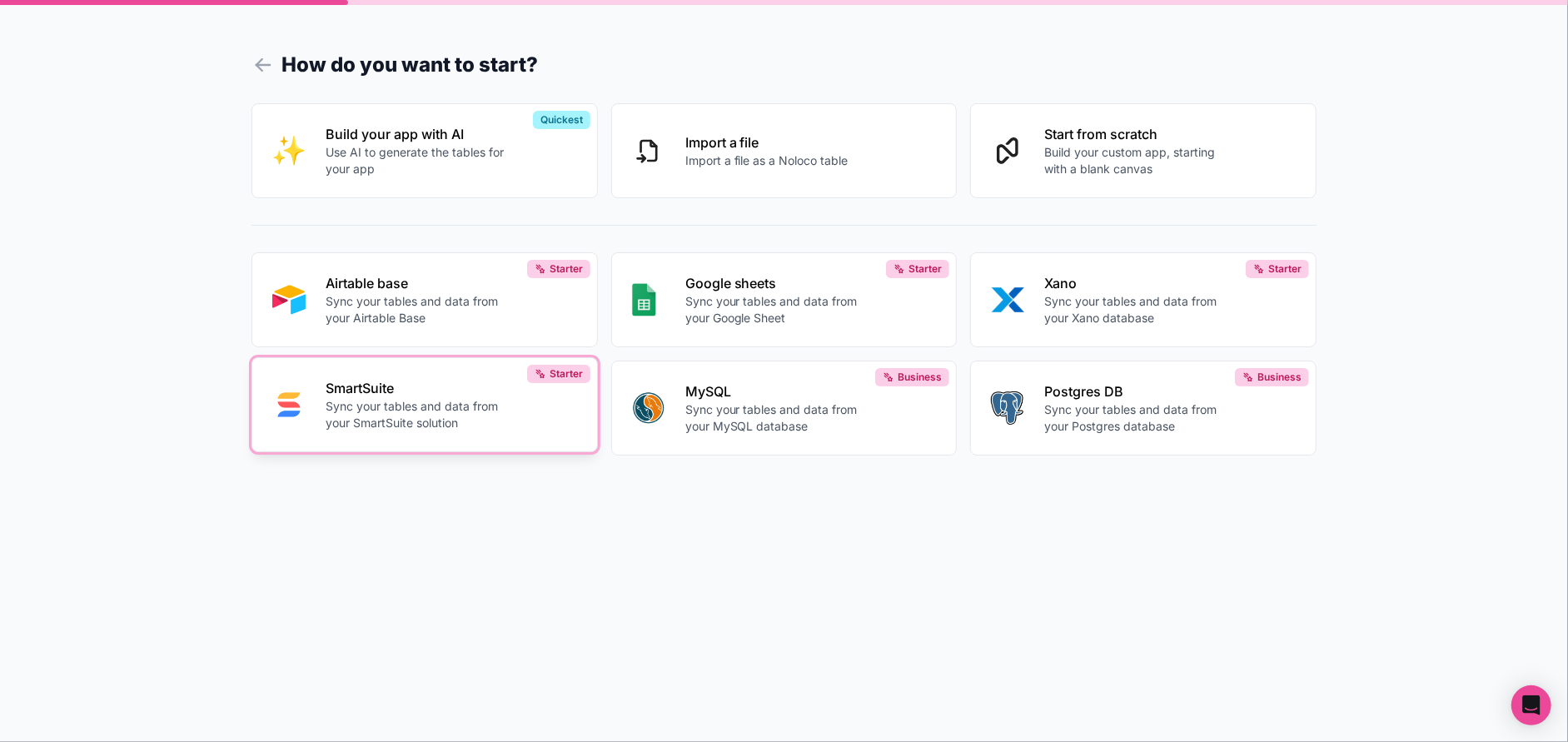
click at [420, 417] on p "Sync your tables and data from your SmartSuite solution" at bounding box center [417, 415] width 185 height 33
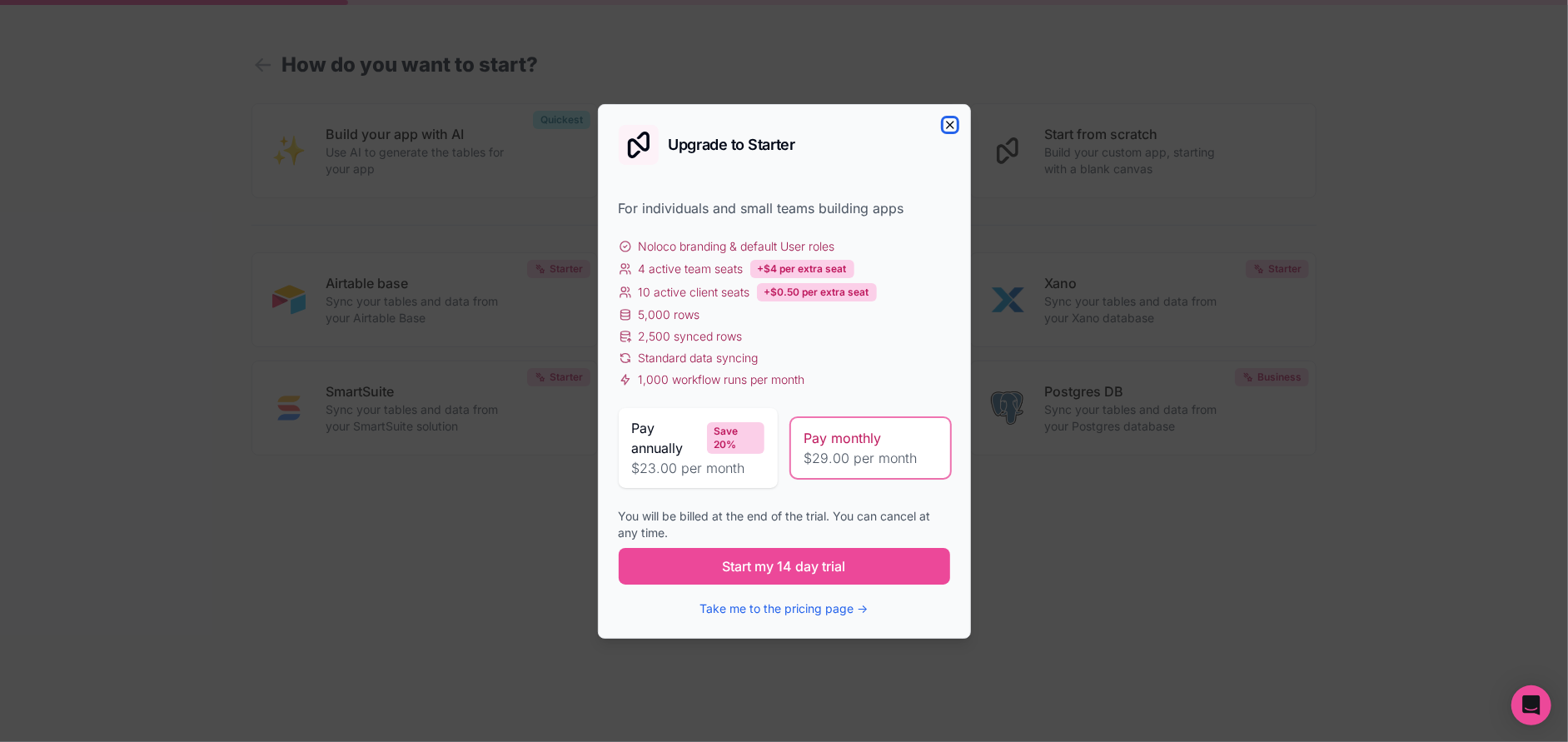
click at [951, 121] on icon "button" at bounding box center [950, 125] width 13 height 13
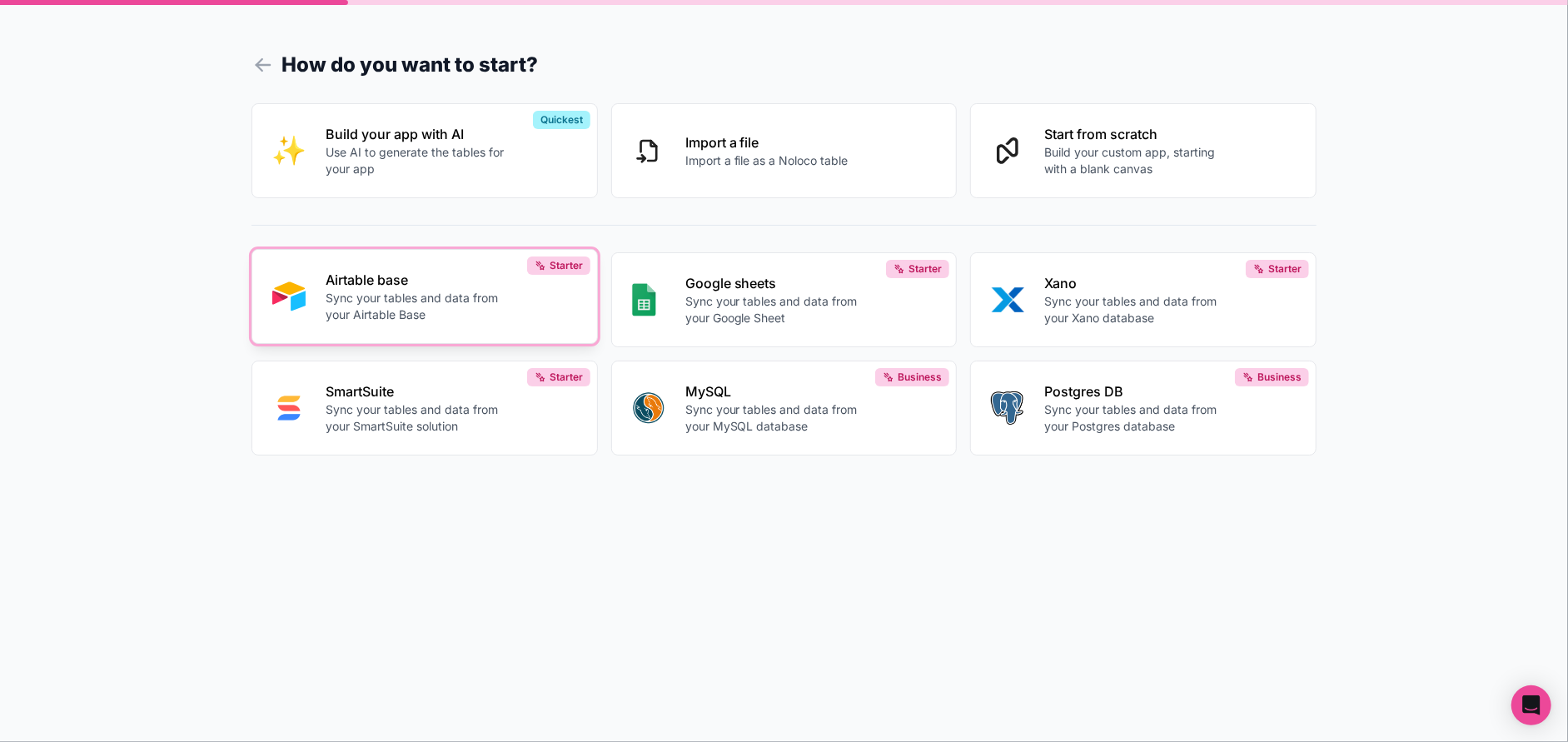
click at [327, 284] on p "Airtable base" at bounding box center [417, 279] width 185 height 20
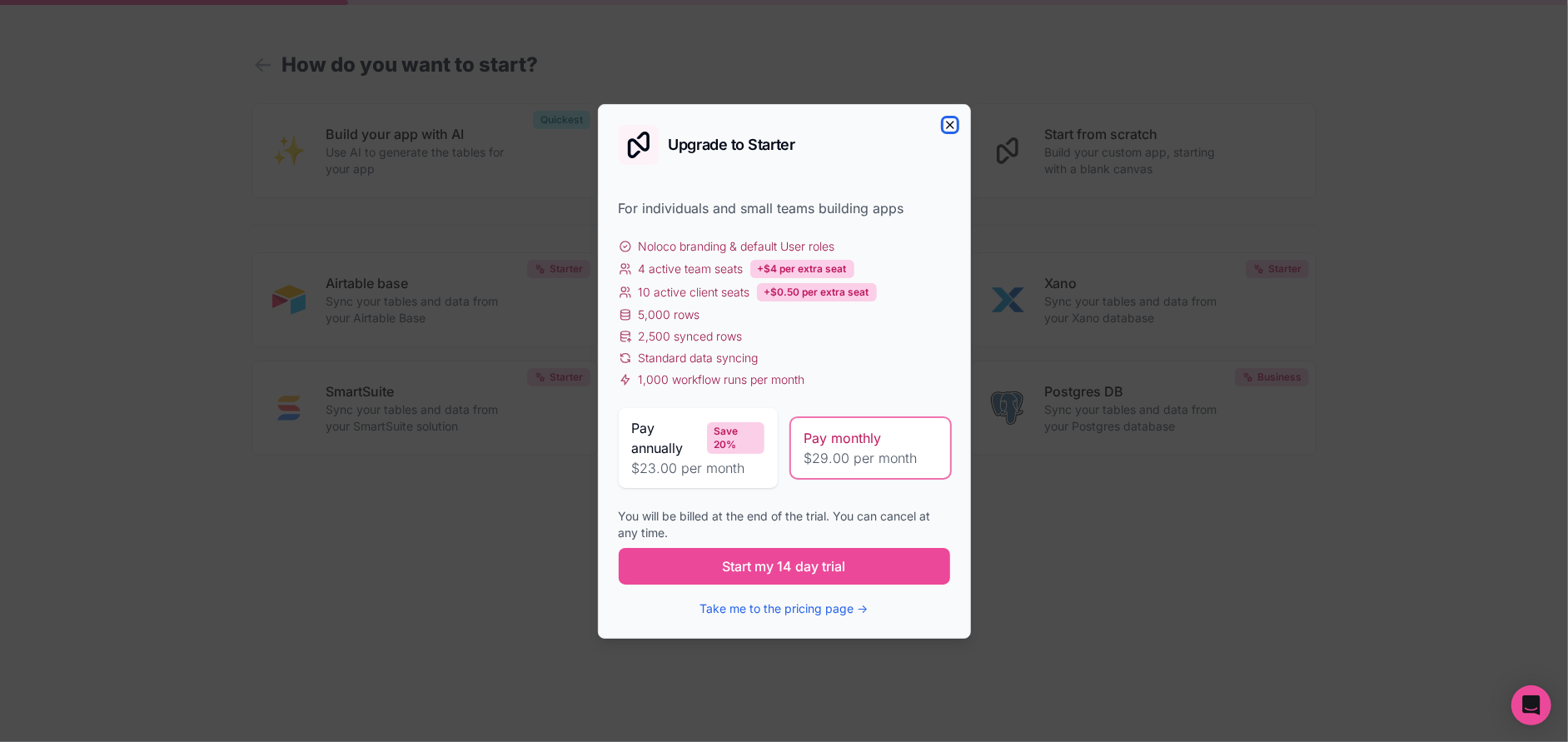
click at [949, 124] on icon "button" at bounding box center [950, 125] width 13 height 13
